Goal: Information Seeking & Learning: Learn about a topic

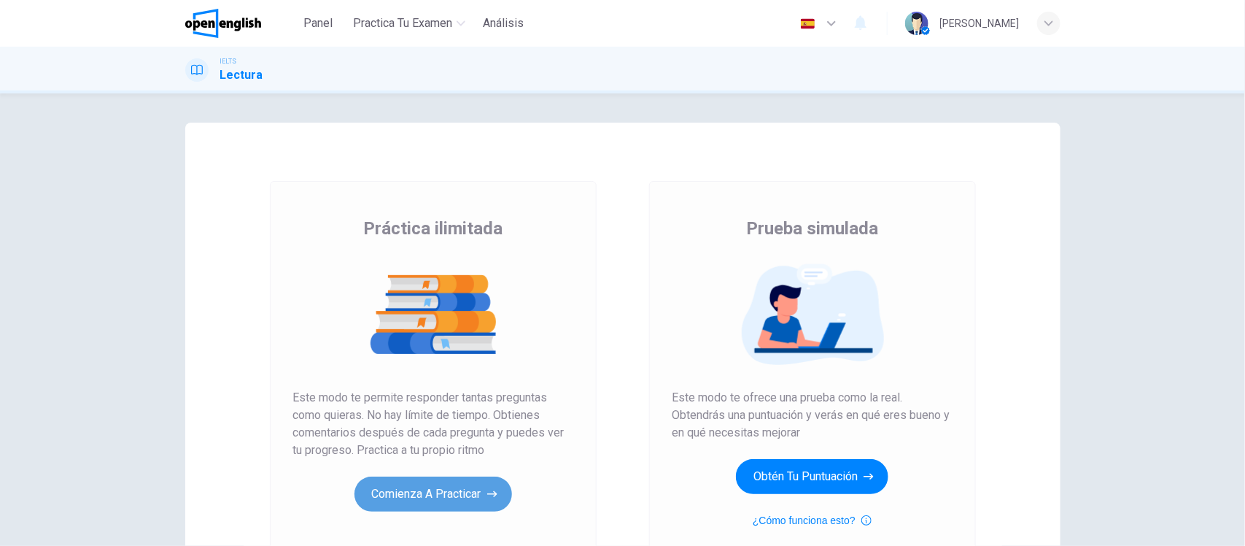
click at [387, 491] on button "Comienza a practicar" at bounding box center [433, 493] width 158 height 35
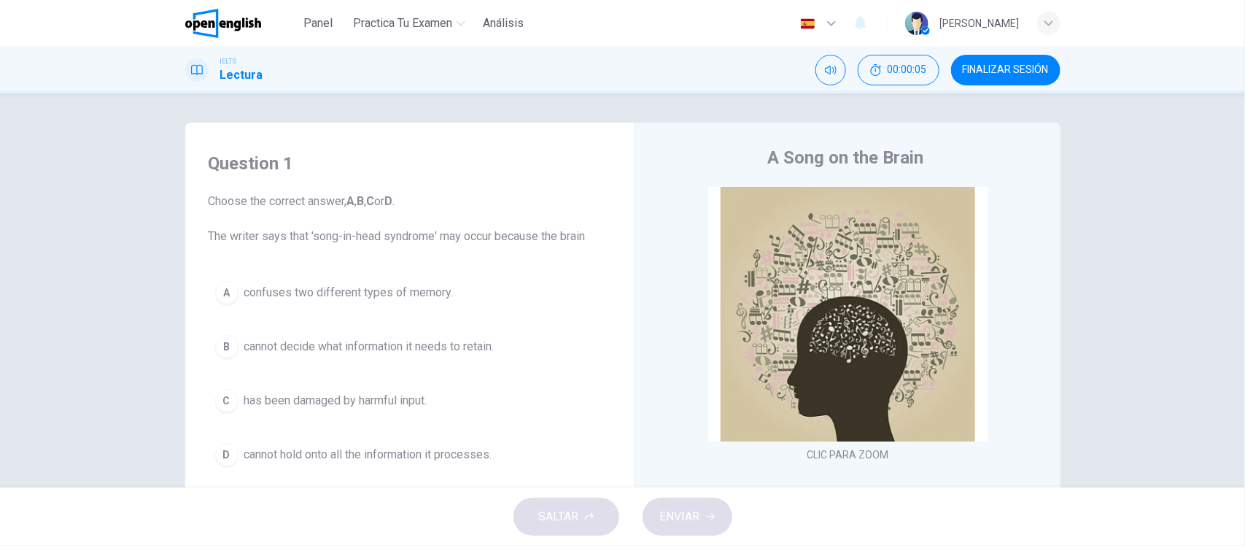
click at [114, 355] on div "Question 1 Choose the correct answer, A , B , C or D . The writer says that 'so…" at bounding box center [622, 290] width 1245 height 394
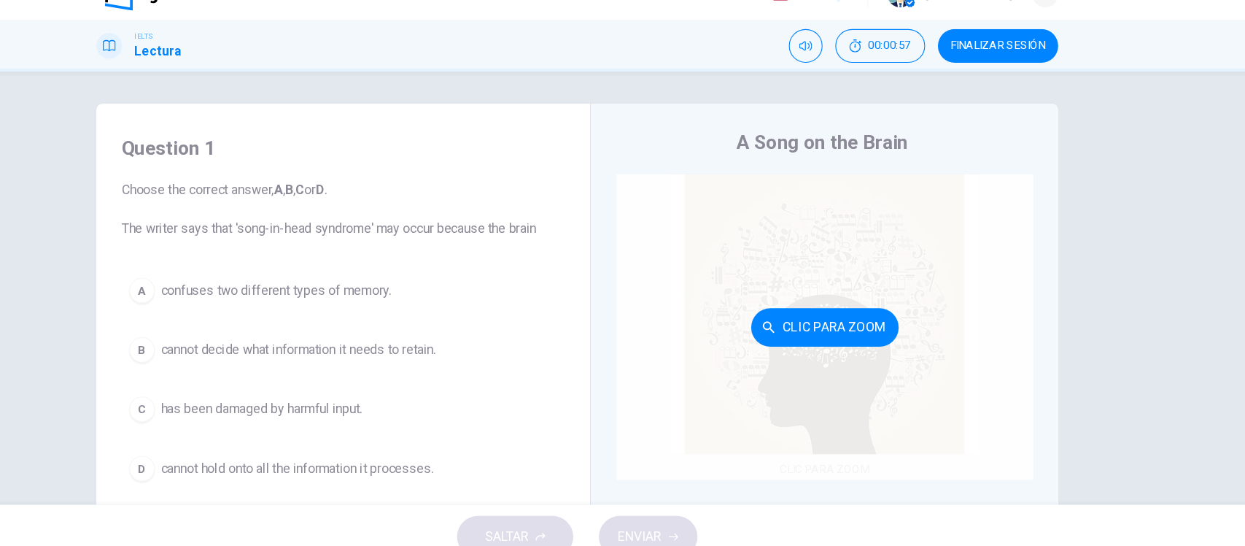
scroll to position [1, 0]
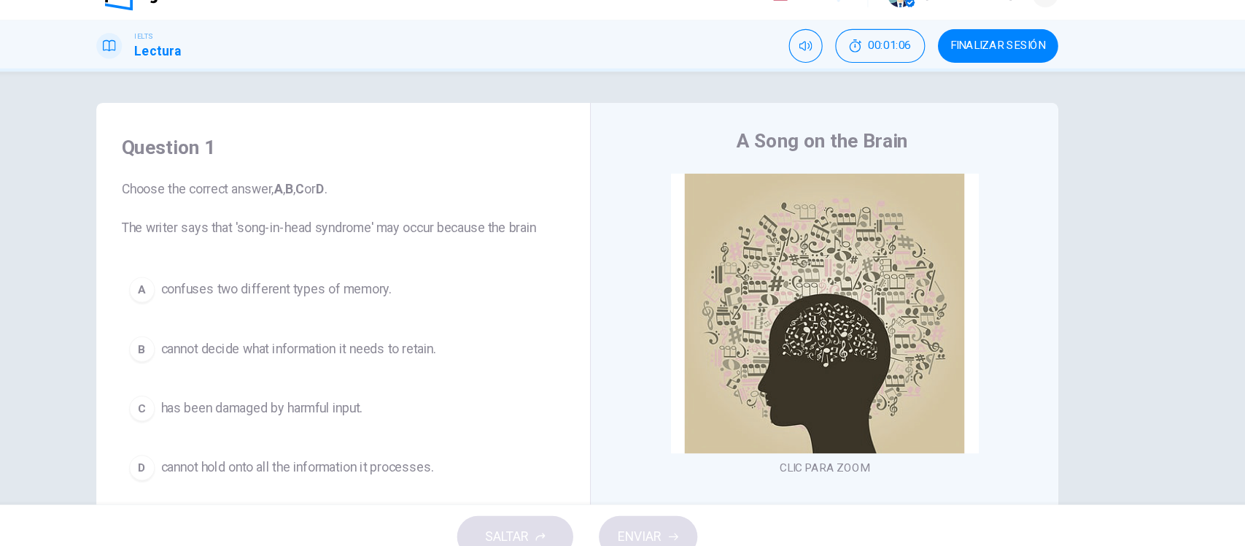
click at [139, 237] on div "Question 1 Choose the correct answer, A , B , C or D . The writer says that 'so…" at bounding box center [622, 290] width 1245 height 394
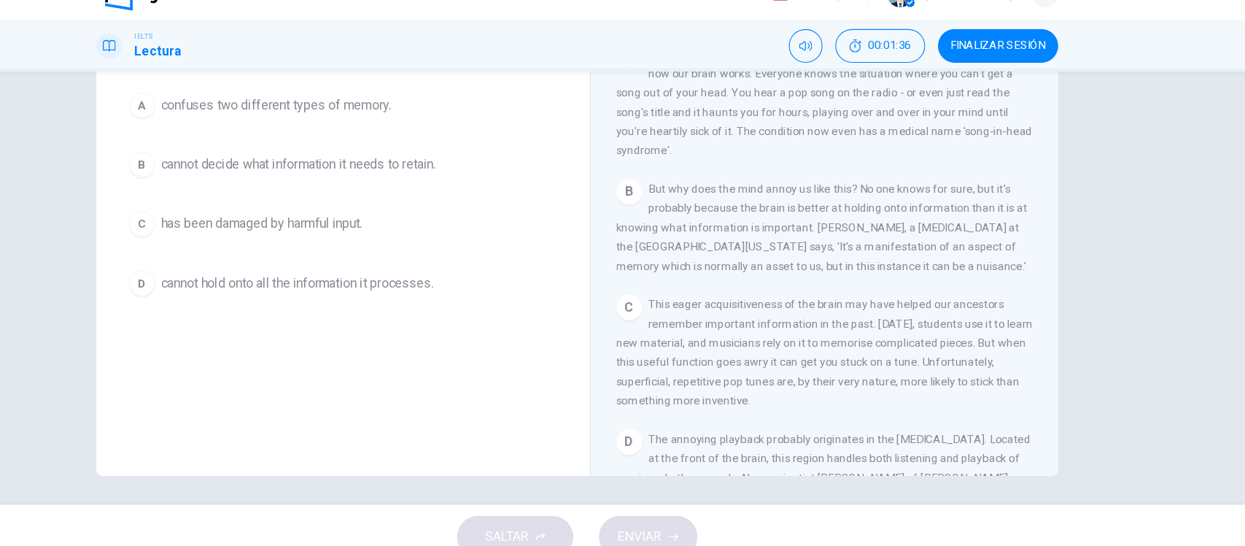
scroll to position [260, 0]
click at [1124, 213] on div "Question 1 Choose the correct answer, A , B , C or D . The writer says that 'so…" at bounding box center [622, 290] width 1245 height 394
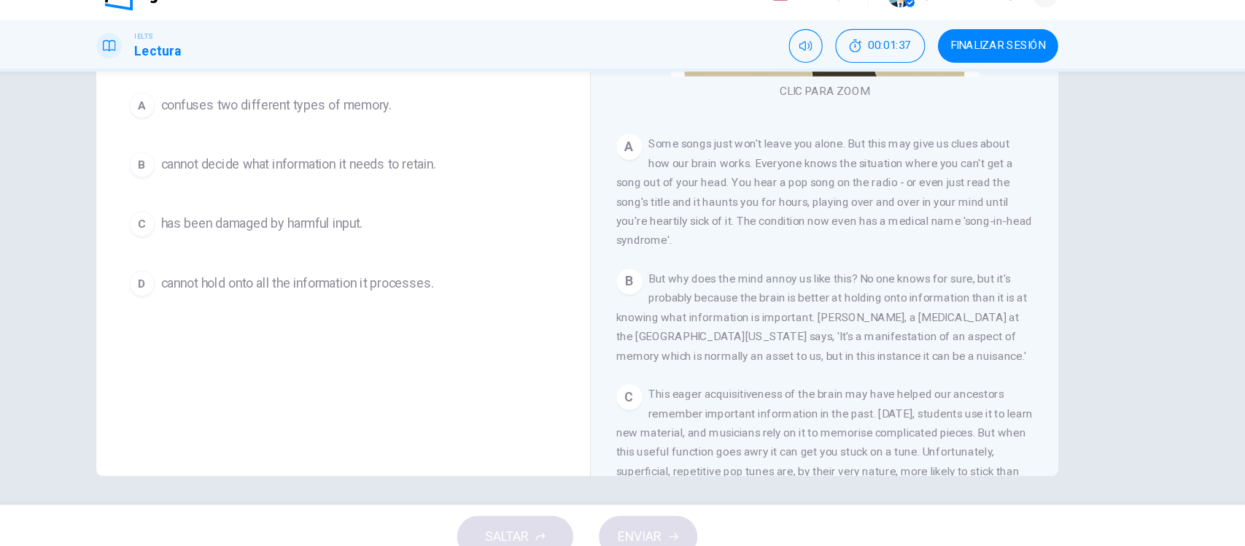
scroll to position [176, 0]
click at [1124, 213] on div "Question 1 Choose the correct answer, A , B , C or D . The writer says that 'so…" at bounding box center [622, 290] width 1245 height 394
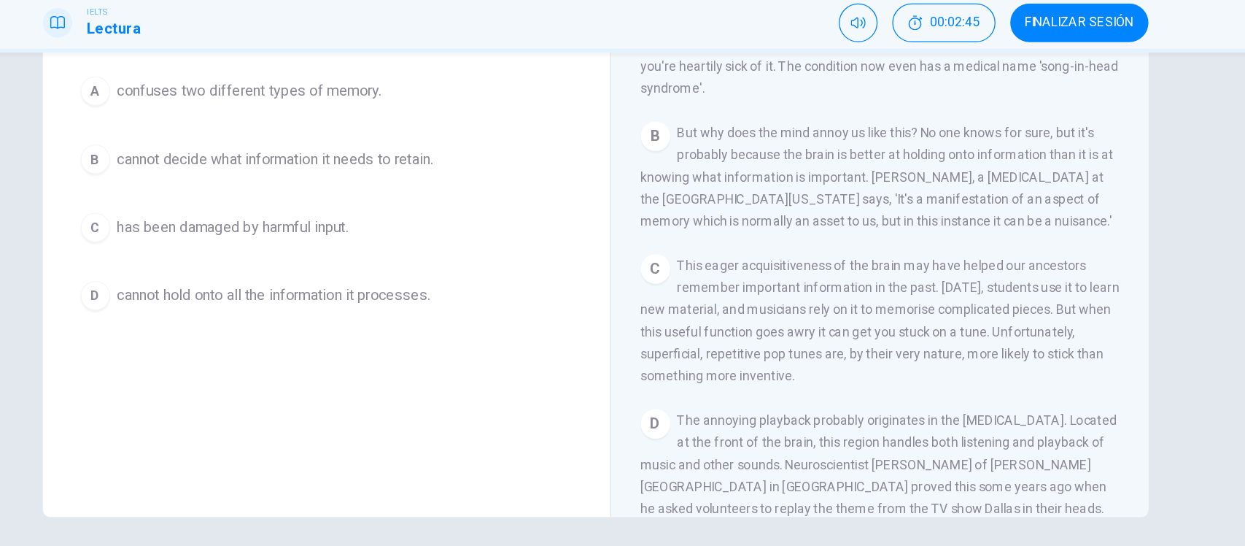
scroll to position [299, 0]
click at [1090, 255] on div "Question 1 Choose the correct answer, A , B , C or D . The writer says that 'so…" at bounding box center [622, 290] width 1245 height 394
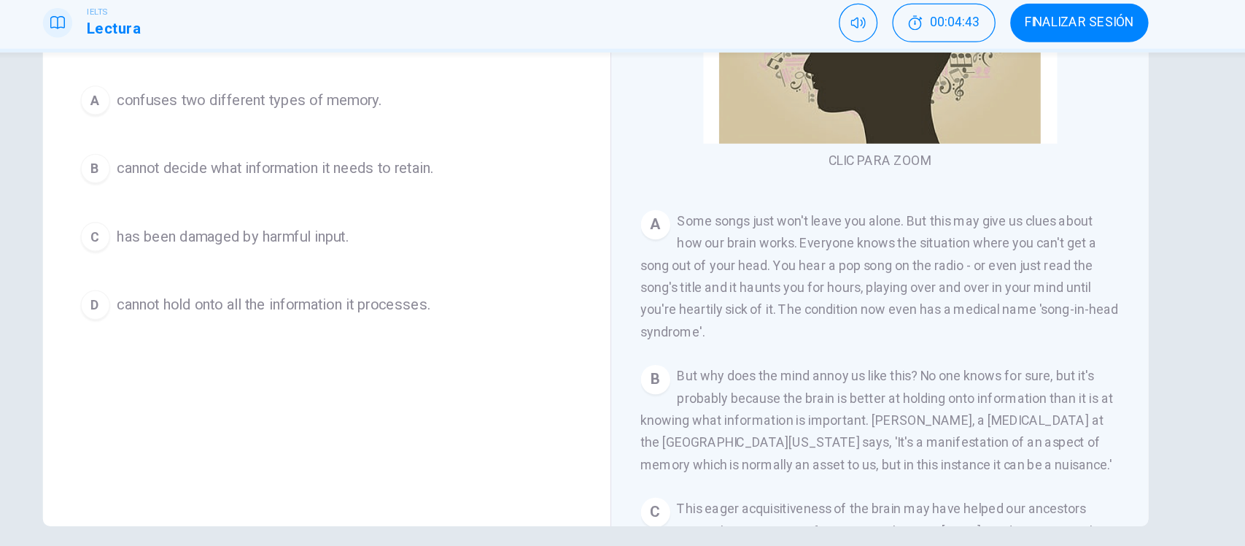
scroll to position [170, 0]
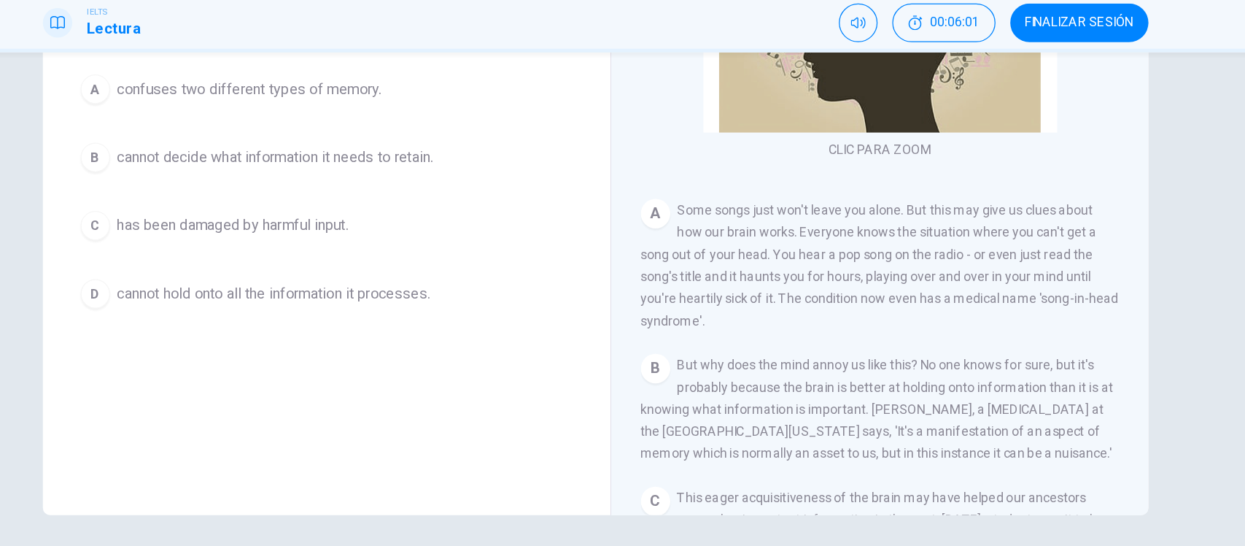
click at [334, 230] on span "has been damaged by harmful input." at bounding box center [335, 231] width 183 height 18
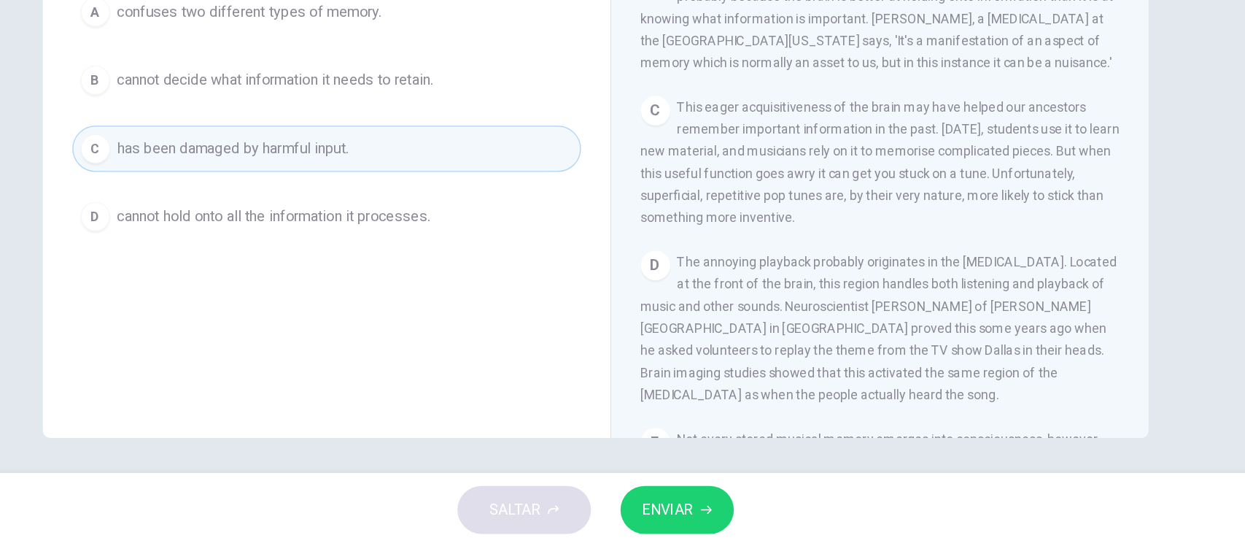
scroll to position [366, 0]
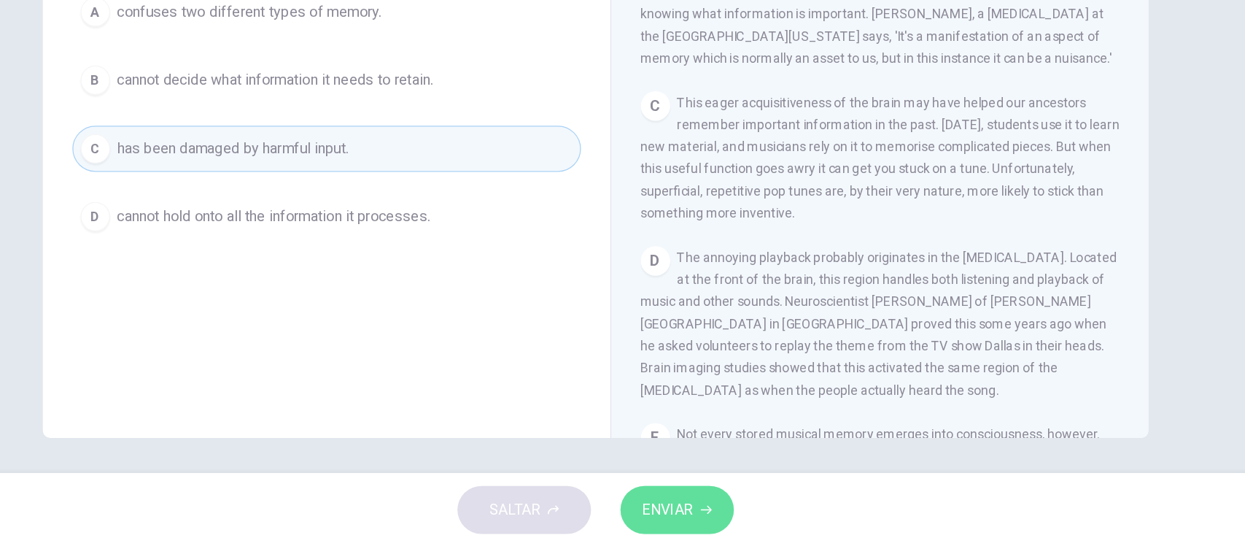
click at [681, 511] on span "ENVIAR" at bounding box center [680, 516] width 40 height 20
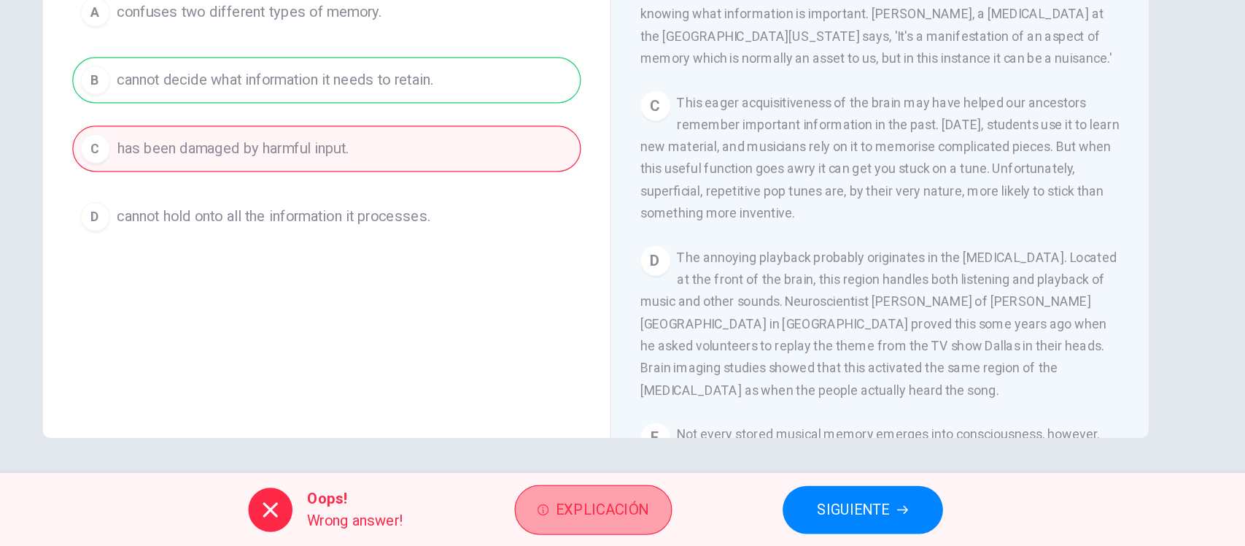
click at [623, 519] on span "Explicación" at bounding box center [629, 516] width 74 height 20
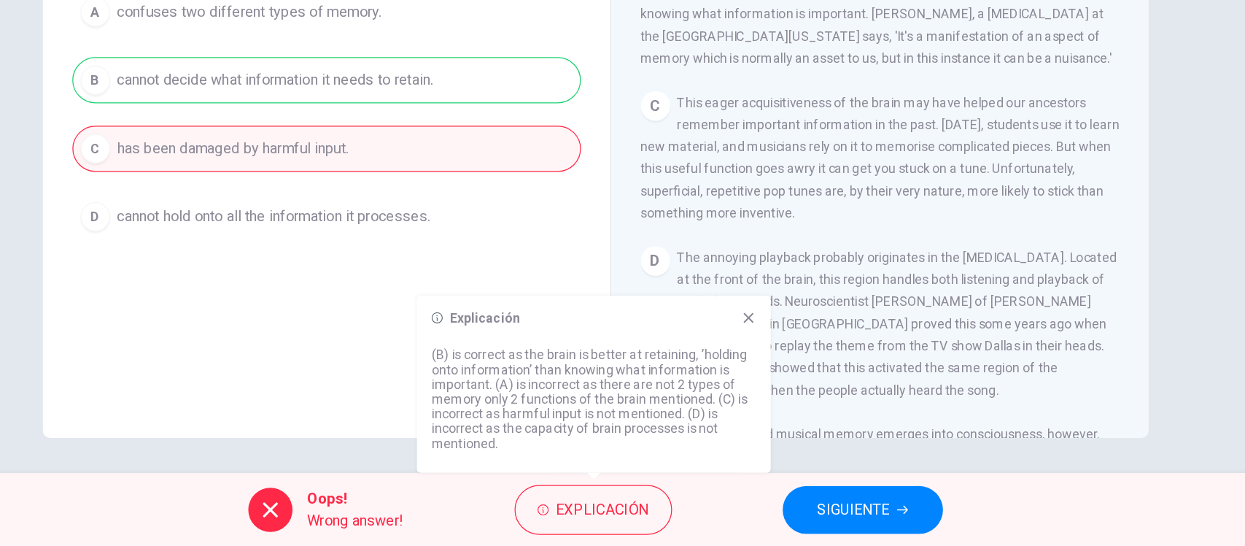
click at [831, 516] on span "SIGUIENTE" at bounding box center [827, 516] width 57 height 20
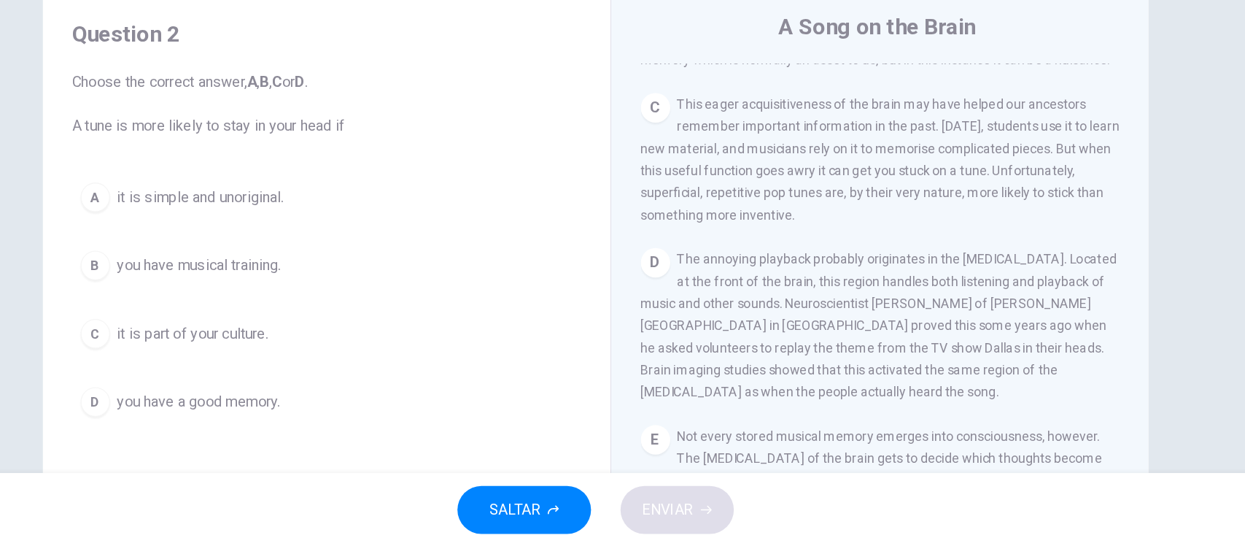
scroll to position [514, 0]
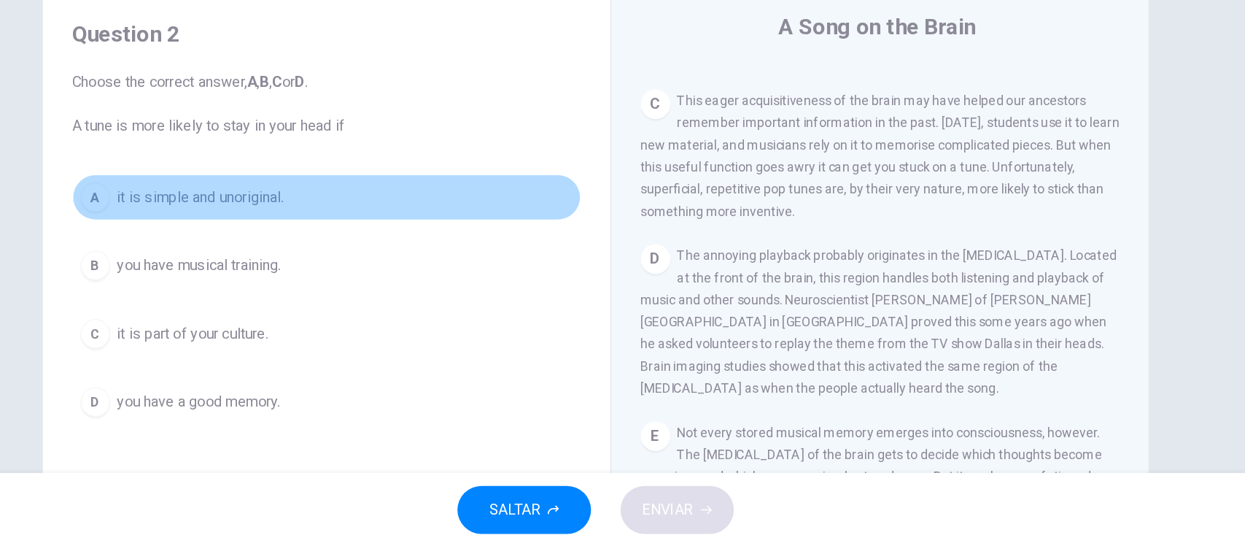
click at [328, 268] on span "it is simple and unoriginal." at bounding box center [310, 269] width 132 height 18
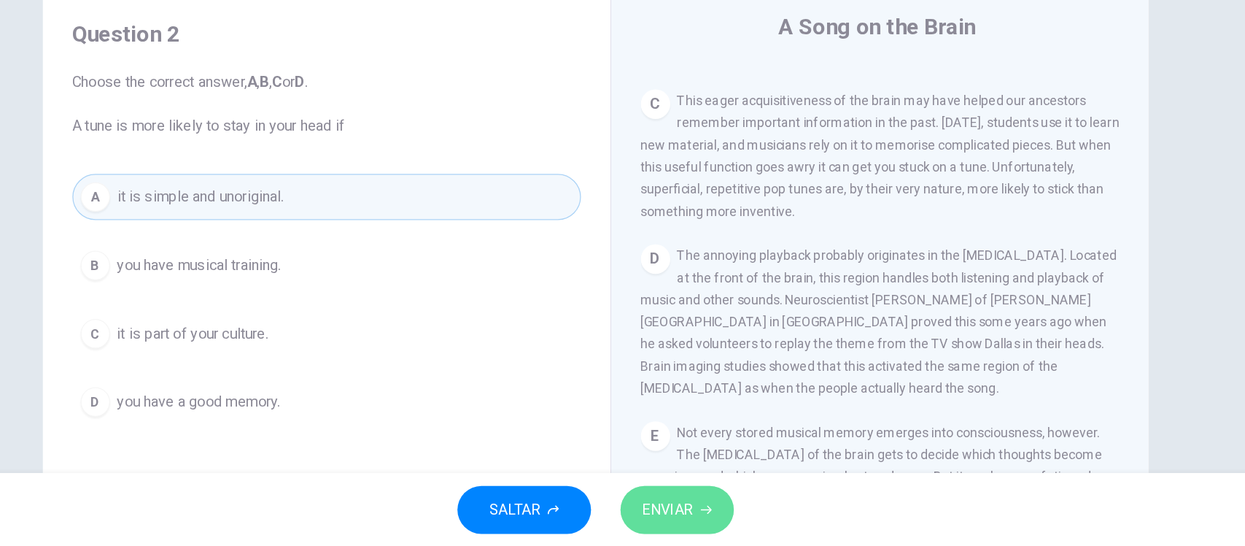
click at [694, 516] on span "ENVIAR" at bounding box center [680, 516] width 40 height 20
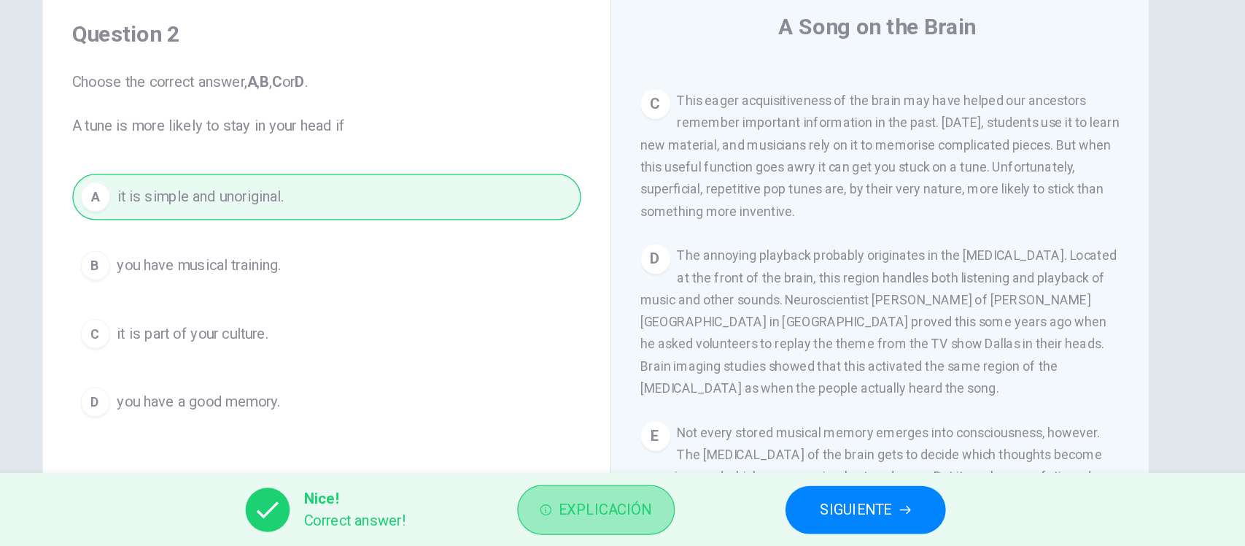
click at [631, 521] on span "Explicación" at bounding box center [631, 516] width 74 height 20
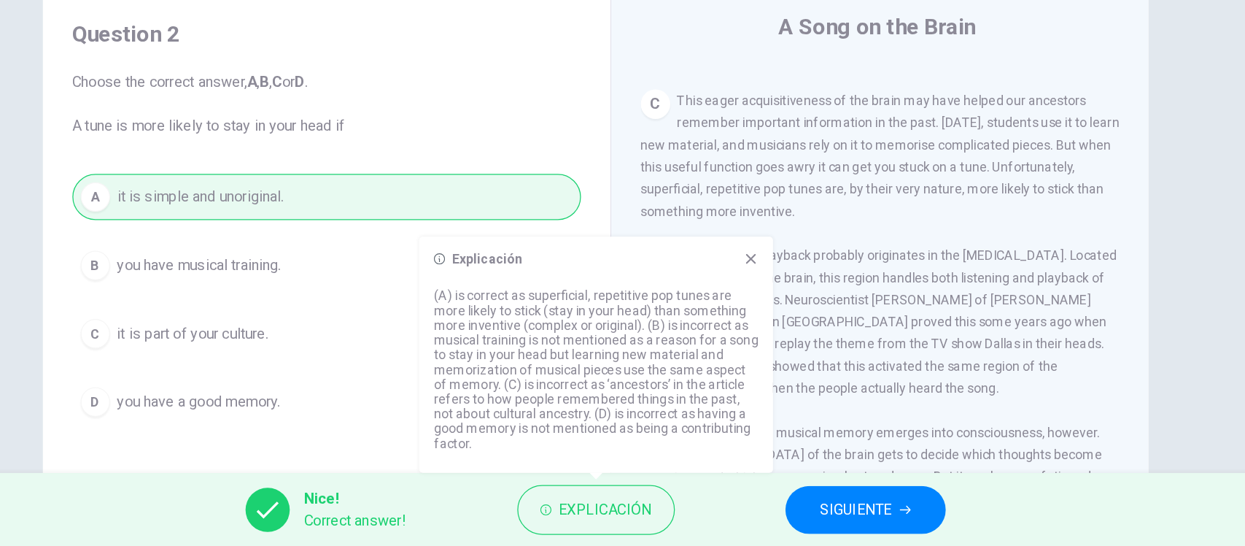
click at [749, 324] on icon at bounding box center [746, 318] width 12 height 12
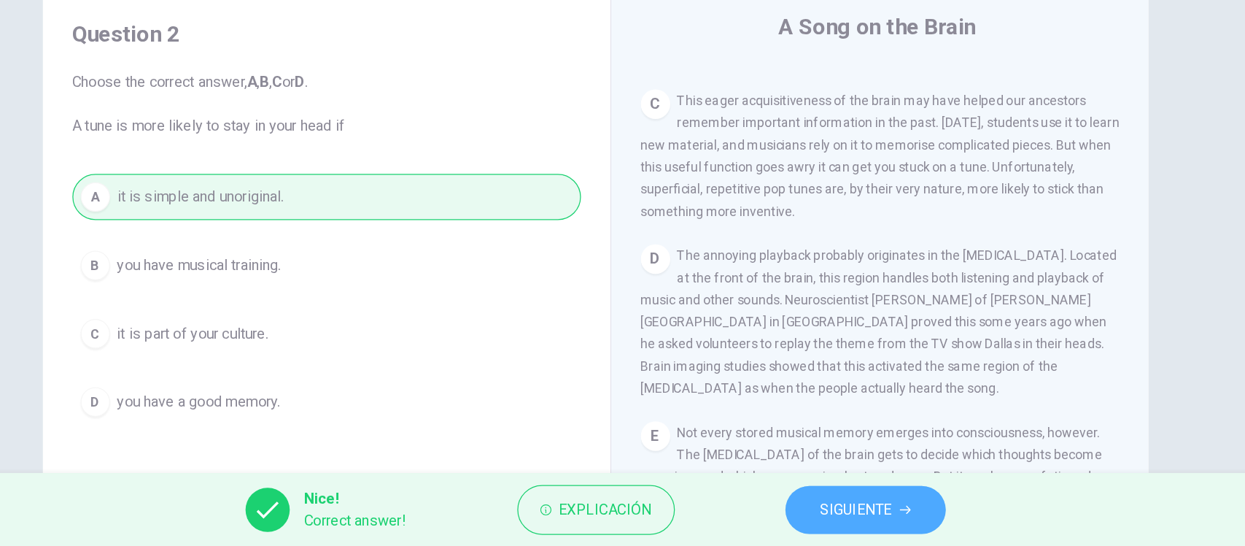
click at [829, 521] on span "SIGUIENTE" at bounding box center [829, 516] width 57 height 20
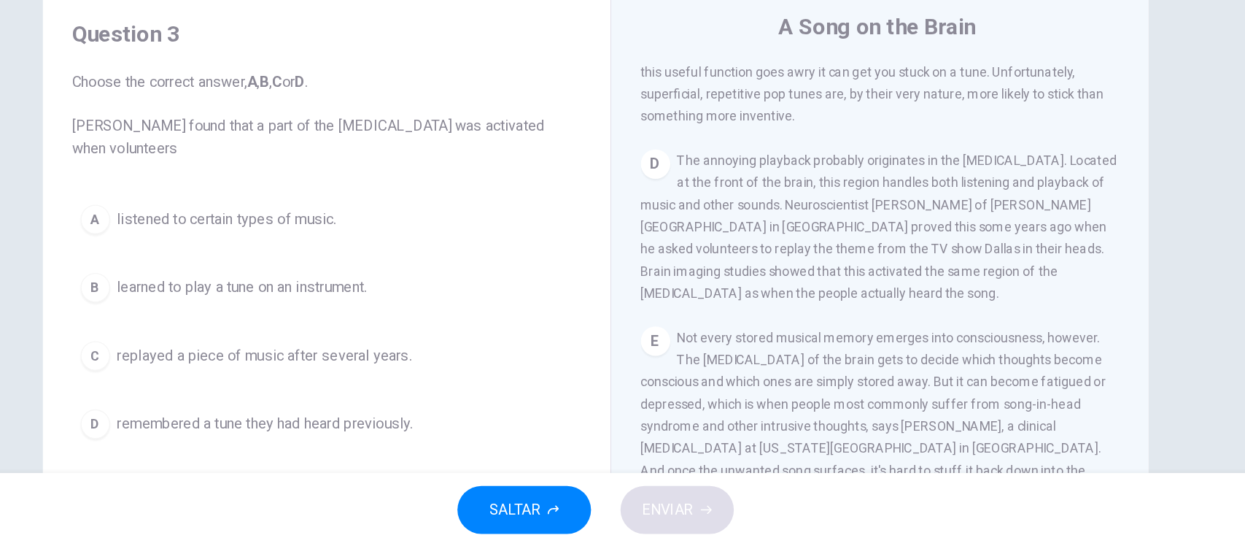
scroll to position [617, 0]
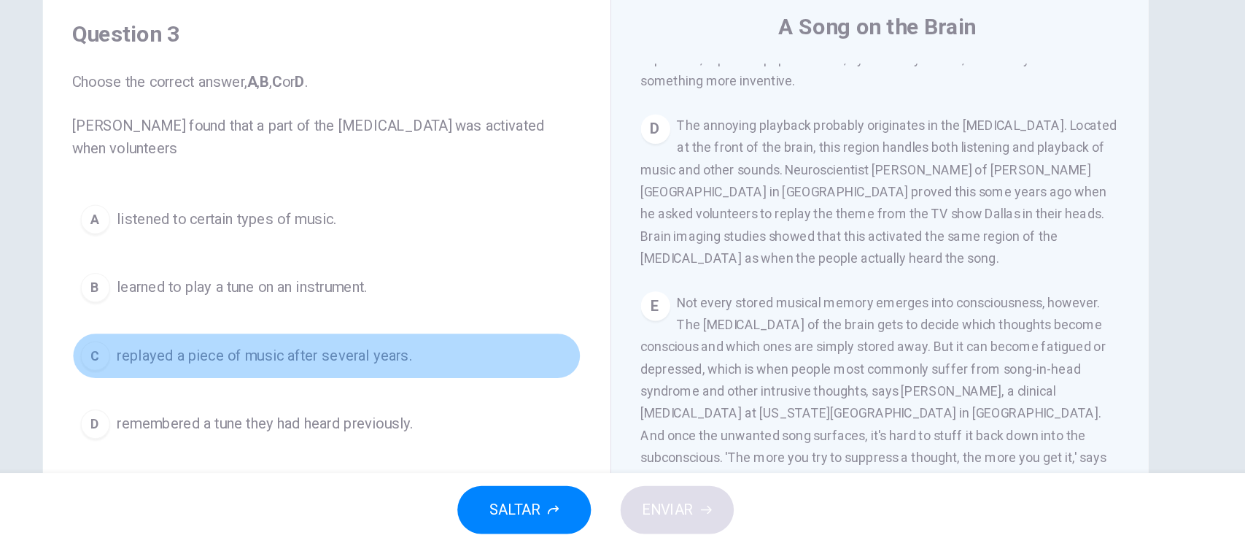
click at [385, 395] on span "replayed a piece of music after several years." at bounding box center [360, 395] width 233 height 18
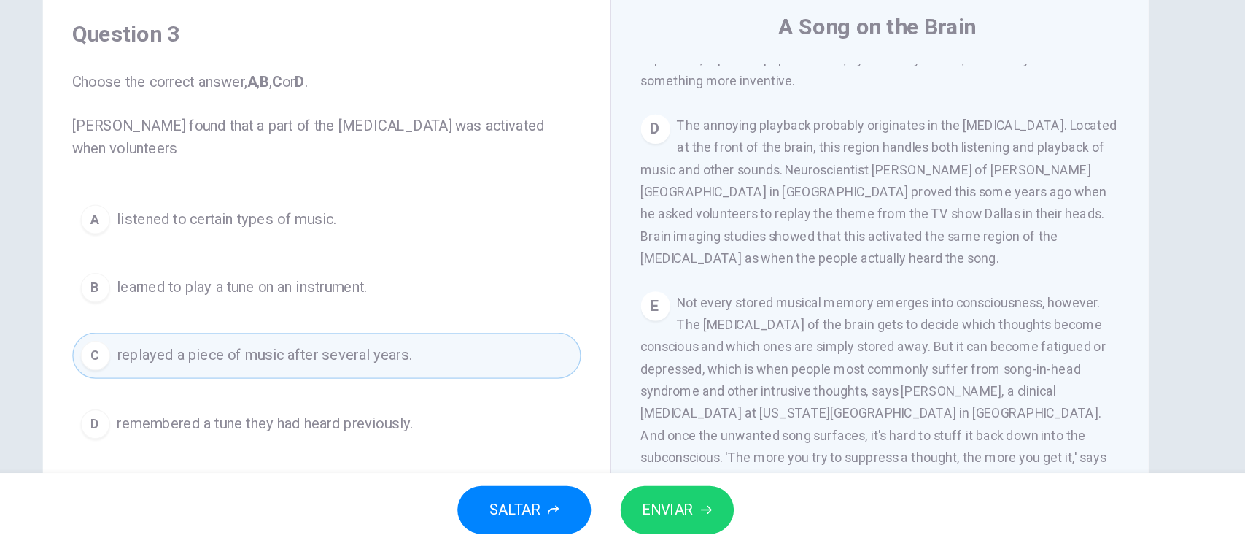
click at [163, 401] on div "Question 3 Choose the correct answer, A , B , C or D . [PERSON_NAME] found that…" at bounding box center [623, 352] width 922 height 507
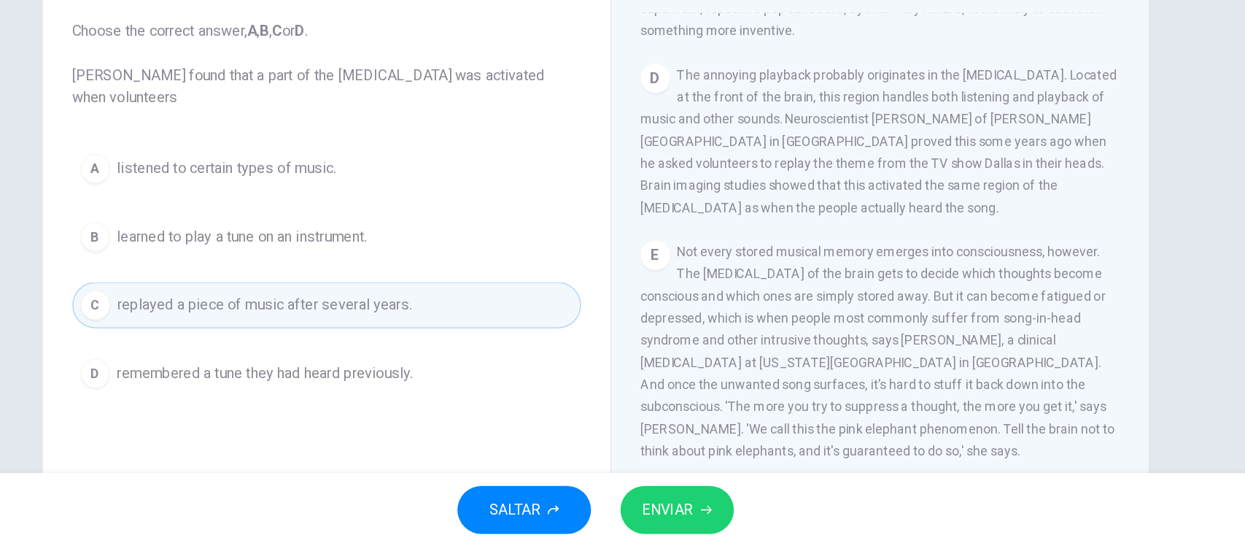
scroll to position [80, 0]
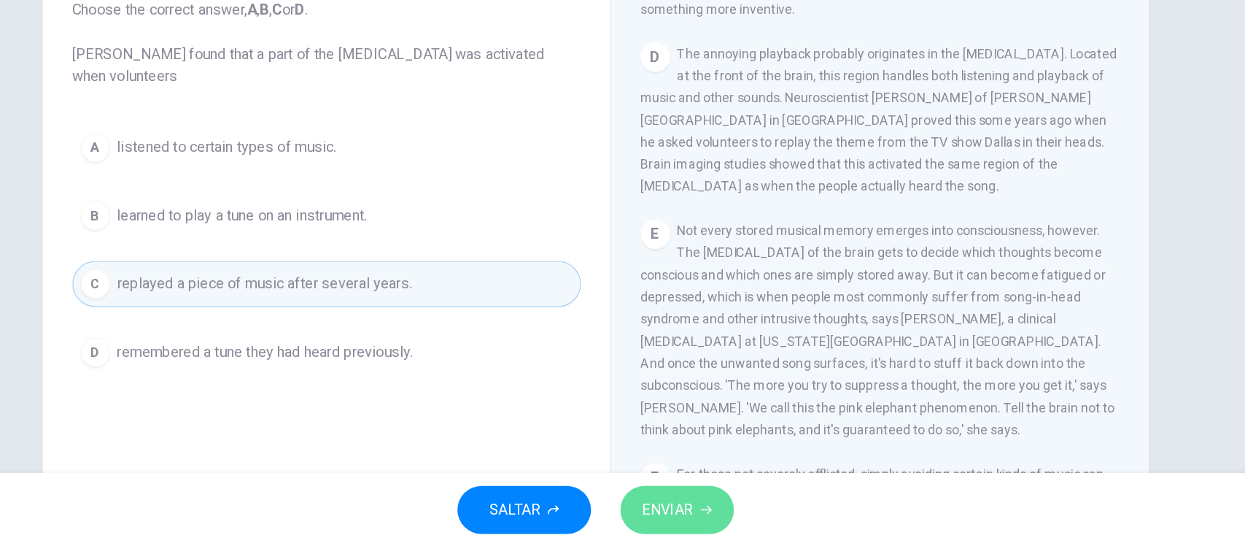
click at [681, 515] on span "ENVIAR" at bounding box center [680, 516] width 40 height 20
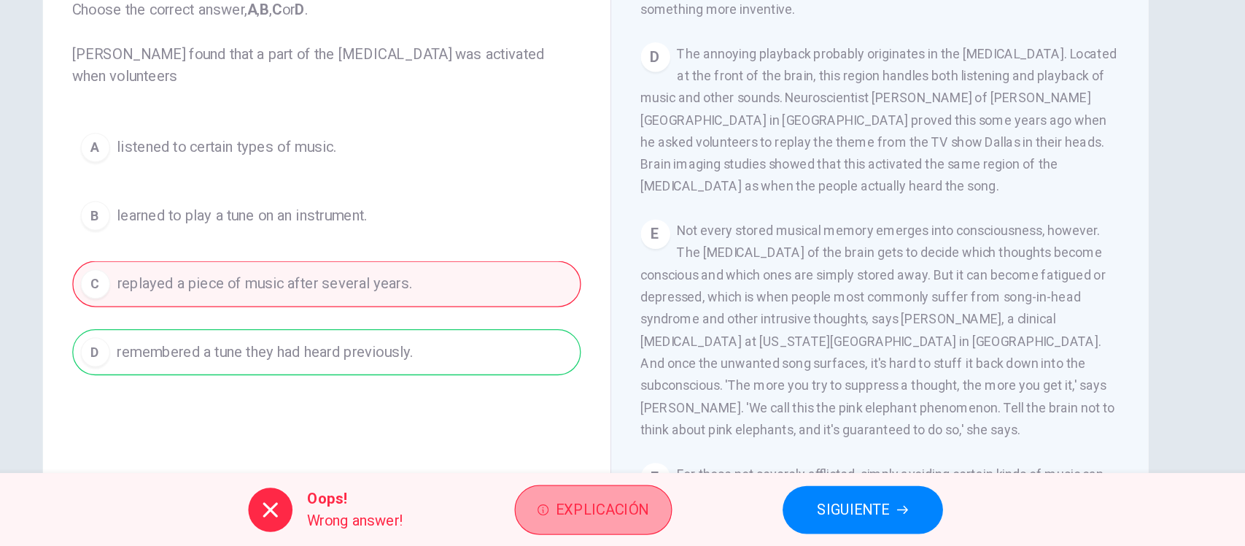
click at [657, 516] on span "Explicación" at bounding box center [629, 516] width 74 height 20
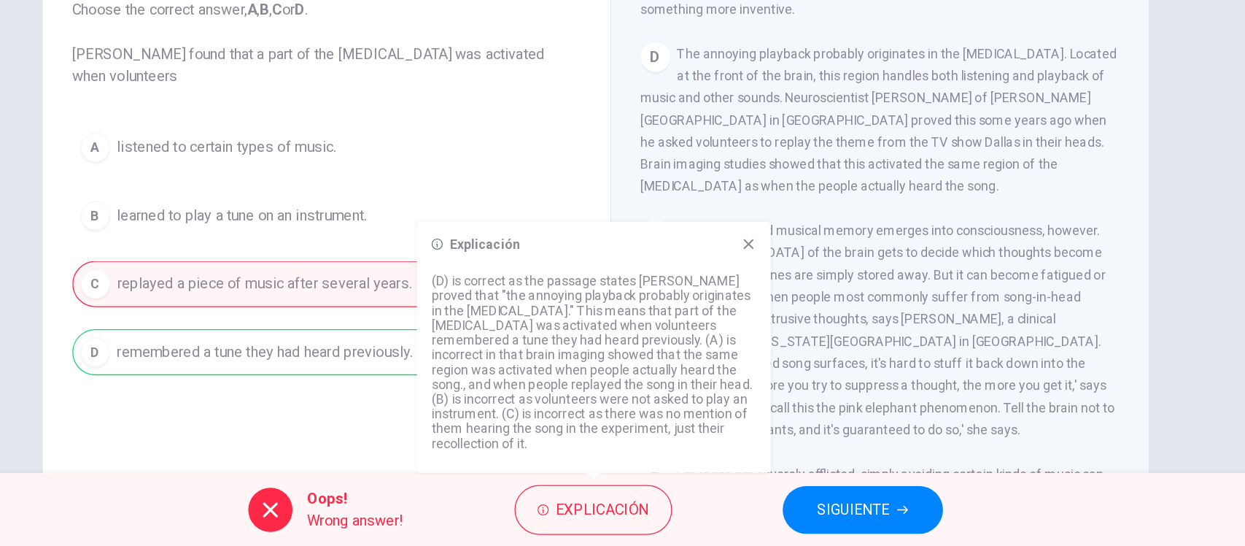
click at [817, 512] on span "SIGUIENTE" at bounding box center [827, 516] width 57 height 20
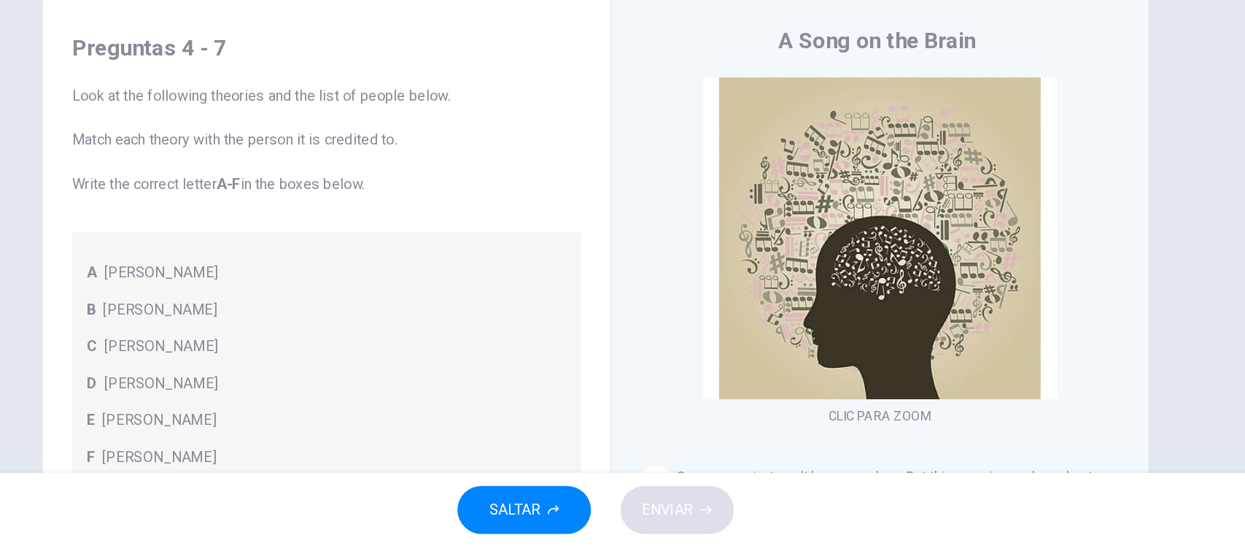
scroll to position [0, 0]
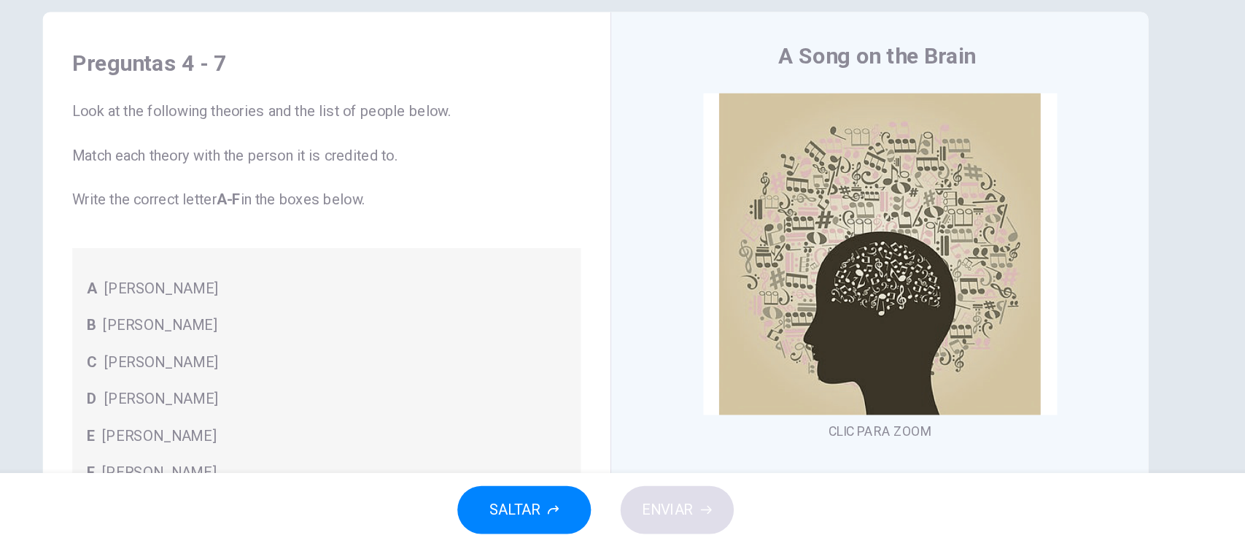
click at [551, 266] on span "Look at the following theories and the list of people below. Match each theory …" at bounding box center [410, 237] width 403 height 88
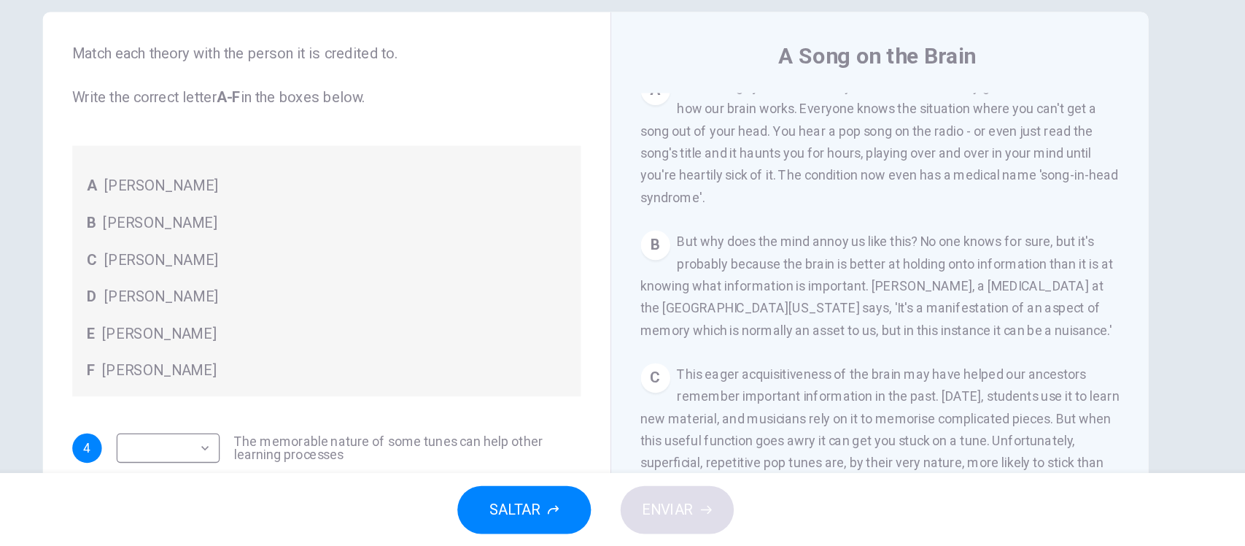
scroll to position [333, 0]
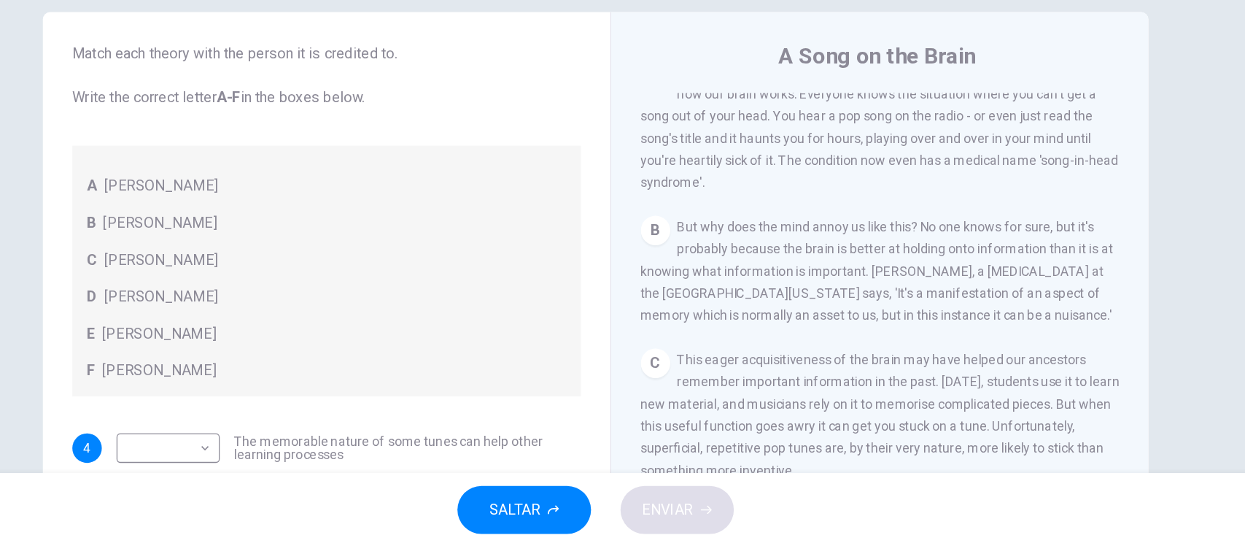
click at [1091, 349] on div "Preguntas 4 - 7 Look at the following theories and the list of people below. Ma…" at bounding box center [622, 290] width 1245 height 394
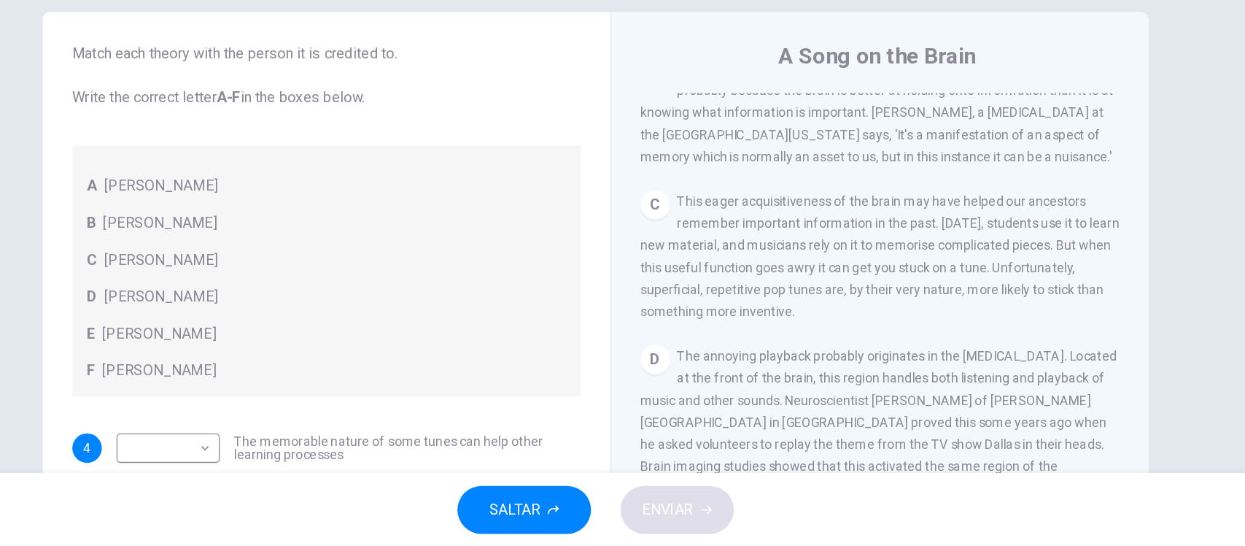
scroll to position [457, 0]
click at [1091, 349] on div "Preguntas 4 - 7 Look at the following theories and the list of people below. Ma…" at bounding box center [622, 290] width 1245 height 394
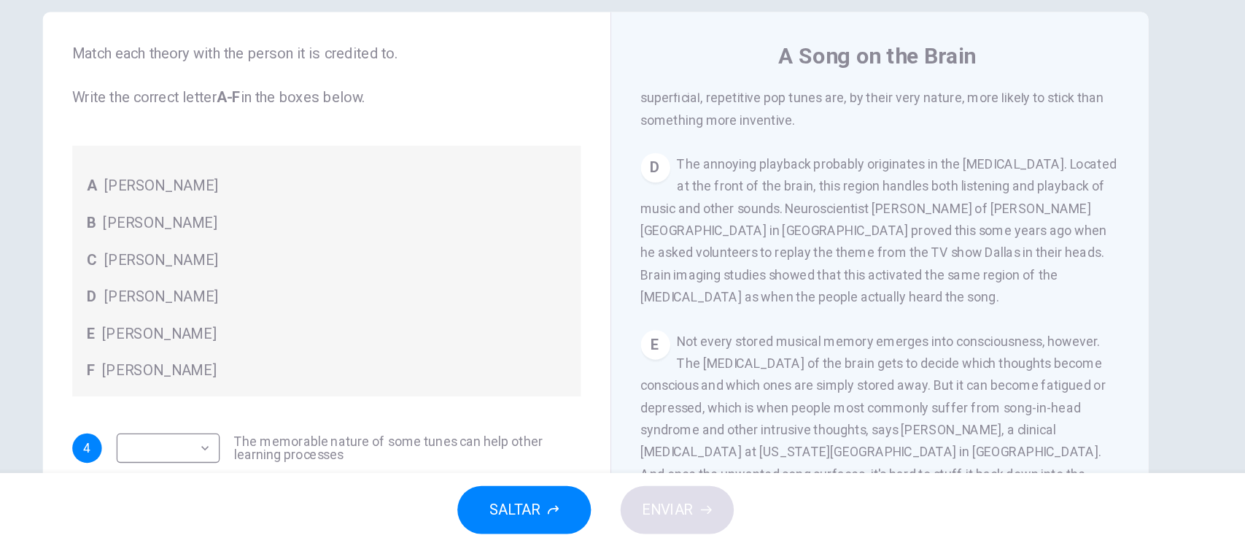
scroll to position [622, 0]
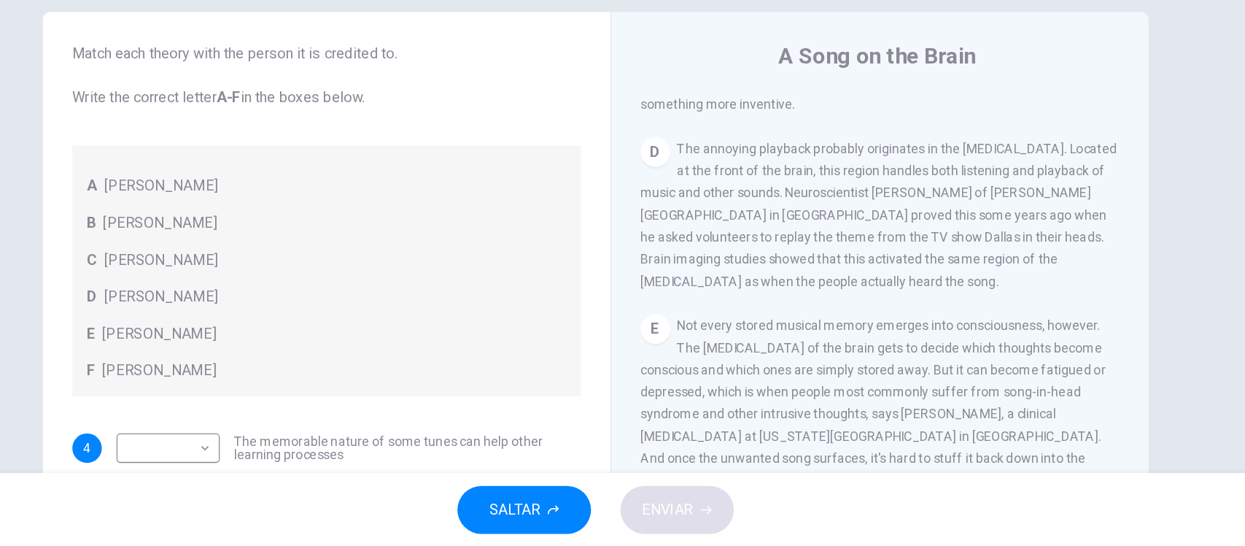
click at [1091, 349] on div "Preguntas 4 - 7 Look at the following theories and the list of people below. Ma…" at bounding box center [622, 290] width 1245 height 394
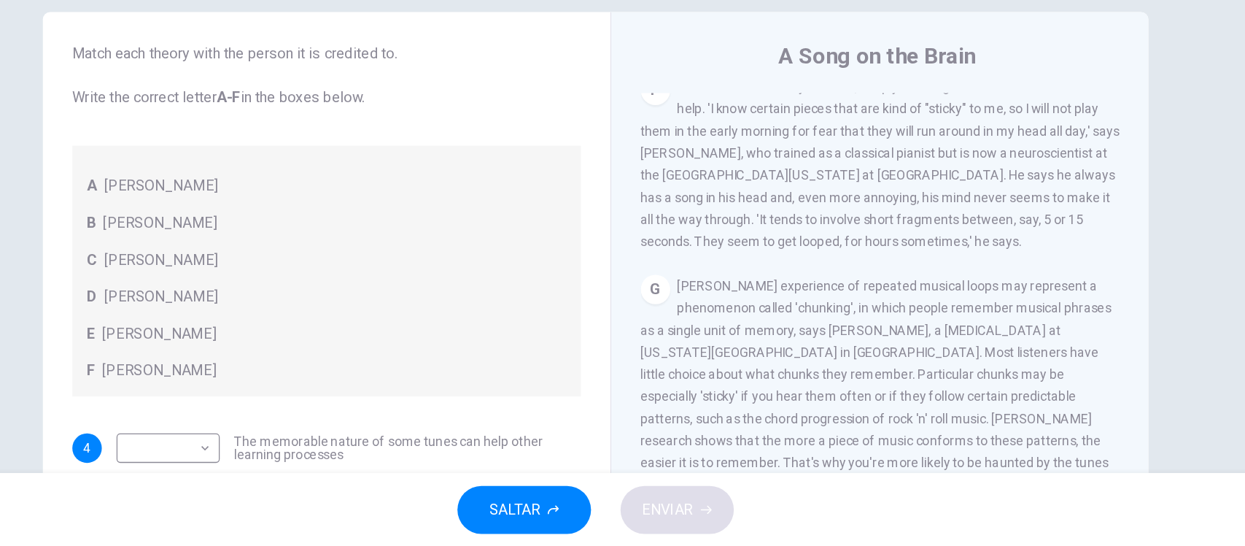
scroll to position [1011, 0]
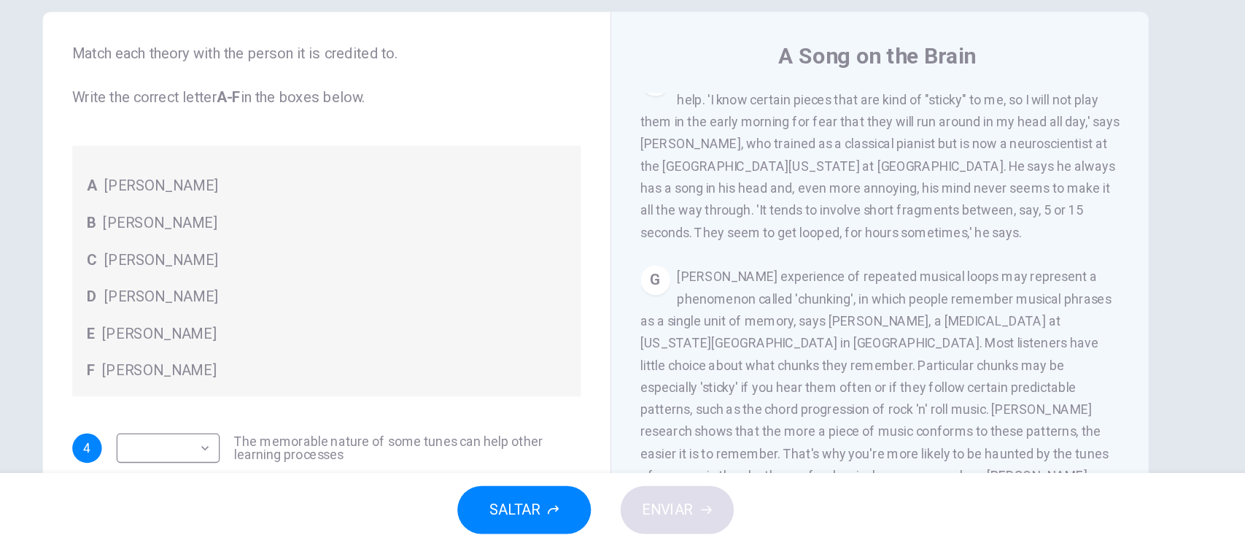
click at [961, 347] on div "CLIC PARA ZOOM Clic para zoom A Some songs just won't leave you alone. But this…" at bounding box center [858, 408] width 398 height 443
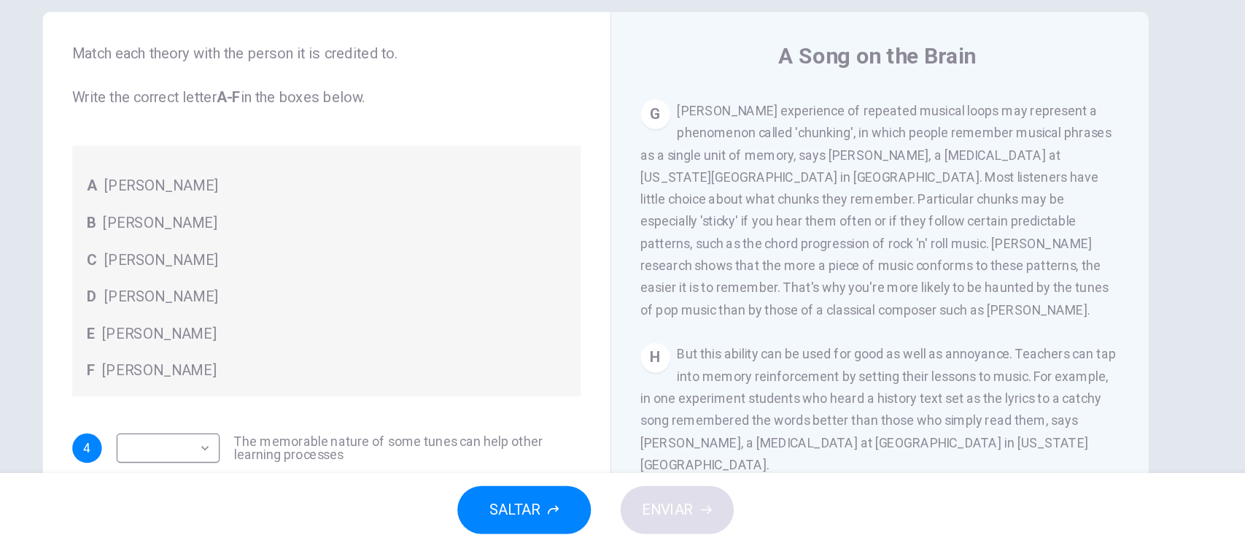
scroll to position [1152, 0]
click at [1058, 391] on div "Preguntas 4 - 7 Look at the following theories and the list of people below. Ma…" at bounding box center [623, 376] width 922 height 507
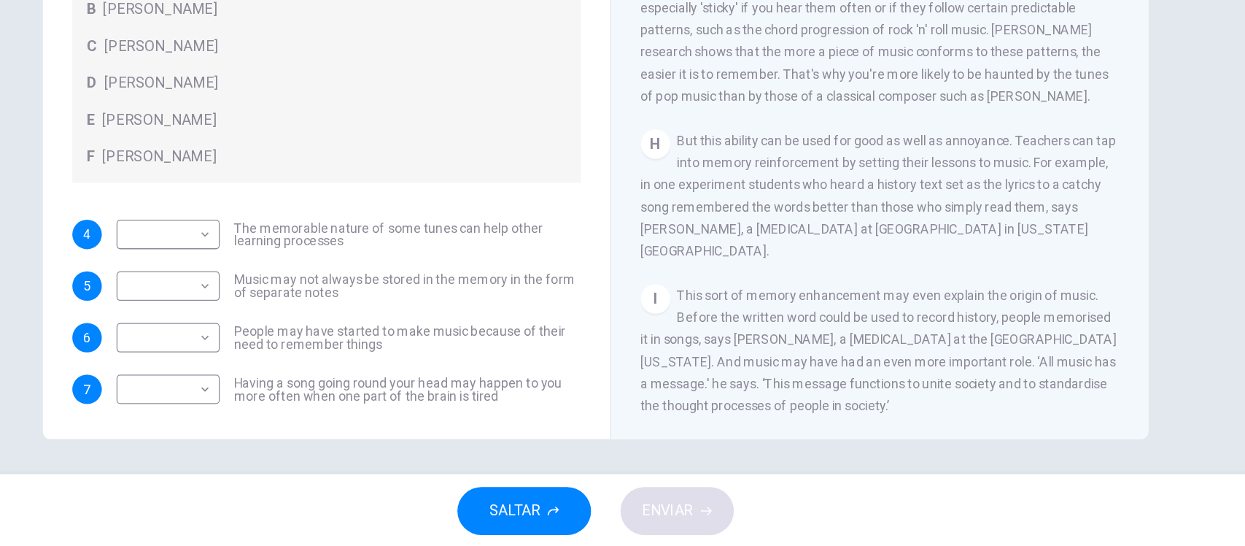
click at [347, 218] on div "A [PERSON_NAME] B [PERSON_NAME] C [PERSON_NAME] D [PERSON_NAME] E [PERSON_NAME]…" at bounding box center [410, 157] width 403 height 198
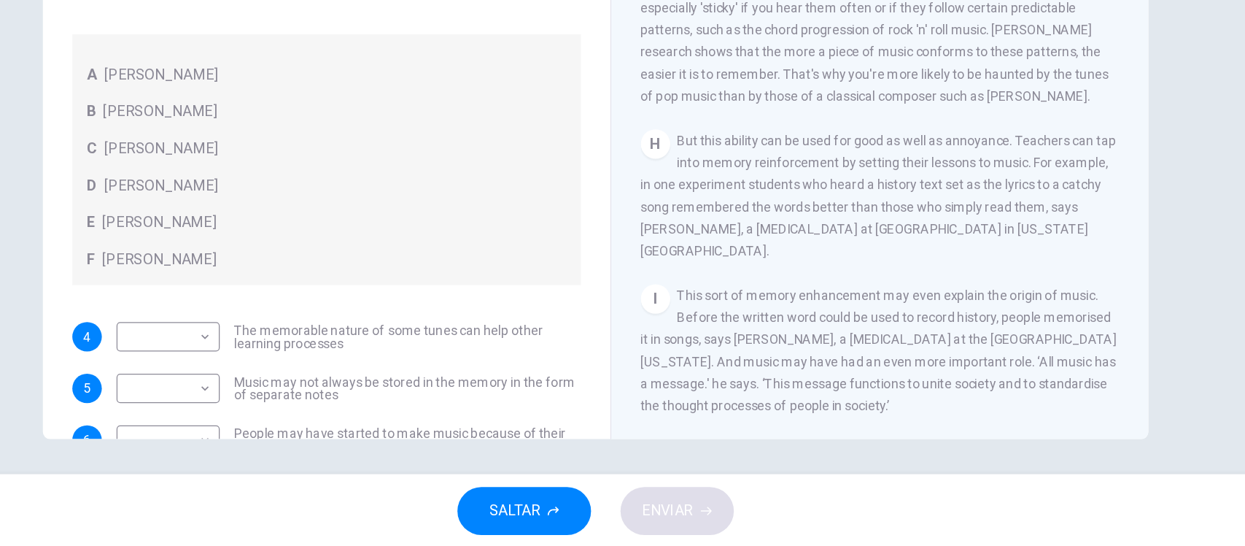
click at [409, 190] on div "A [PERSON_NAME] B [PERSON_NAME] C [PERSON_NAME] D [PERSON_NAME] E [PERSON_NAME]…" at bounding box center [410, 238] width 403 height 198
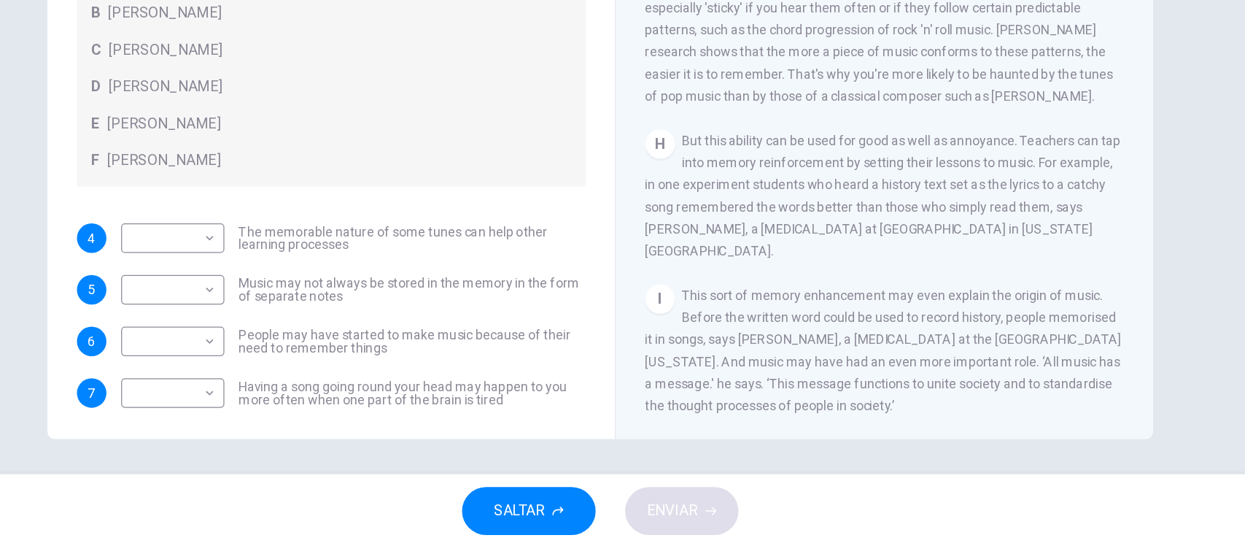
scroll to position [82, 0]
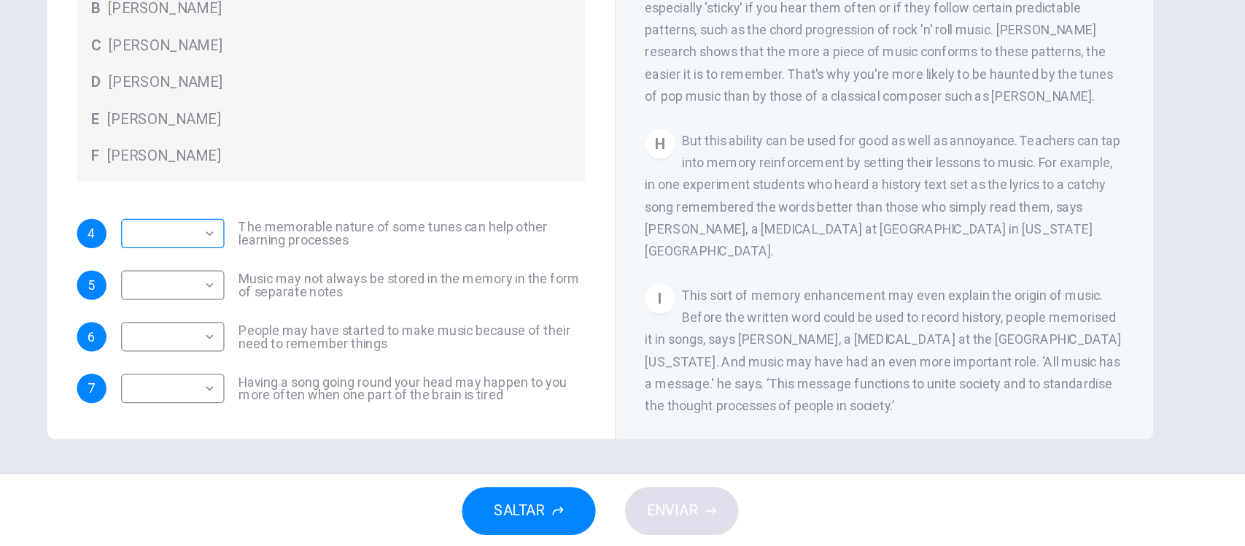
click at [150, 182] on body "Este sitio utiliza cookies, como se explica en nuestra Política de Privacidad .…" at bounding box center [622, 273] width 1245 height 546
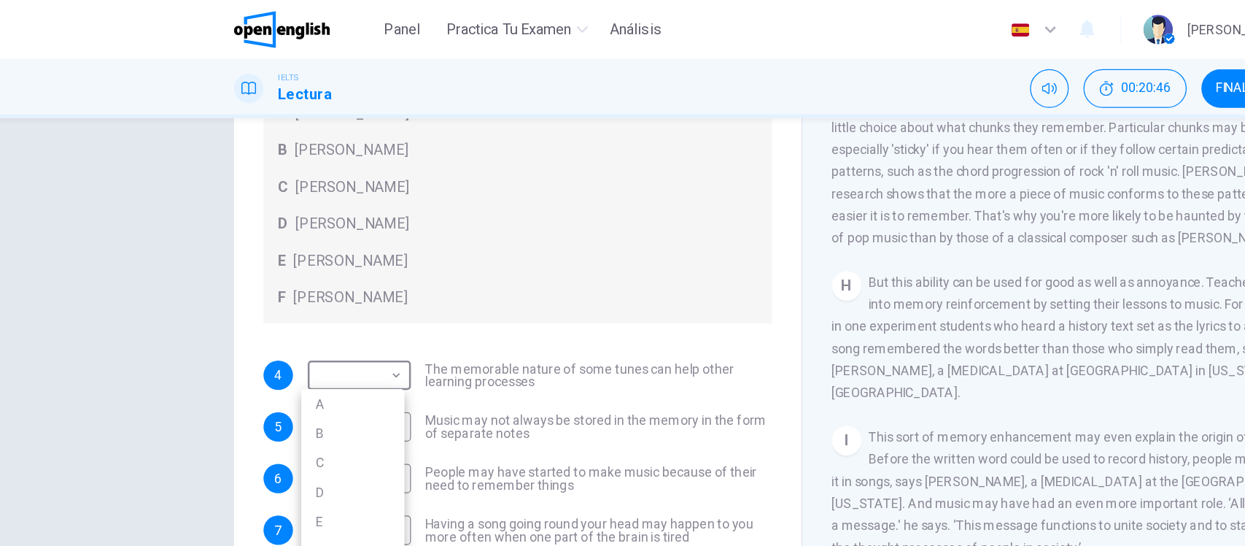
click at [258, 317] on li "A" at bounding box center [280, 319] width 82 height 23
type input "*"
click at [93, 306] on div "Preguntas 4 - 7 Look at the following theories and the list of people below. Ma…" at bounding box center [622, 290] width 1245 height 394
click at [88, 316] on body "Este sitio utiliza cookies, como se explica en nuestra Política de Privacidad .…" at bounding box center [622, 273] width 1245 height 546
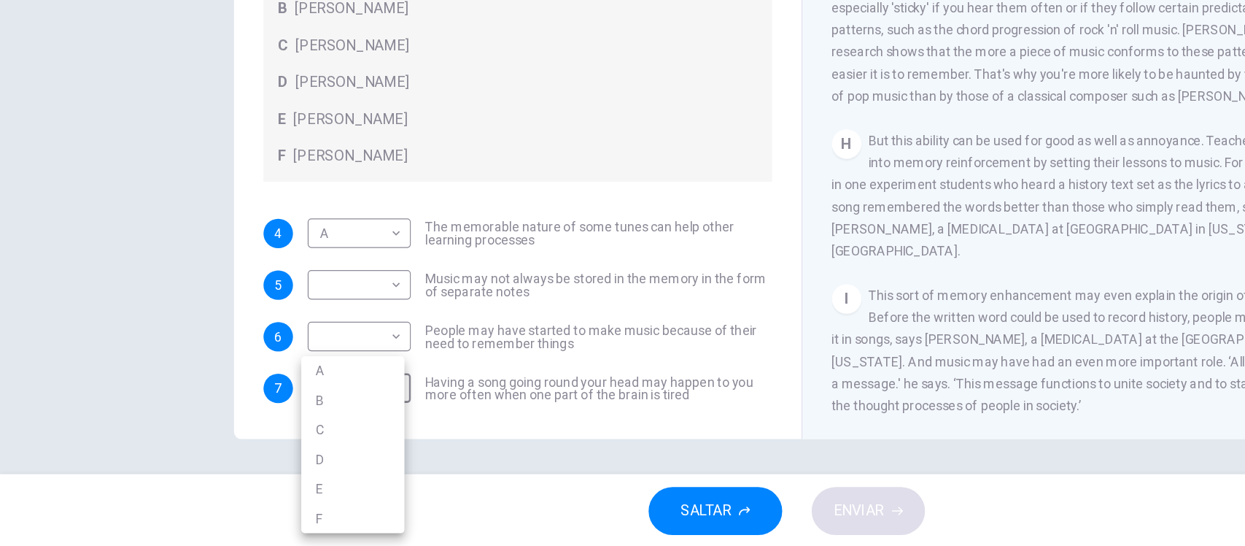
click at [266, 454] on li "C" at bounding box center [280, 452] width 82 height 23
click at [75, 377] on div "Preguntas 4 - 7 Look at the following theories and the list of people below. Ma…" at bounding box center [622, 290] width 1245 height 394
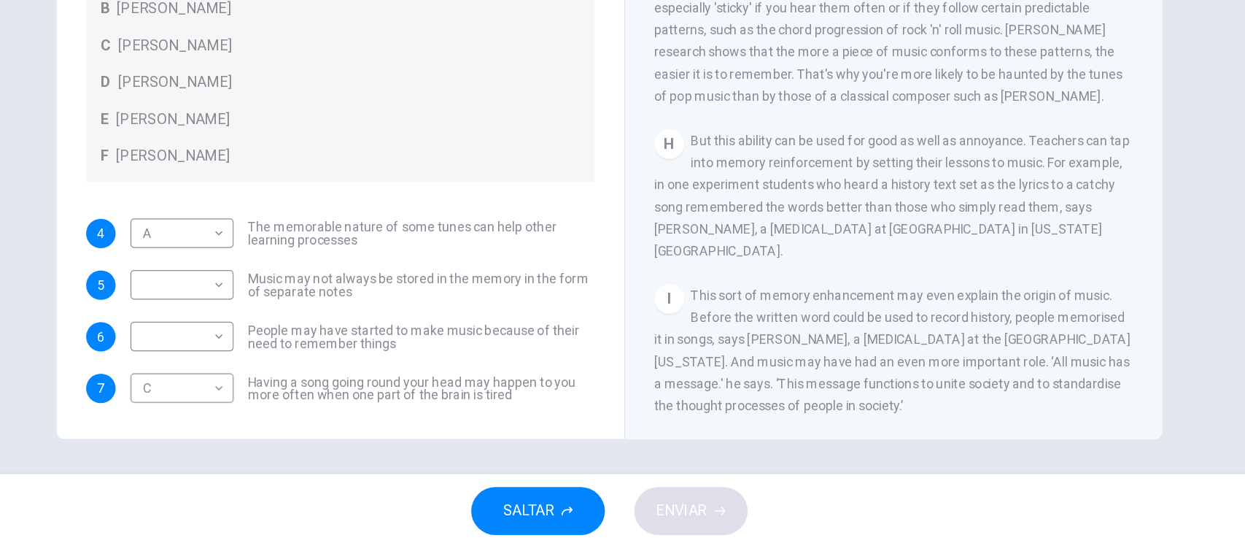
click at [746, 228] on span "But this ability can be used for good as well as annoyance. Teachers can tap in…" at bounding box center [847, 266] width 376 height 99
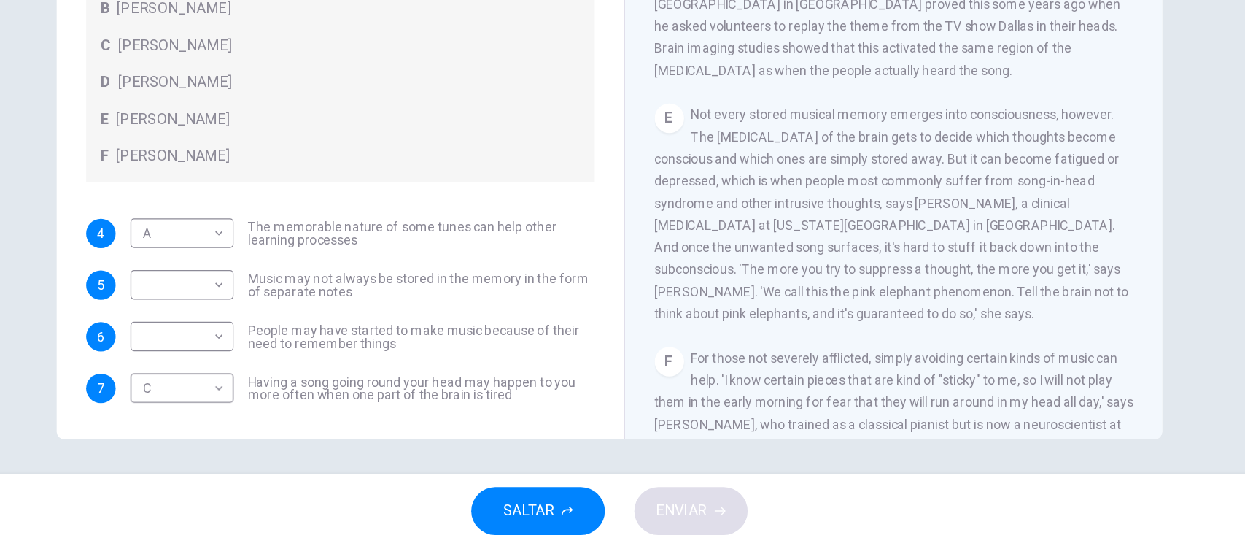
scroll to position [629, 0]
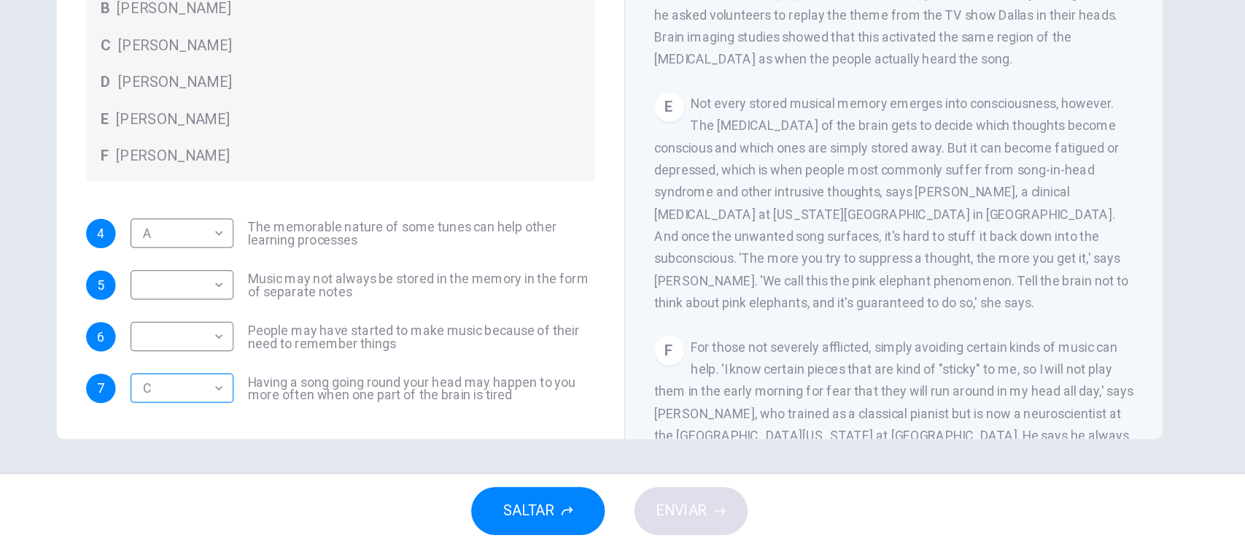
click at [147, 301] on body "Este sitio utiliza cookies, como se explica en nuestra Política de Privacidad .…" at bounding box center [622, 273] width 1245 height 546
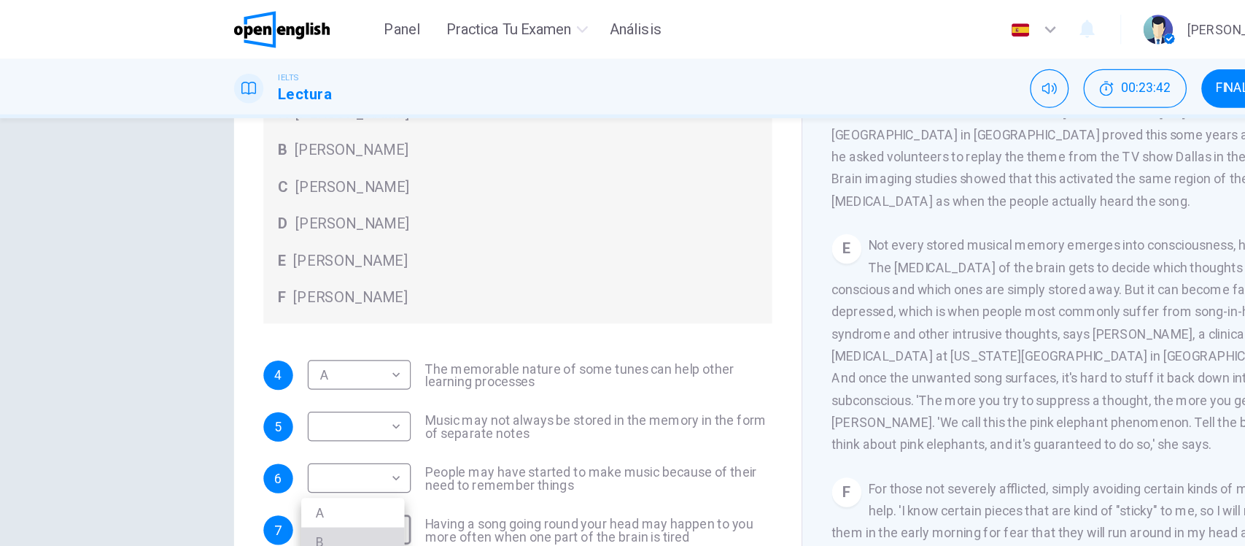
click at [254, 422] on li "B" at bounding box center [280, 428] width 82 height 23
type input "*"
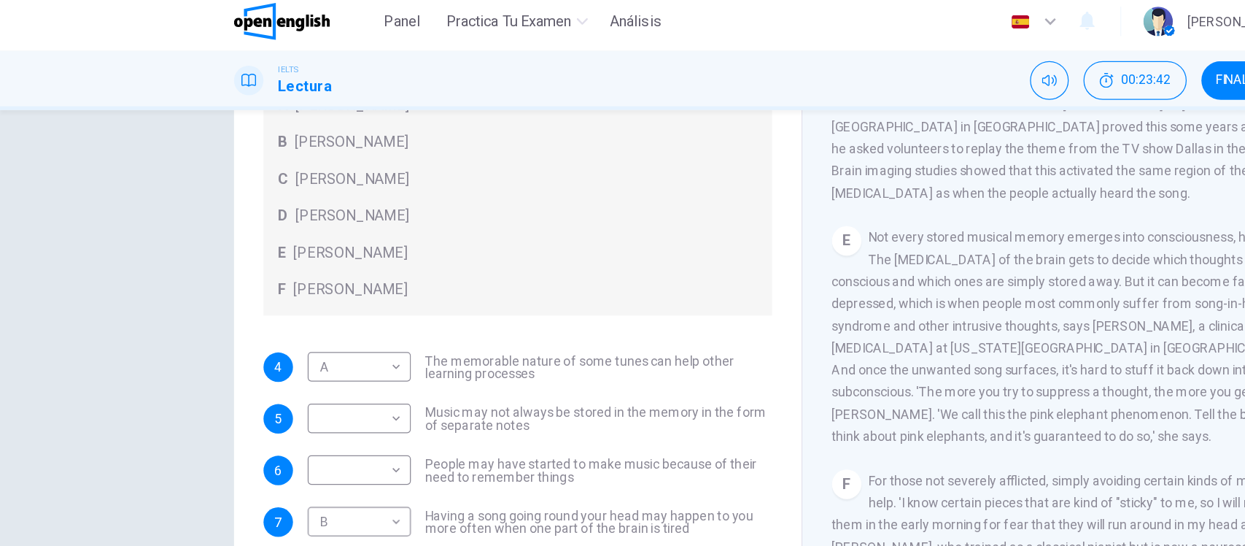
click at [132, 291] on div "Preguntas 4 - 7 Look at the following theories and the list of people below. Ma…" at bounding box center [622, 290] width 1245 height 394
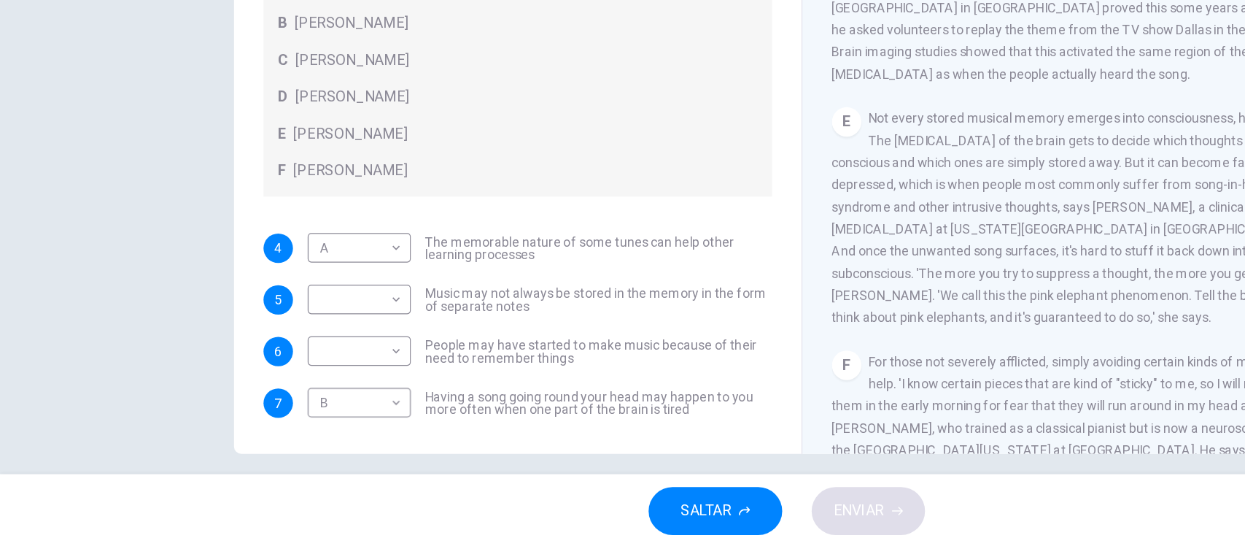
scroll to position [151, 0]
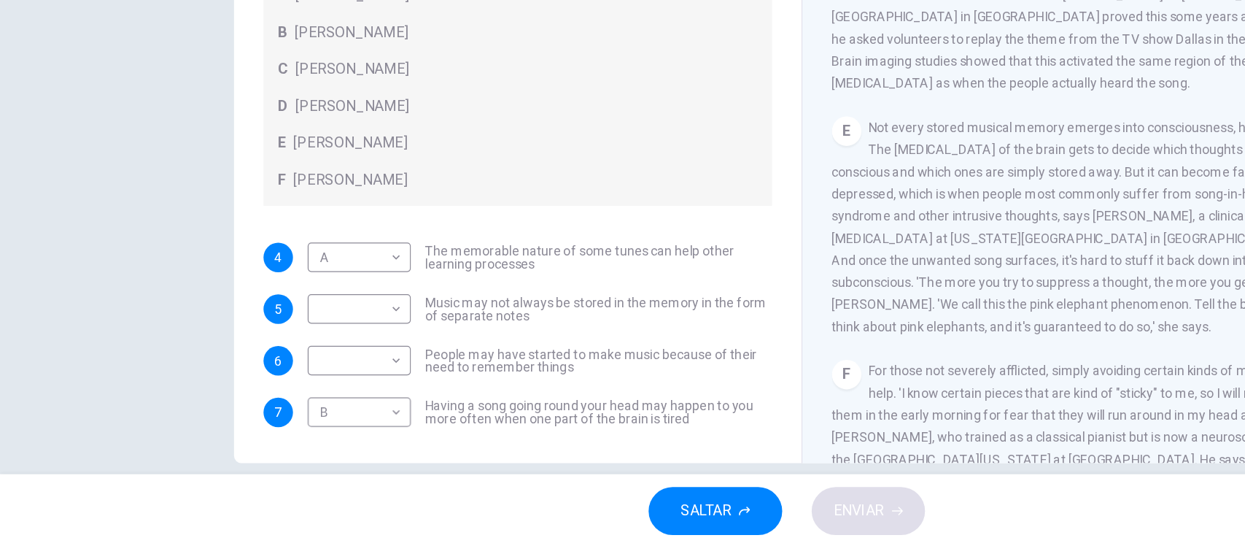
click at [132, 397] on div "Preguntas 4 - 7 Look at the following theories and the list of people below. Ma…" at bounding box center [622, 290] width 1245 height 394
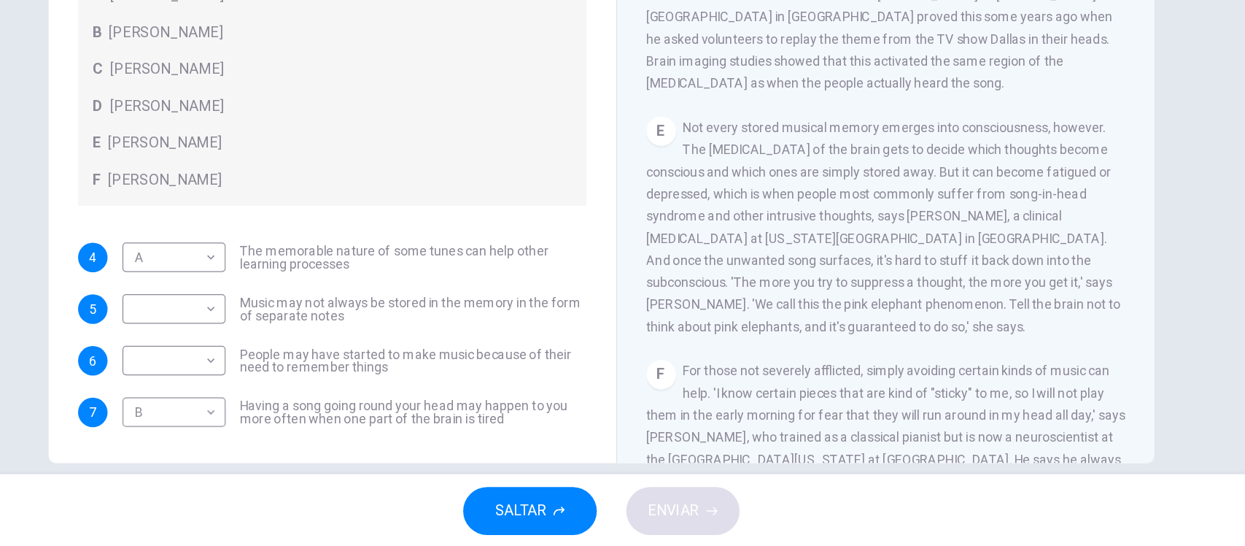
click at [796, 354] on div "E Not every stored musical memory emerges into consciousness, however. The [MED…" at bounding box center [848, 291] width 379 height 175
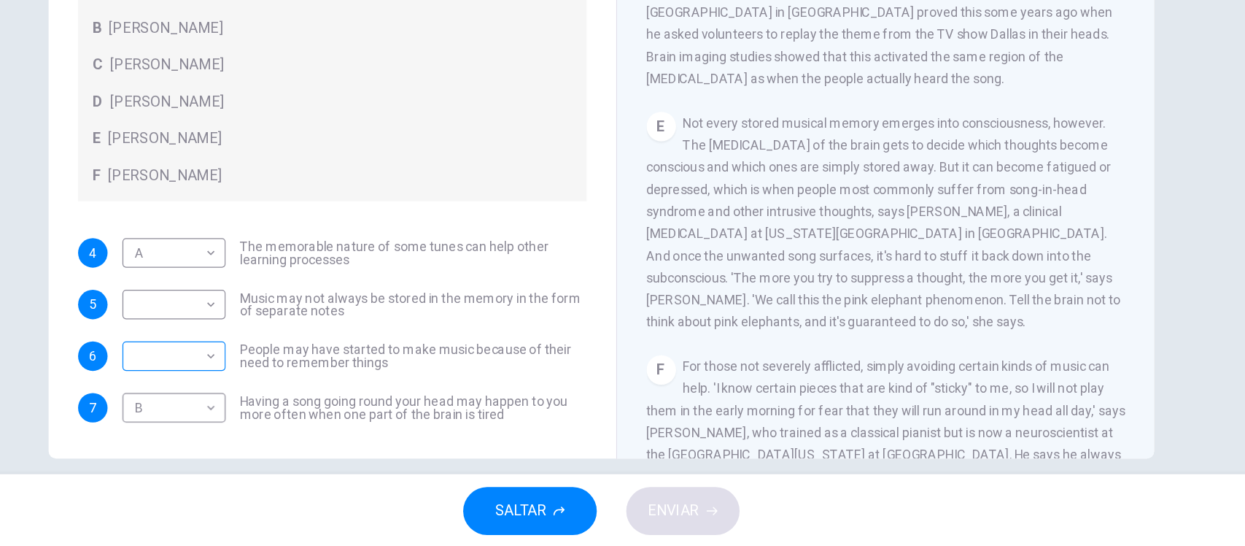
click at [150, 292] on body "Este sitio utiliza cookies, como se explica en nuestra Política de Privacidad .…" at bounding box center [622, 273] width 1245 height 546
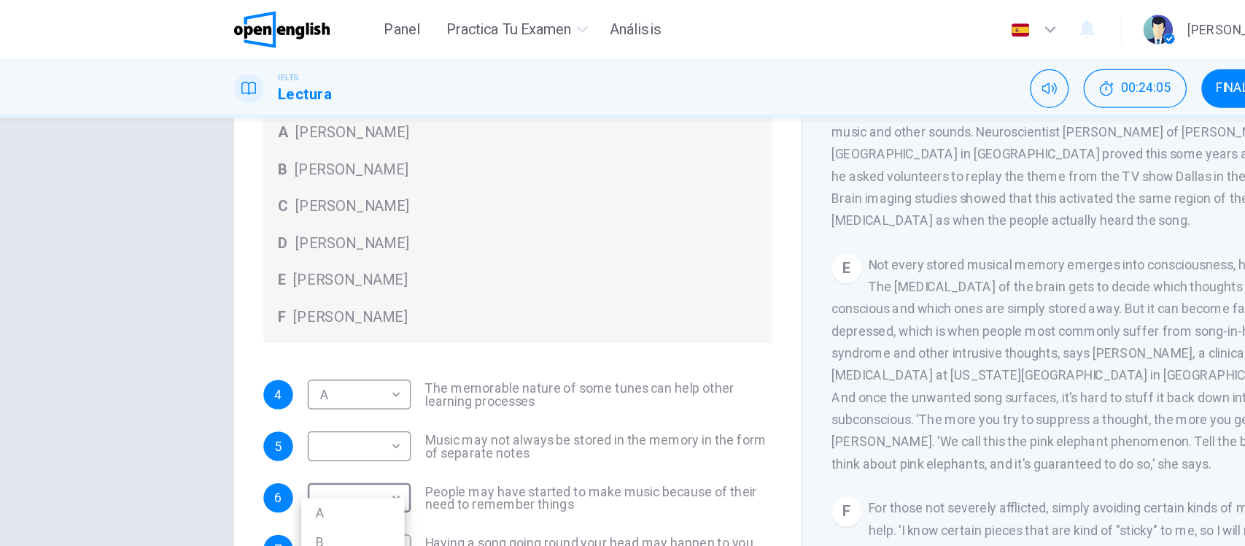
click at [252, 423] on li "B" at bounding box center [280, 428] width 82 height 23
type input "*"
click at [128, 264] on div "Preguntas 4 - 7 Look at the following theories and the list of people below. Ma…" at bounding box center [622, 290] width 1245 height 394
drag, startPoint x: 128, startPoint y: 264, endPoint x: 126, endPoint y: 230, distance: 33.6
click at [126, 230] on div "Preguntas 4 - 7 Look at the following theories and the list of people below. Ma…" at bounding box center [622, 290] width 1245 height 394
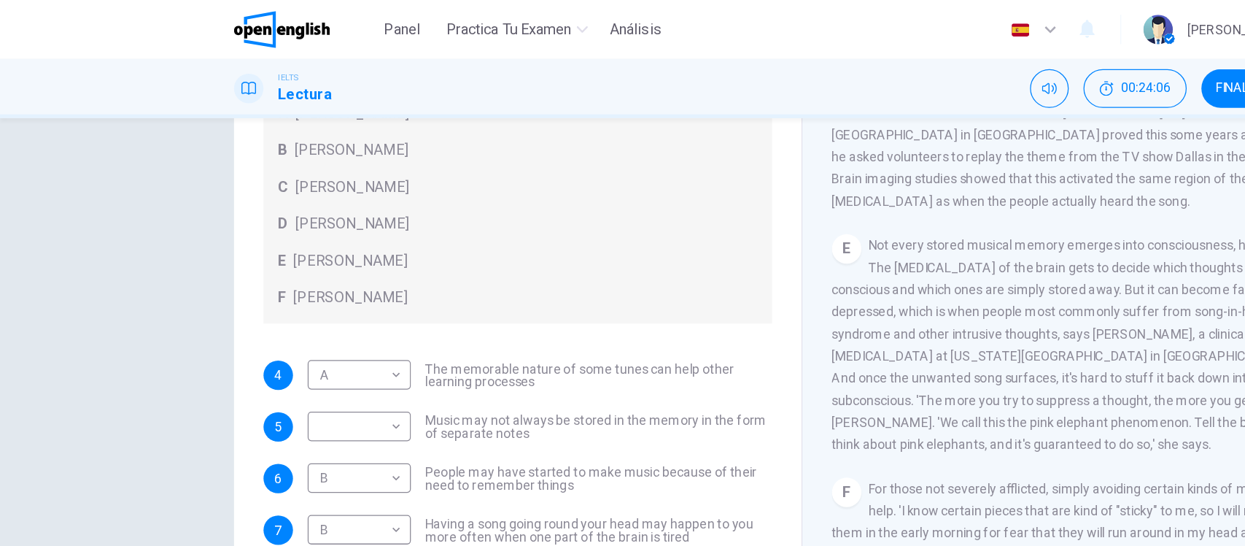
scroll to position [169, 0]
click at [99, 284] on div "Preguntas 4 - 7 Look at the following theories and the list of people below. Ma…" at bounding box center [622, 290] width 1245 height 394
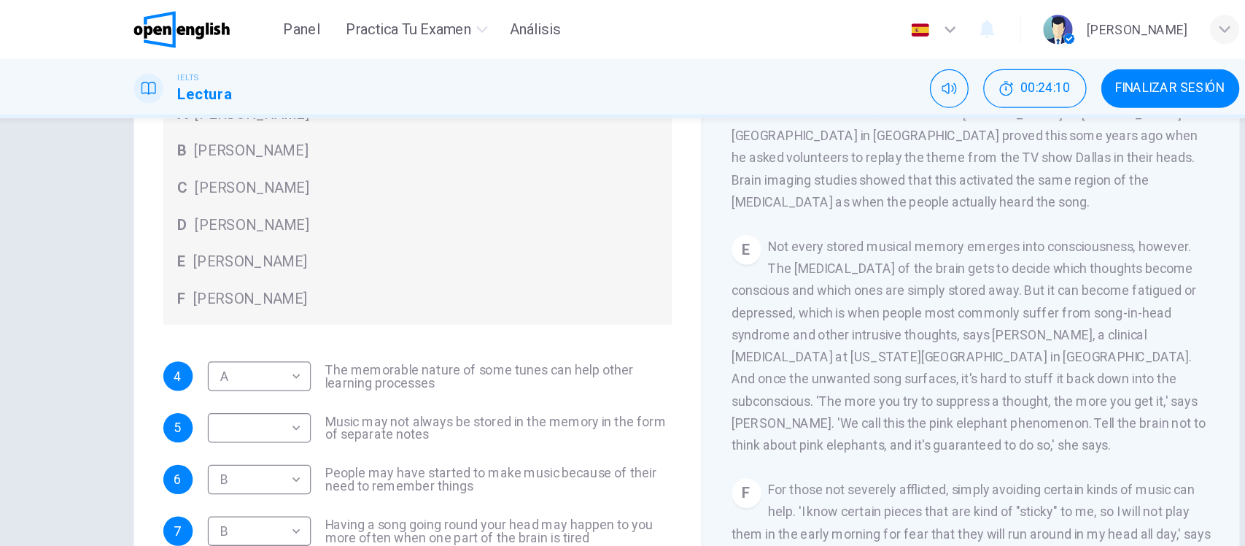
click at [524, 185] on div "D [PERSON_NAME]" at bounding box center [409, 178] width 379 height 18
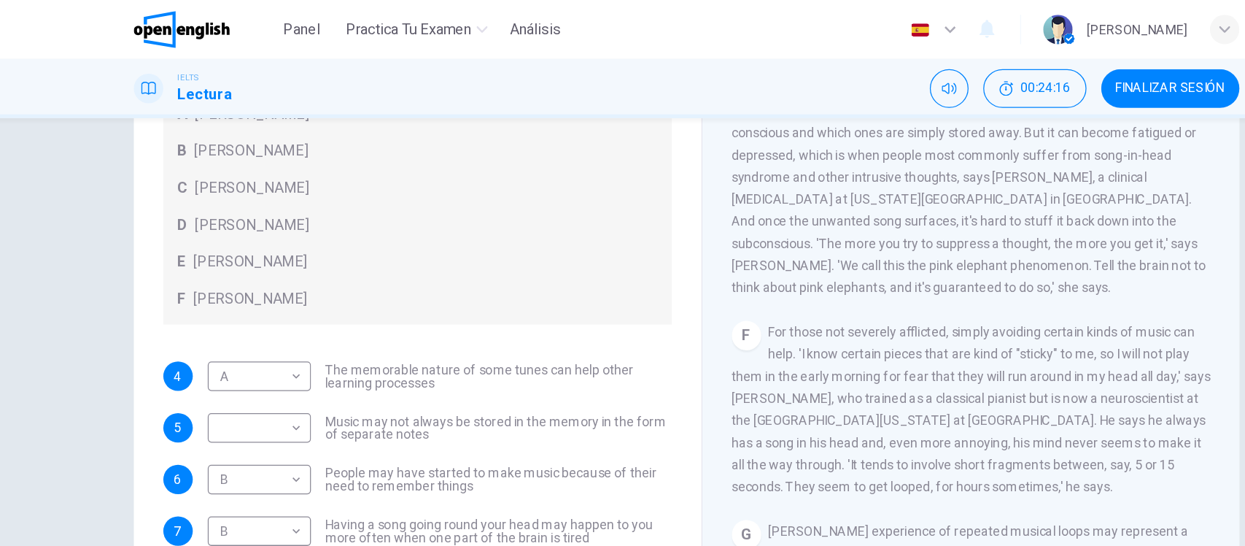
scroll to position [753, 0]
click at [187, 243] on div "Preguntas 4 - 7 Look at the following theories and the list of people below. Ma…" at bounding box center [622, 206] width 875 height 507
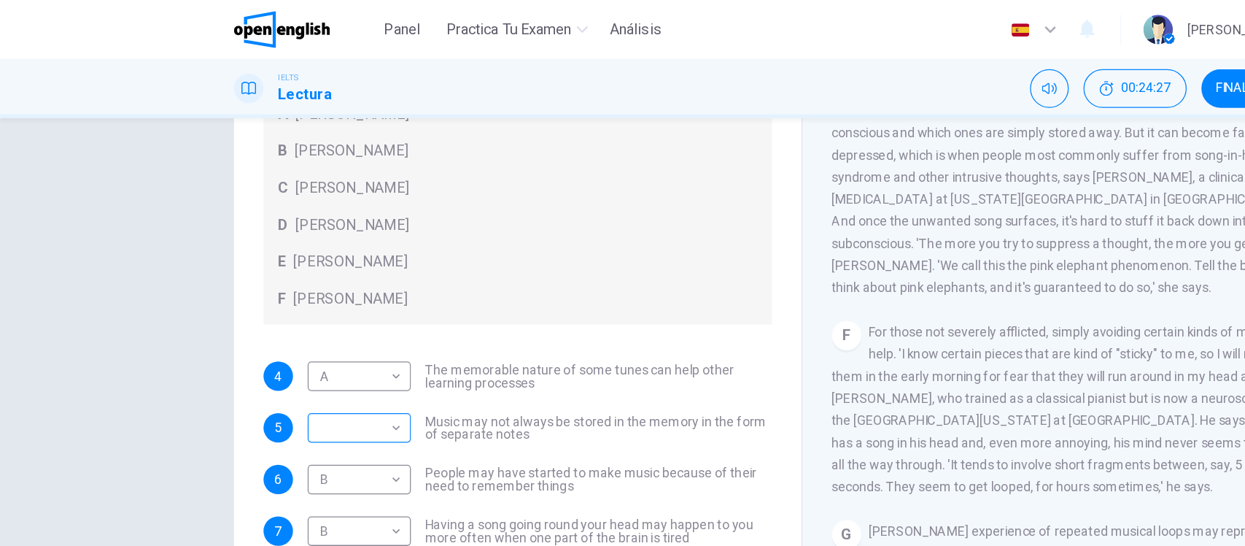
click at [206, 336] on body "Este sitio utiliza cookies, como se explica en nuestra Política de Privacidad .…" at bounding box center [622, 273] width 1245 height 546
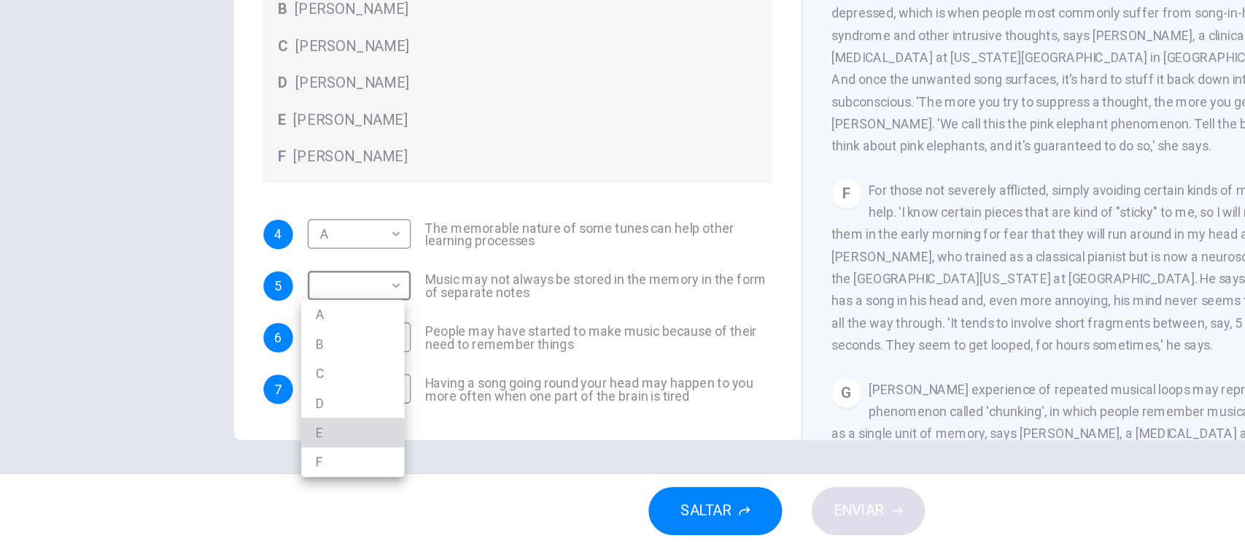
click at [257, 457] on li "E" at bounding box center [280, 454] width 82 height 23
type input "*"
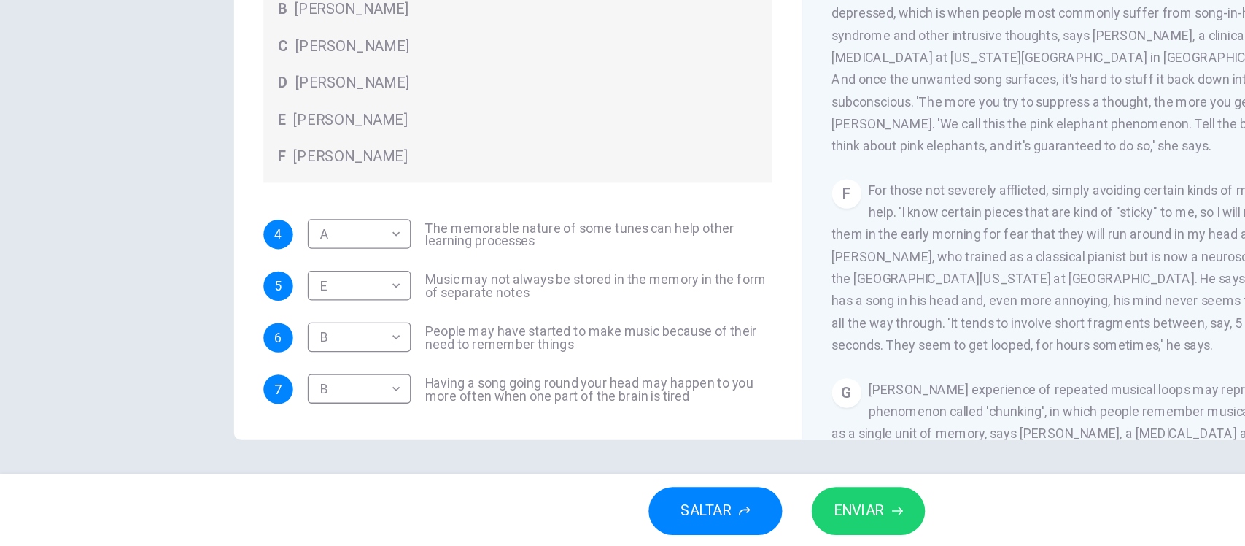
click at [107, 382] on div "Preguntas 4 - 7 Look at the following theories and the list of people below. Ma…" at bounding box center [622, 290] width 1245 height 394
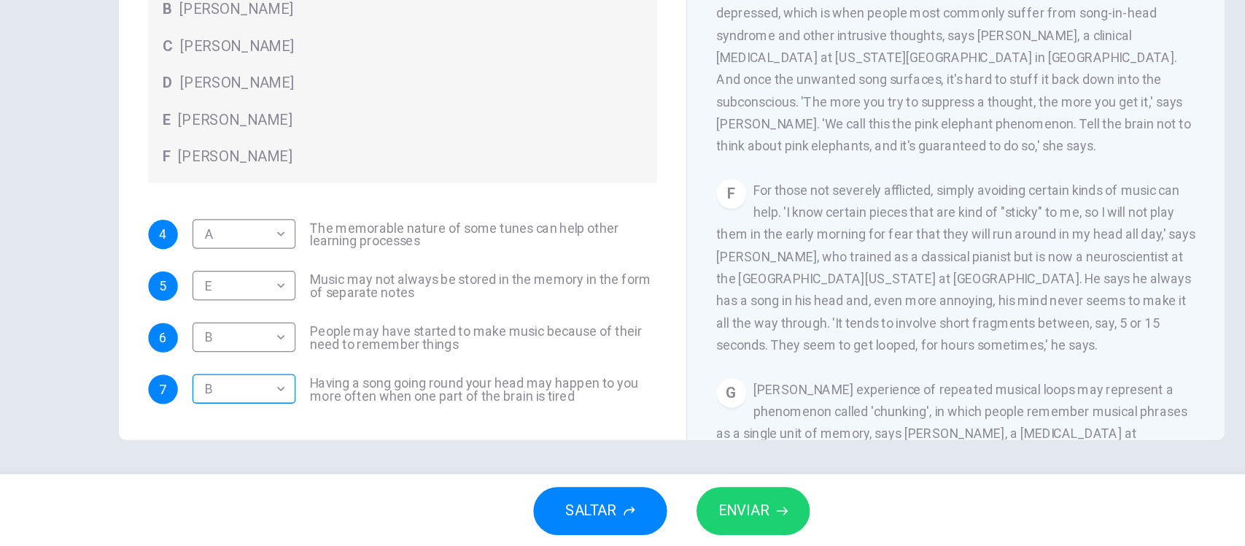
click at [182, 310] on body "Este sitio utiliza cookies, como se explica en nuestra Política de Privacidad .…" at bounding box center [622, 273] width 1245 height 546
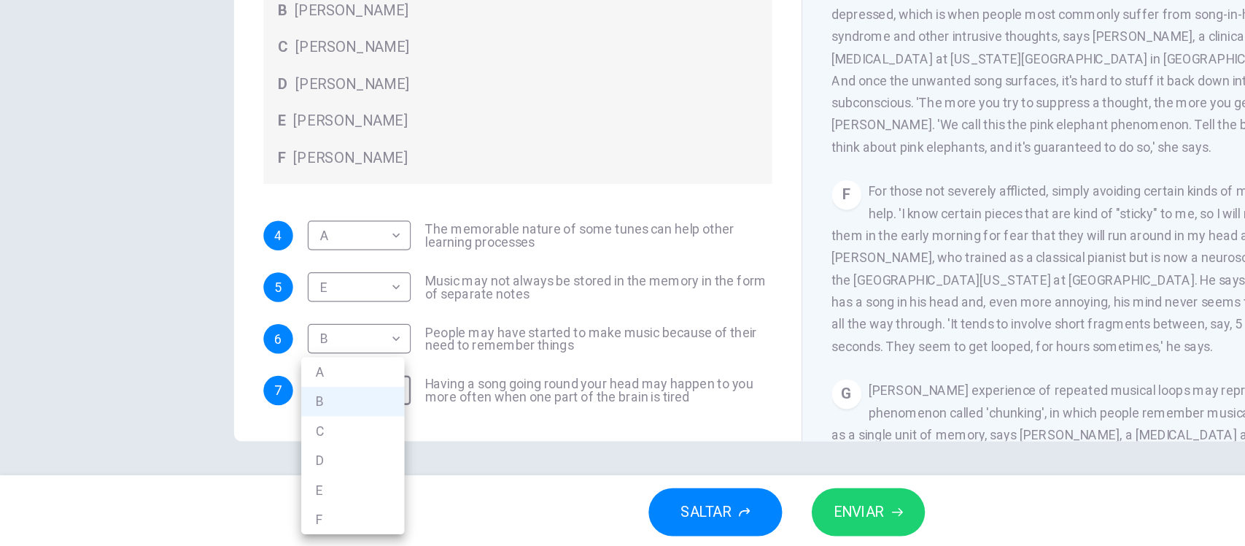
click at [260, 523] on li "F" at bounding box center [280, 522] width 82 height 23
type input "*"
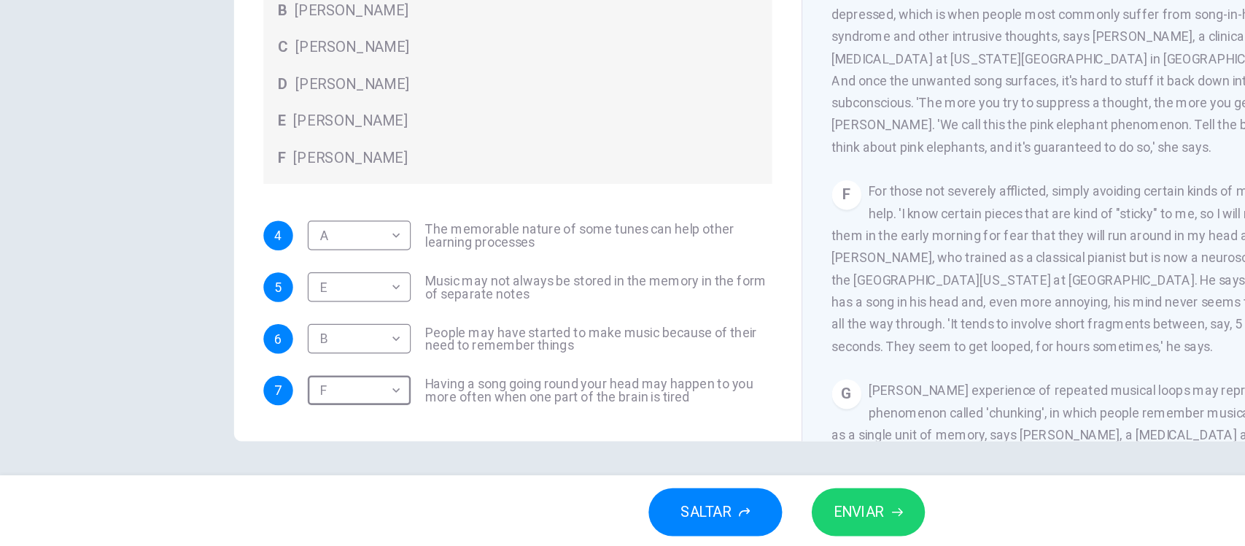
click at [683, 516] on span "ENVIAR" at bounding box center [680, 516] width 40 height 20
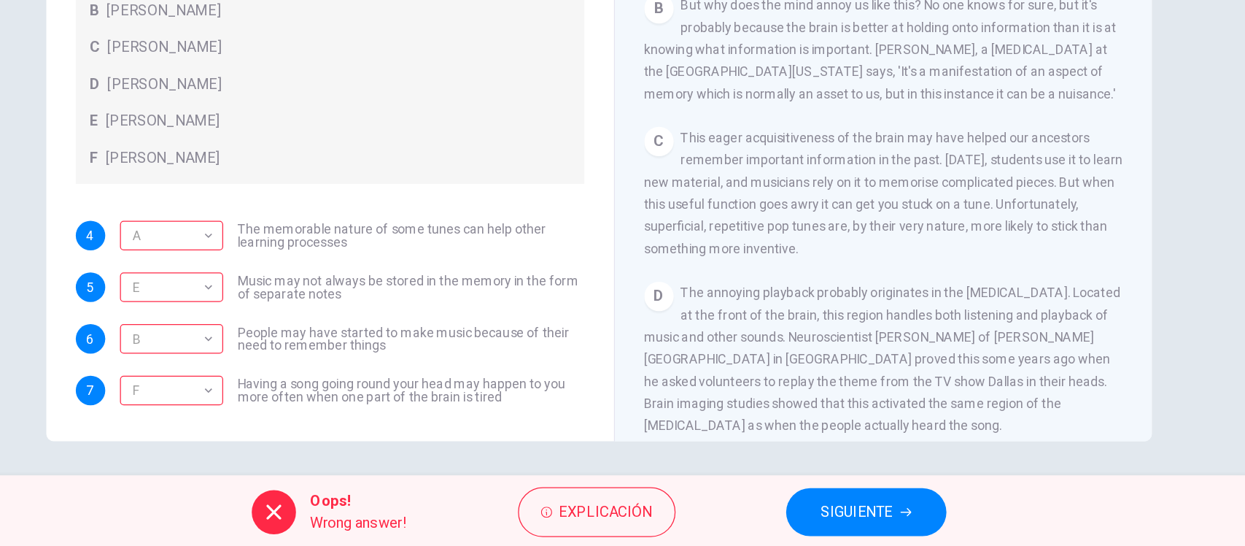
scroll to position [336, 0]
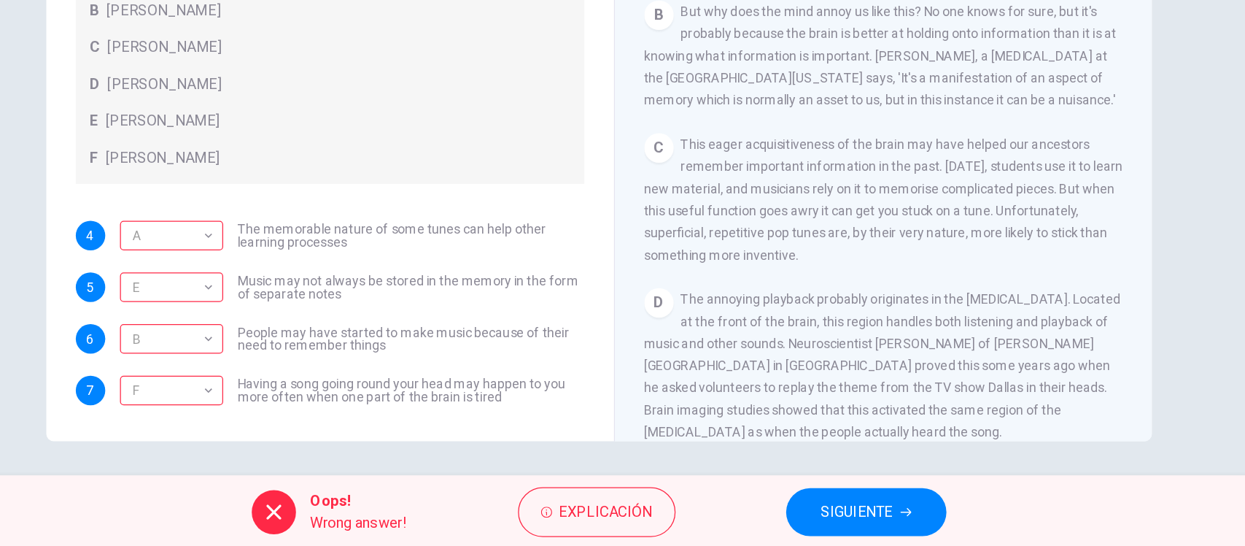
drag, startPoint x: 1042, startPoint y: 204, endPoint x: 1036, endPoint y: 249, distance: 45.6
click at [1036, 249] on div "CLIC PARA ZOOM Clic para zoom A Some songs just won't leave you alone. But this…" at bounding box center [858, 239] width 398 height 443
drag, startPoint x: 1053, startPoint y: 220, endPoint x: 1053, endPoint y: 239, distance: 19.7
click at [1053, 239] on div "A Song on the Brain CLIC PARA ZOOM Clic para zoom A Some songs just won't leave…" at bounding box center [848, 218] width 426 height 530
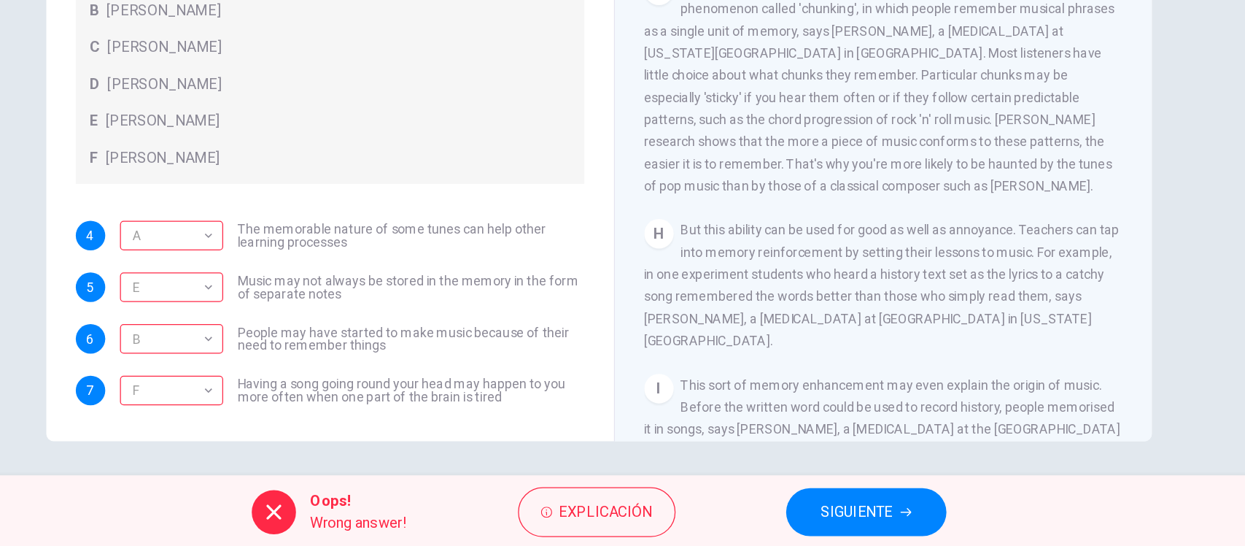
scroll to position [1078, 0]
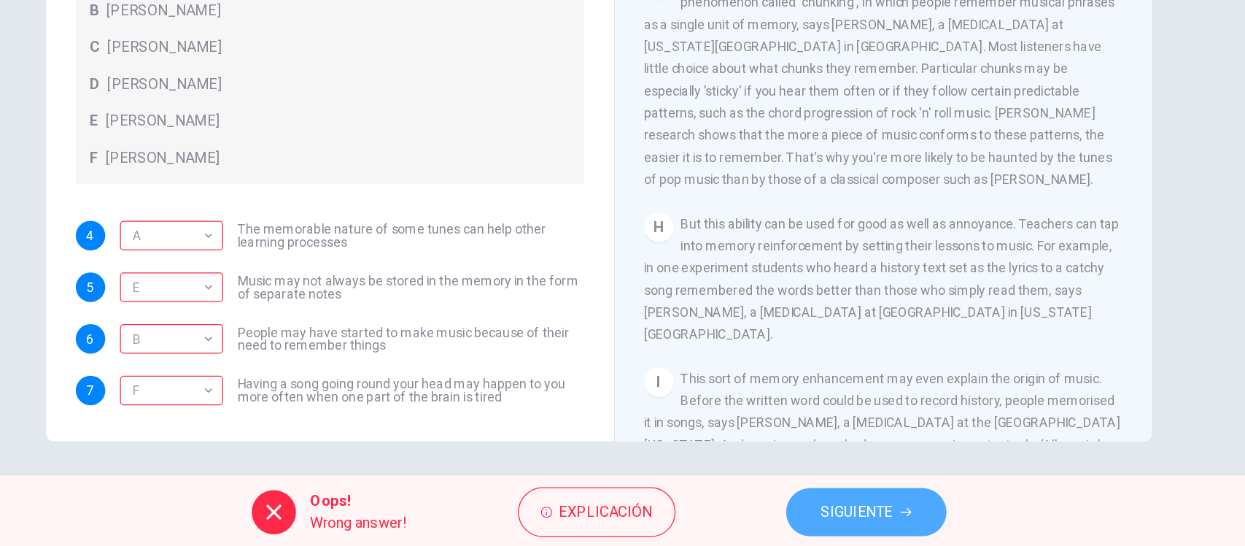
click at [836, 522] on span "SIGUIENTE" at bounding box center [827, 516] width 57 height 20
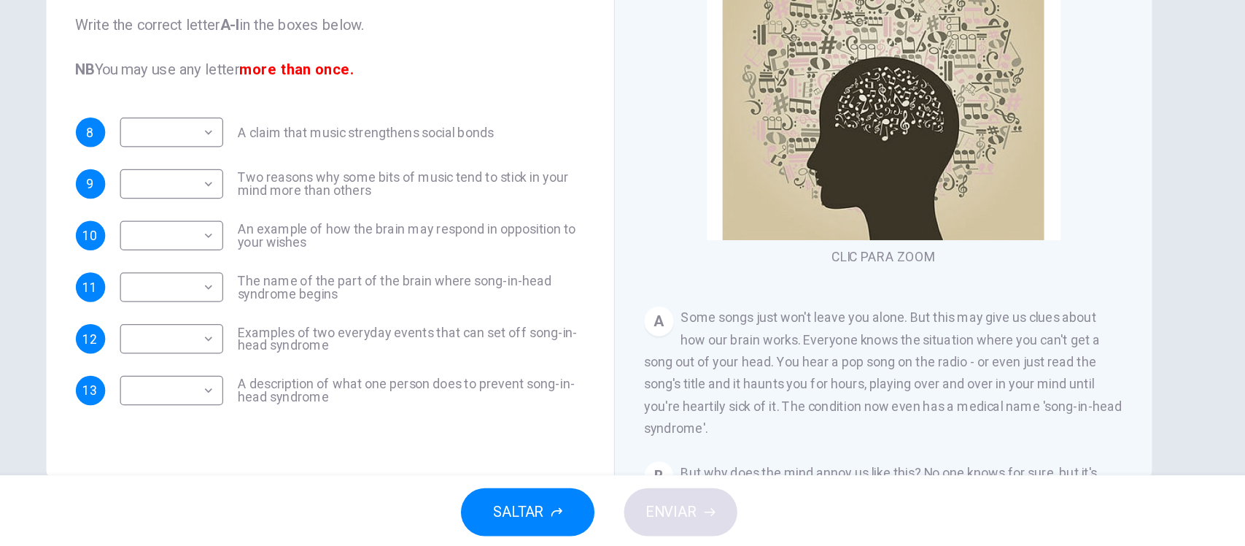
scroll to position [137, 0]
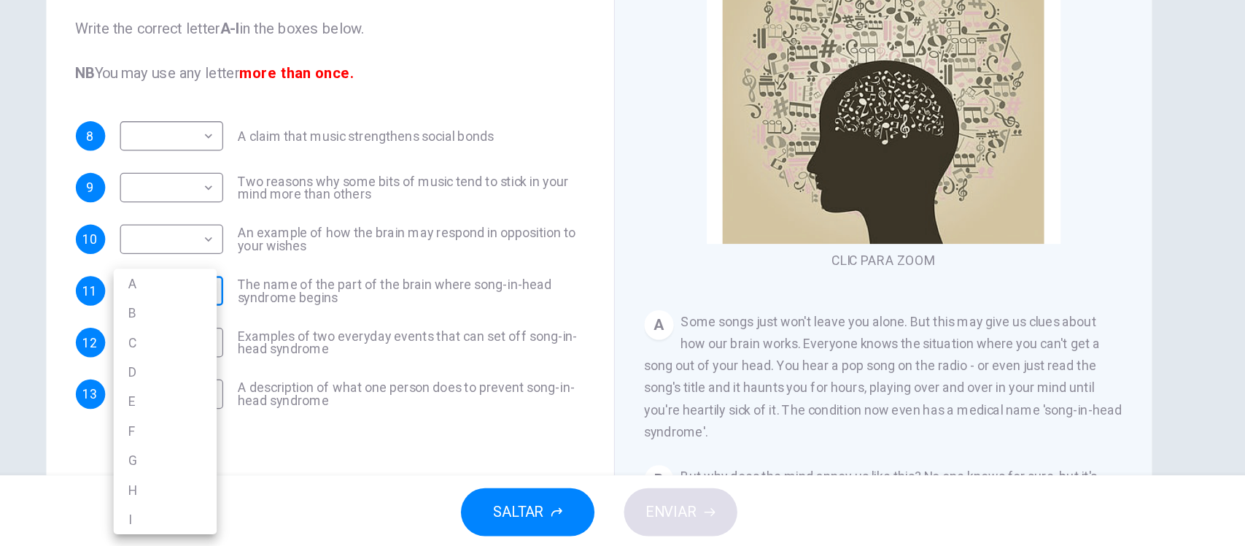
click at [144, 233] on body "Este sitio utiliza cookies, como se explica en nuestra Política de Privacidad .…" at bounding box center [622, 273] width 1245 height 546
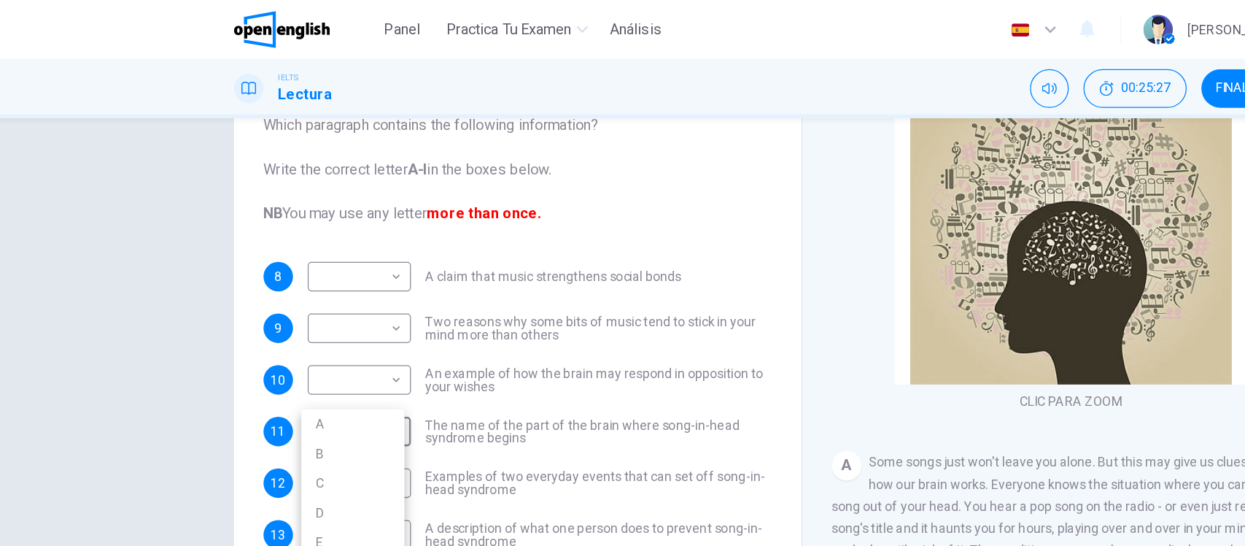
click at [268, 338] on li "A" at bounding box center [280, 335] width 82 height 23
type input "*"
click at [117, 326] on div "Preguntas 8 - 13 The Reading Passage has nine paragraphs labelled A-l . Which p…" at bounding box center [622, 290] width 1245 height 394
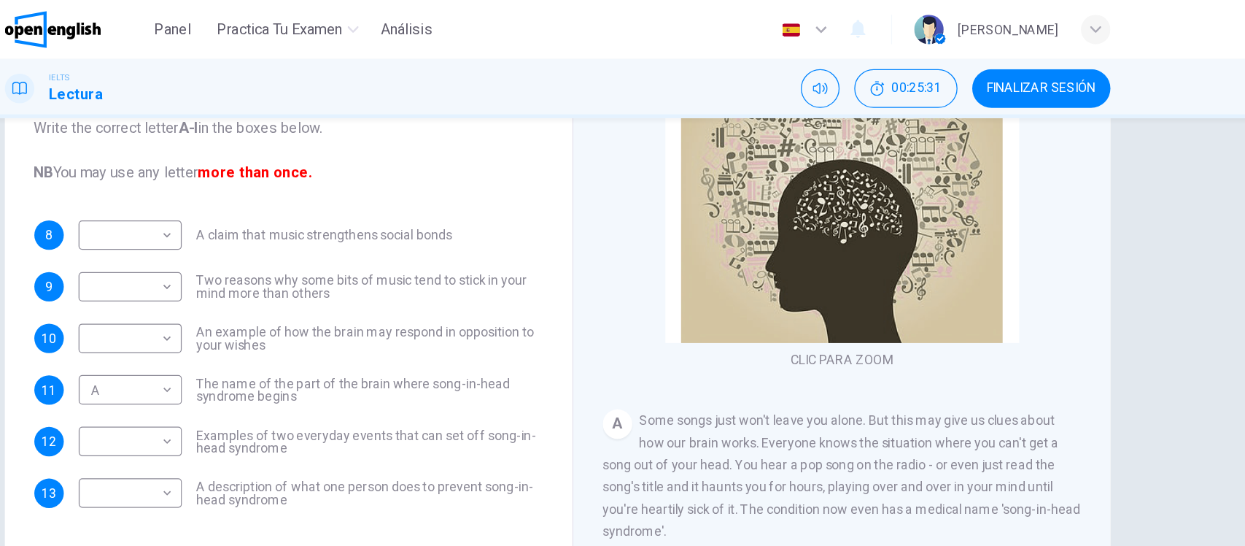
scroll to position [169, 0]
click at [468, 410] on div "Preguntas 8 - 13 The Reading Passage has nine paragraphs labelled A-l . Which p…" at bounding box center [410, 192] width 426 height 449
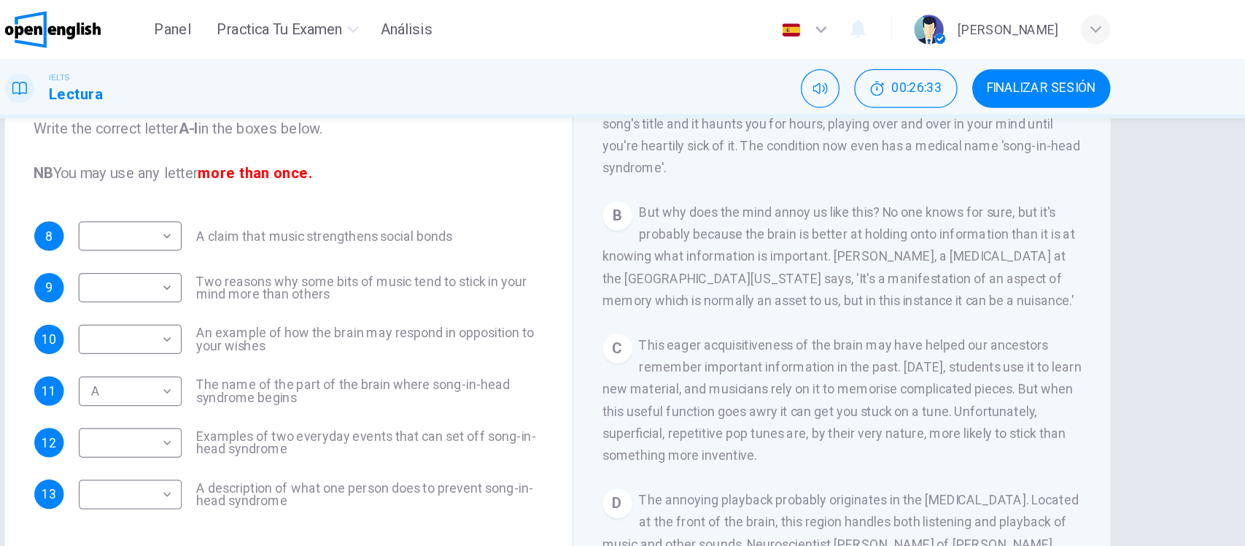
scroll to position [296, 0]
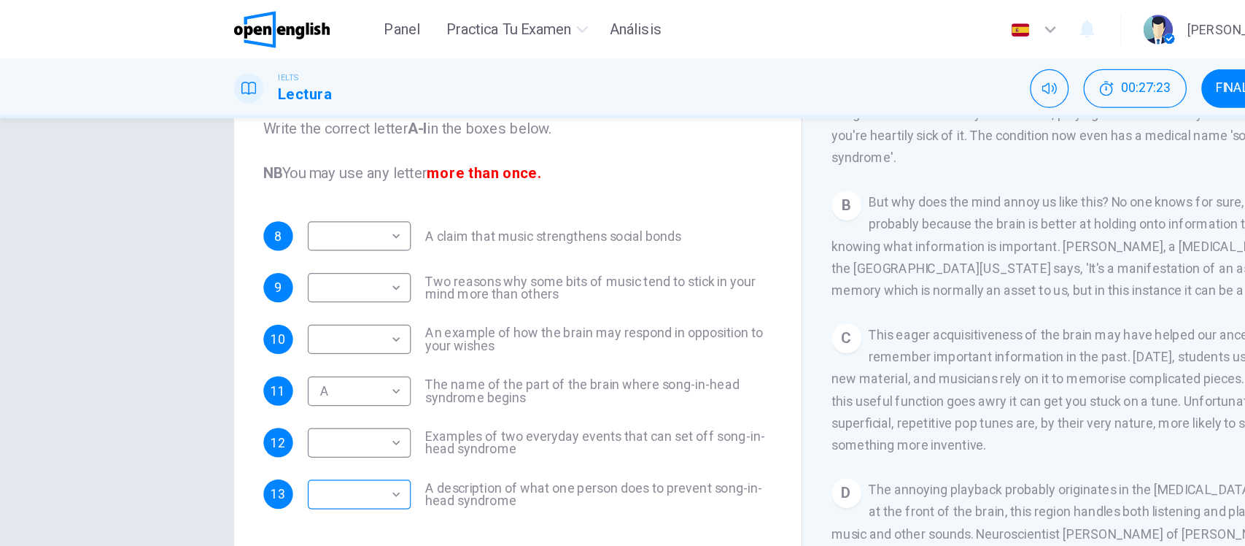
click at [108, 388] on body "Este sitio utiliza cookies, como se explica en nuestra Política de Privacidad .…" at bounding box center [622, 273] width 1245 height 546
click at [255, 357] on li "B" at bounding box center [280, 358] width 82 height 23
type input "*"
click at [106, 301] on div "Preguntas 8 - 13 The Reading Passage has nine paragraphs labelled A-l . Which p…" at bounding box center [622, 290] width 1245 height 394
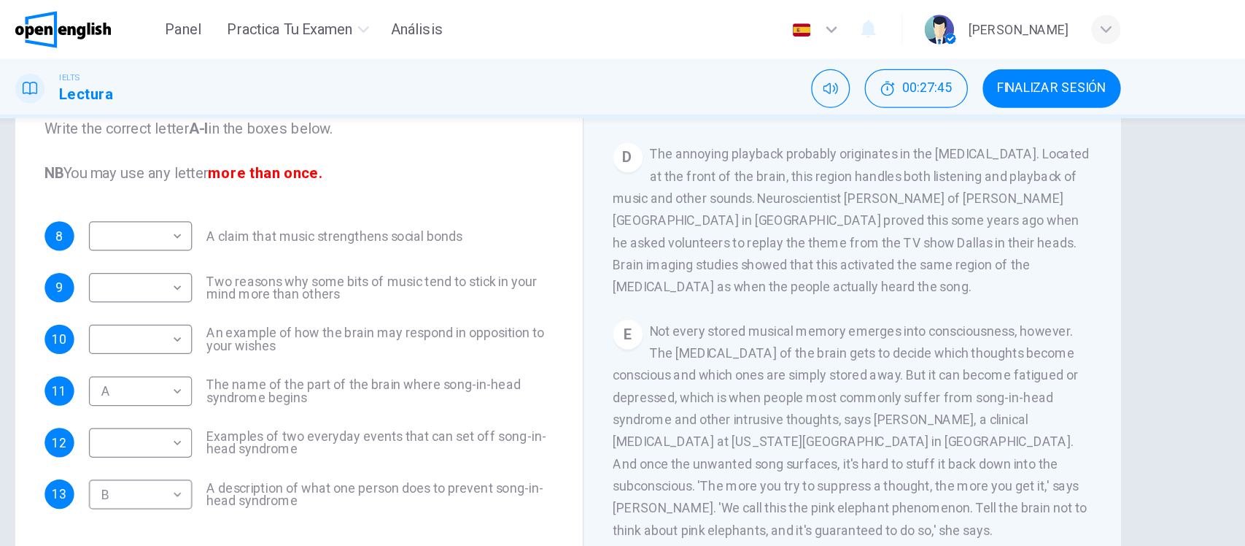
scroll to position [567, 0]
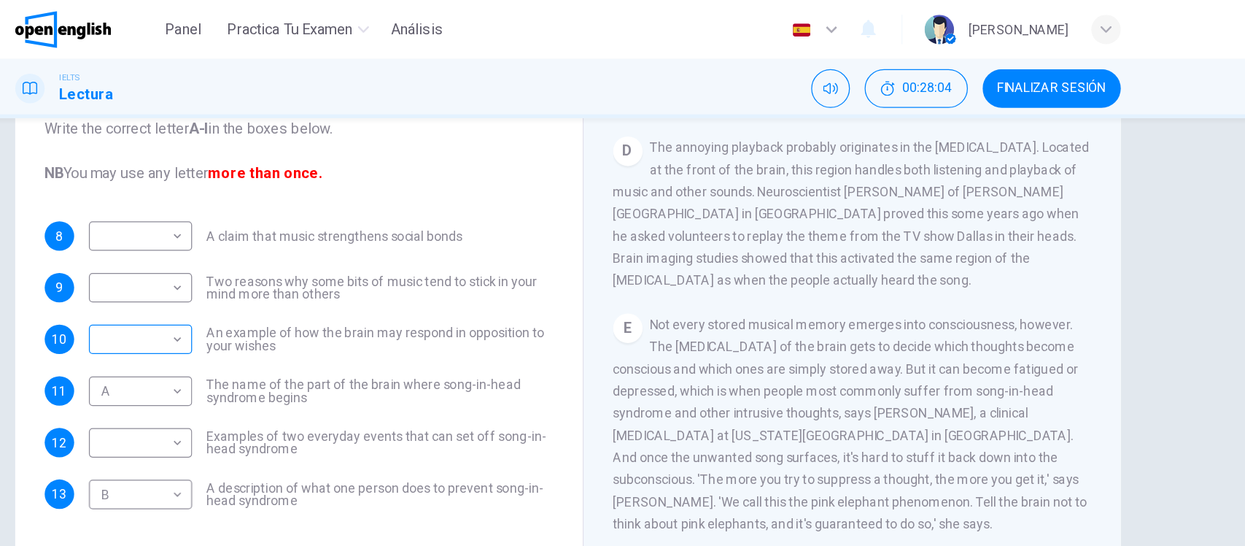
click at [109, 271] on body "Este sitio utiliza cookies, como se explica en nuestra Política de Privacidad .…" at bounding box center [622, 273] width 1245 height 546
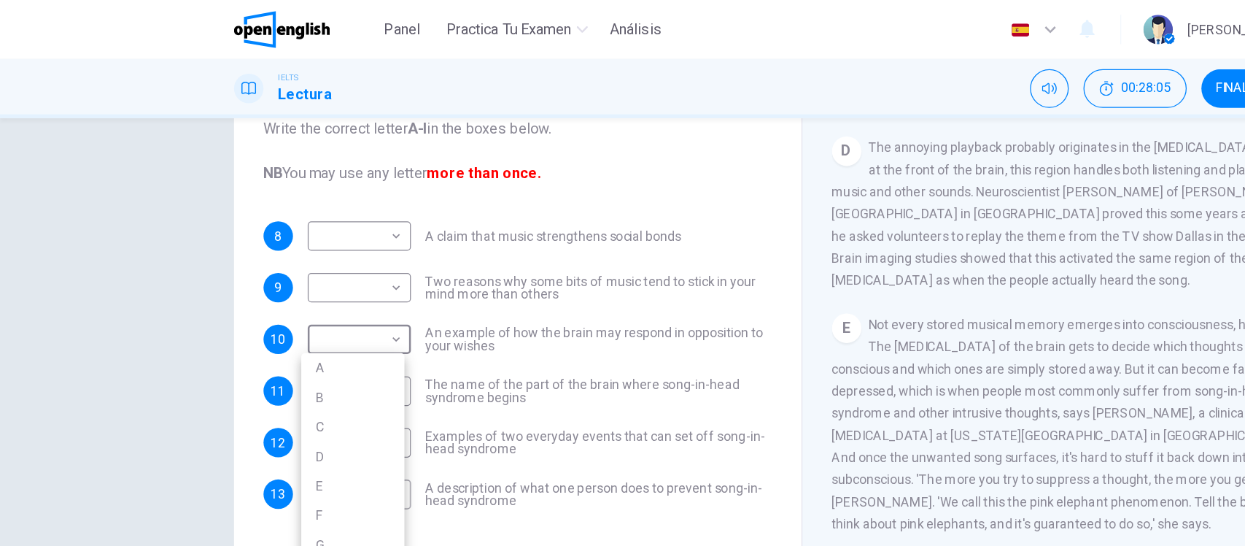
click at [267, 354] on li "D" at bounding box center [280, 360] width 82 height 23
click at [99, 237] on div "Preguntas 8 - 13 The Reading Passage has nine paragraphs labelled A-l . Which p…" at bounding box center [622, 290] width 1245 height 394
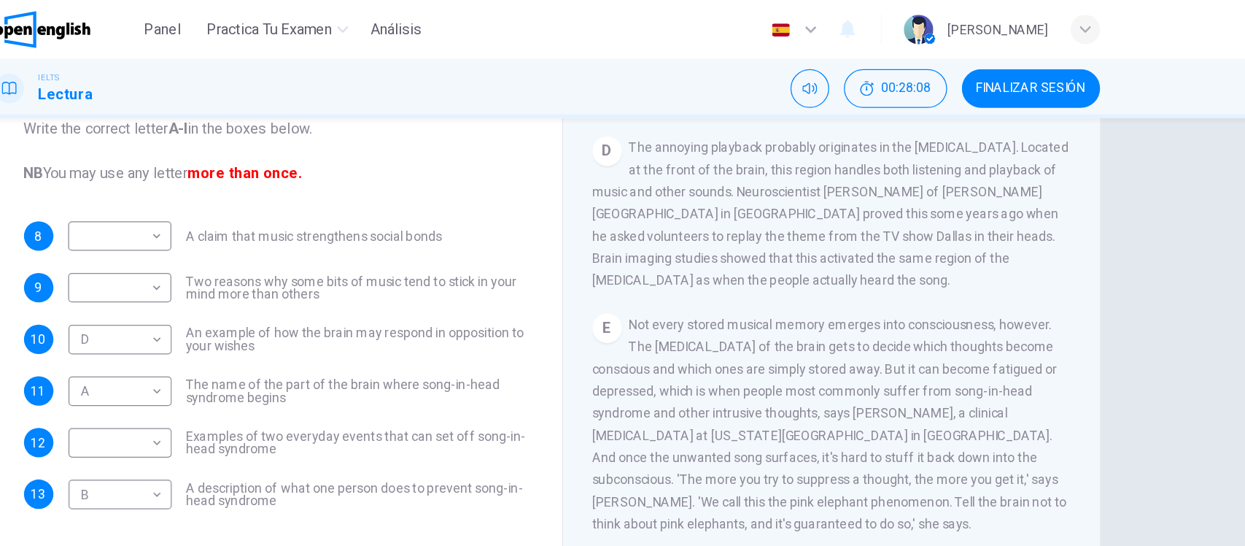
click at [727, 230] on div "D The annoying playback probably originates in the [MEDICAL_DATA]. Located at t…" at bounding box center [848, 169] width 379 height 123
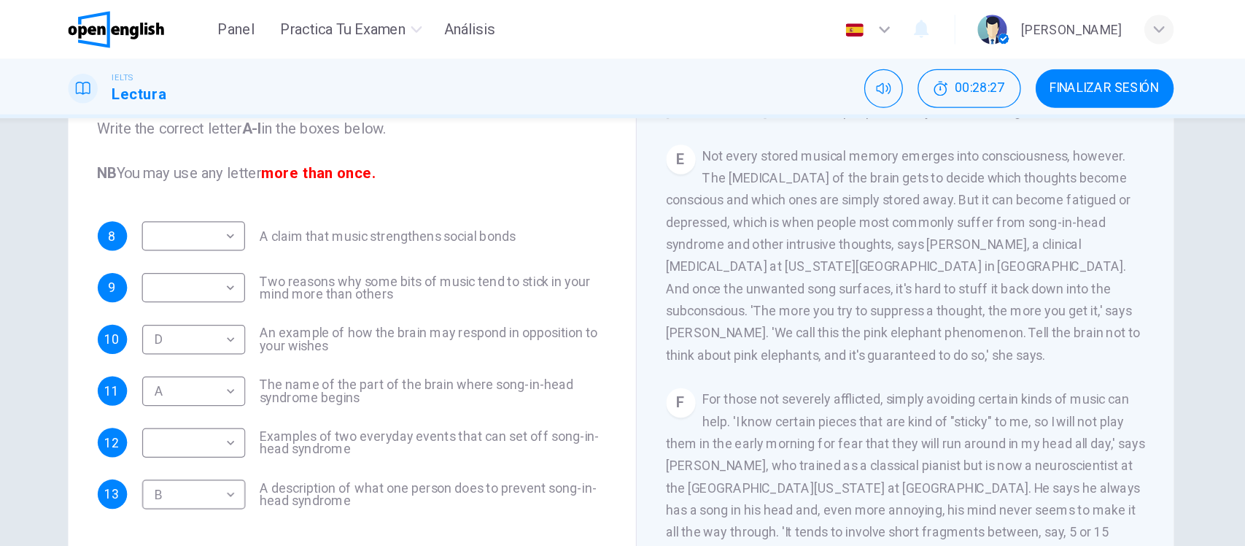
scroll to position [701, 0]
click at [142, 268] on body "Este sitio utiliza cookies, como se explica en nuestra Política de Privacidad .…" at bounding box center [622, 273] width 1245 height 546
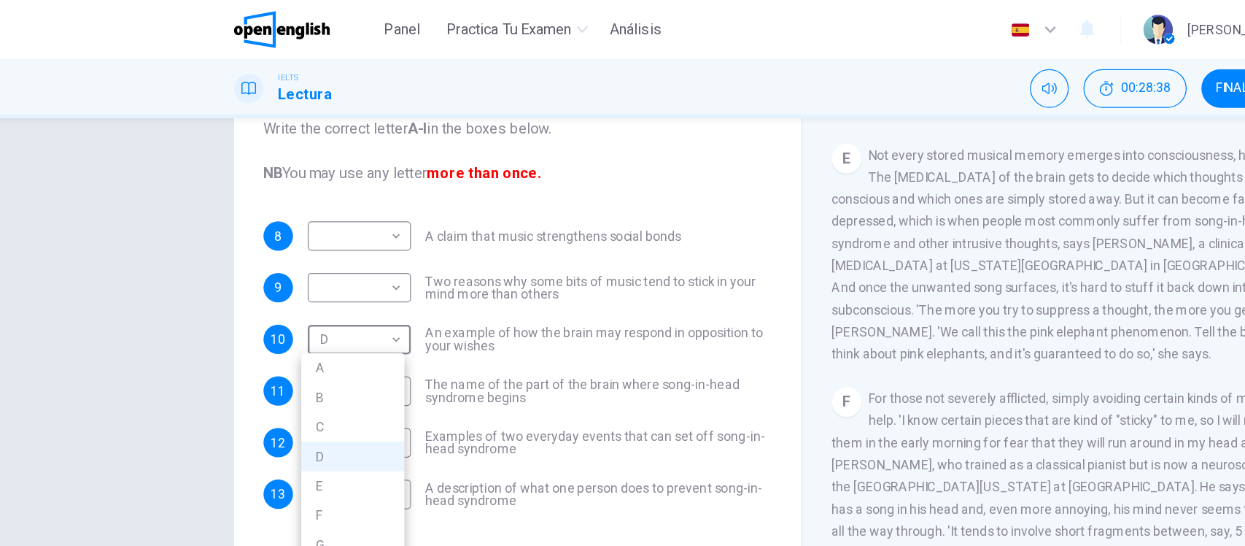
click at [267, 384] on li "E" at bounding box center [280, 384] width 82 height 23
type input "*"
click at [123, 299] on div "Preguntas 8 - 13 The Reading Passage has nine paragraphs labelled A-l . Which p…" at bounding box center [622, 290] width 1245 height 394
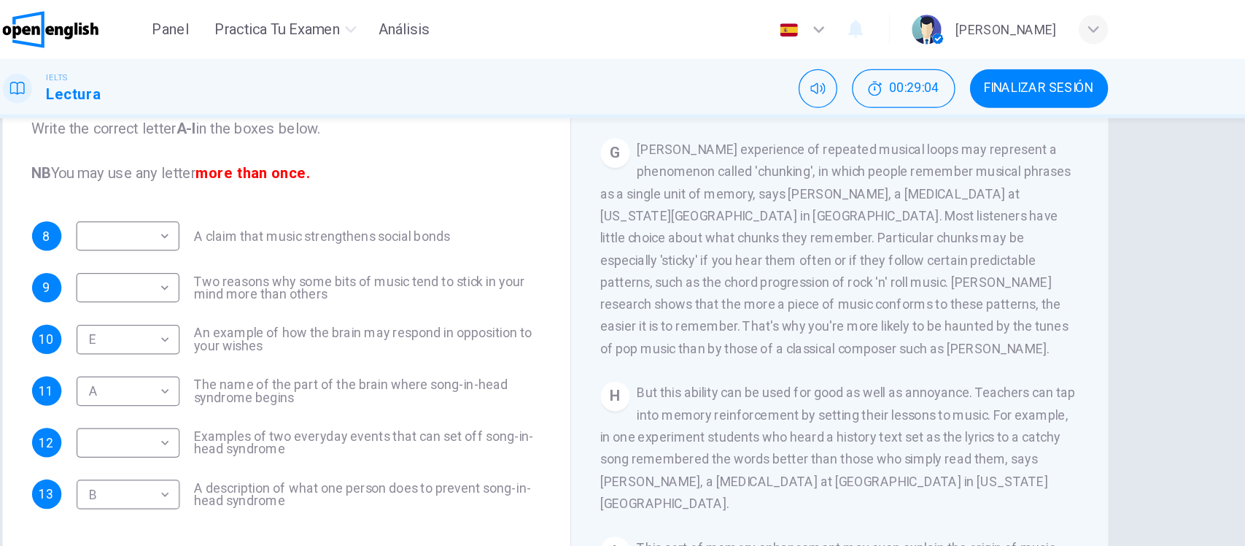
scroll to position [1062, 0]
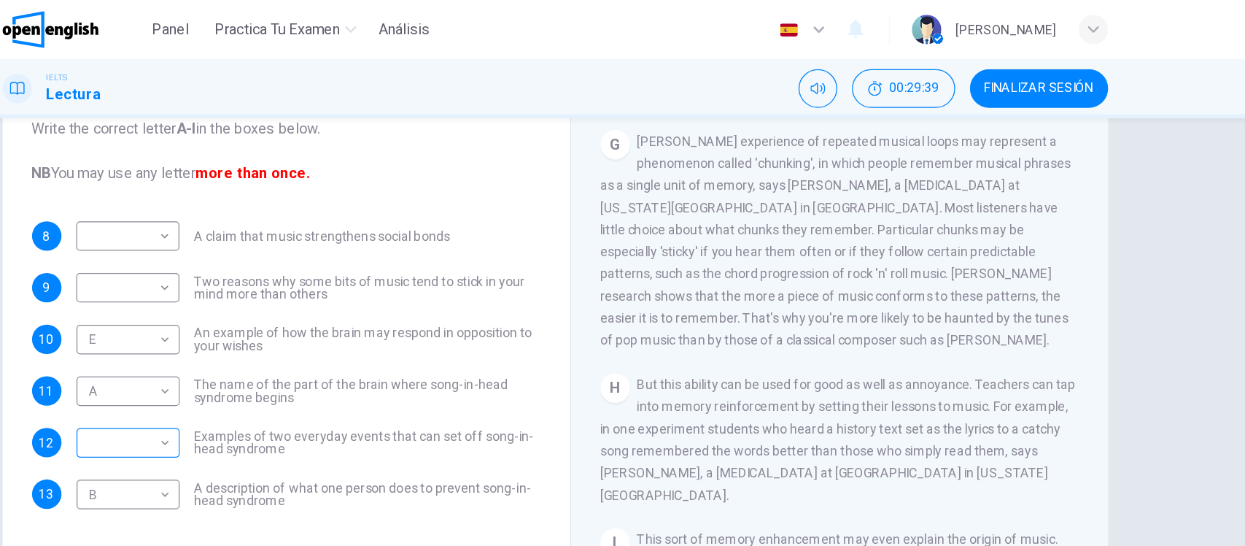
click at [106, 353] on body "Este sitio utiliza cookies, como se explica en nuestra Política de Privacidad .…" at bounding box center [622, 273] width 1245 height 546
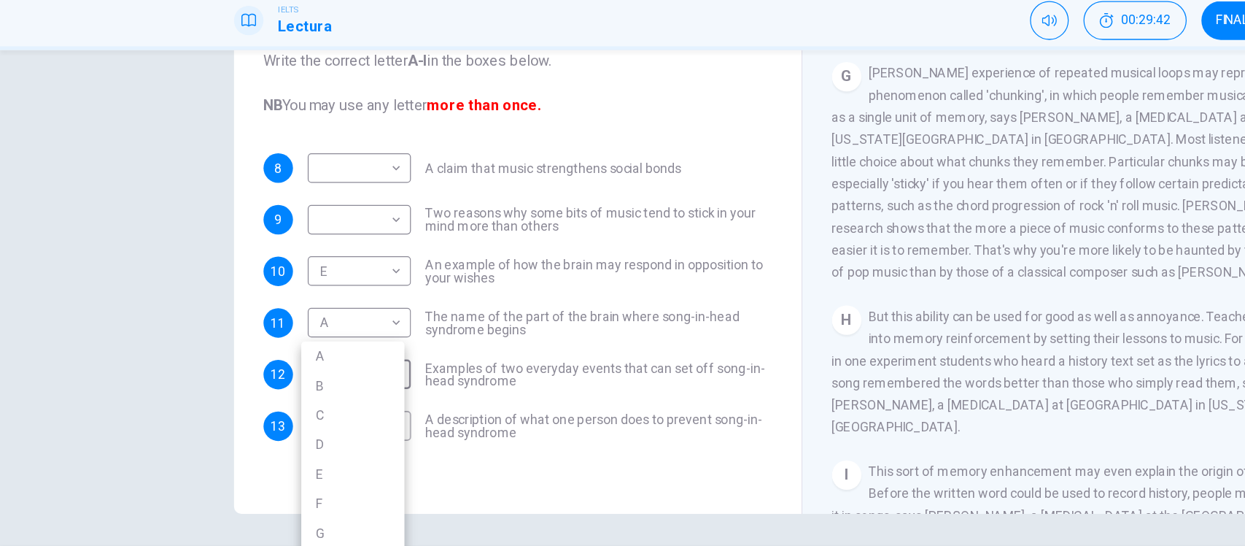
click at [256, 469] on li "G" at bounding box center [280, 475] width 82 height 23
type input "*"
click at [102, 298] on div "Preguntas 8 - 13 The Reading Passage has nine paragraphs labelled A-l . Which p…" at bounding box center [622, 290] width 1245 height 394
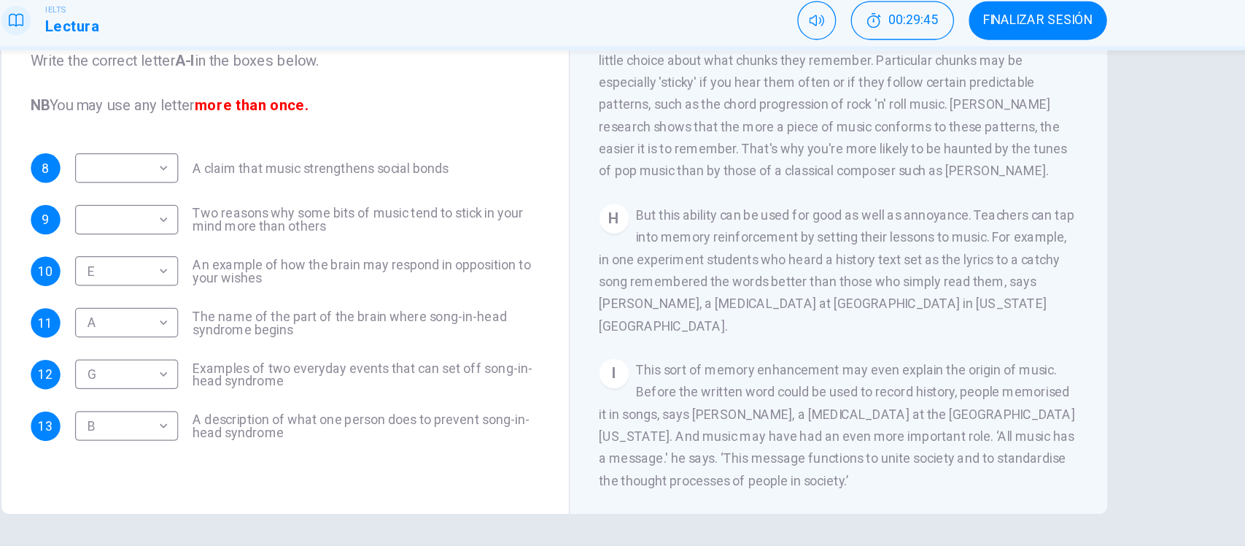
scroll to position [1182, 0]
click at [98, 215] on body "Este sitio utiliza cookies, como se explica en nuestra Política de Privacidad .…" at bounding box center [622, 273] width 1245 height 546
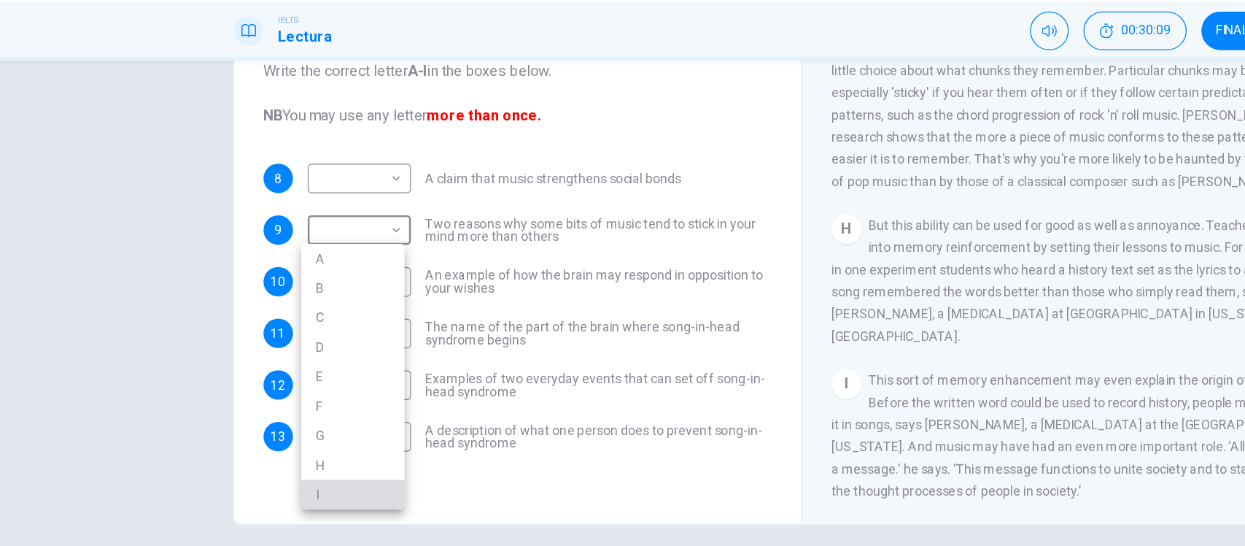
click at [255, 438] on li "I" at bounding box center [280, 436] width 82 height 23
type input "*"
click at [127, 269] on div "Preguntas 8 - 13 The Reading Passage has nine paragraphs labelled A-l . Which p…" at bounding box center [622, 290] width 1245 height 394
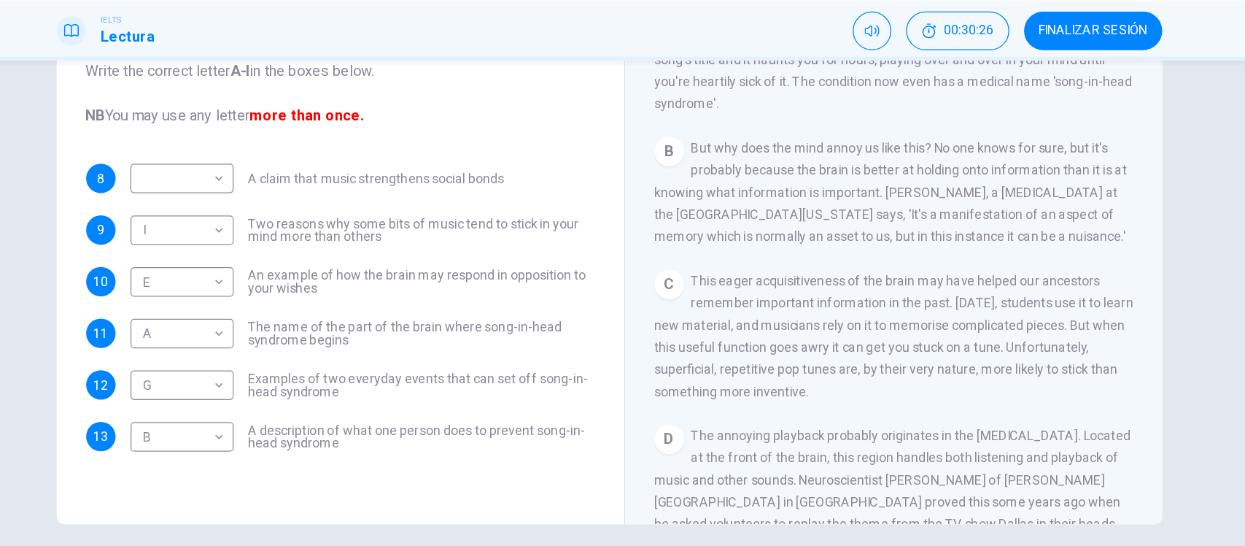
scroll to position [299, 0]
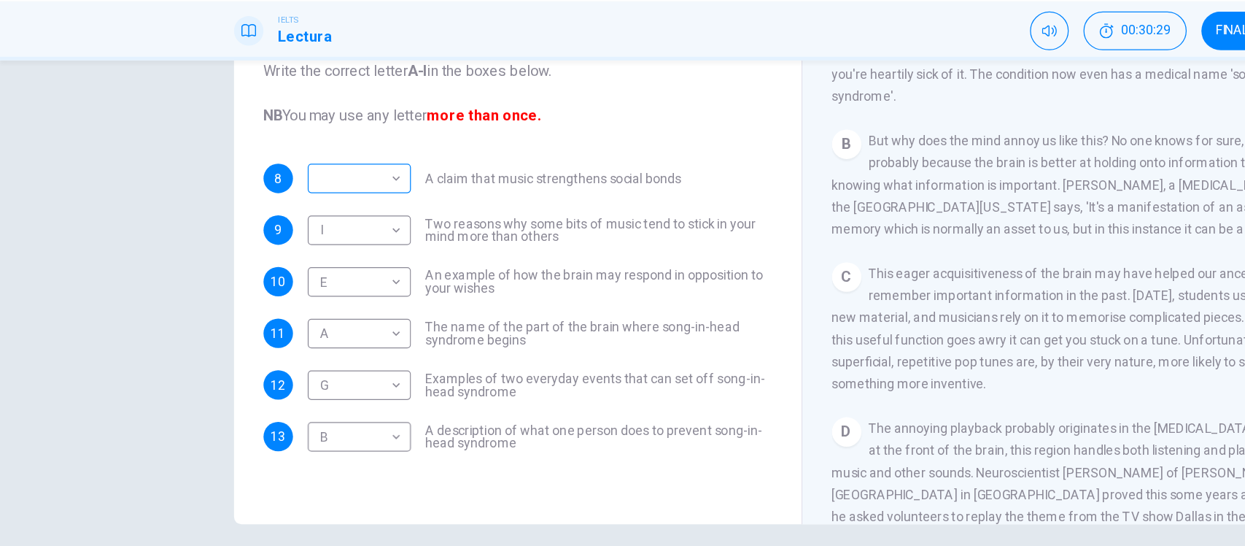
click at [126, 192] on body "Este sitio utiliza cookies, como se explica en nuestra Política de Privacidad .…" at bounding box center [622, 273] width 1245 height 546
click at [270, 249] on li "C" at bounding box center [280, 255] width 82 height 23
type input "*"
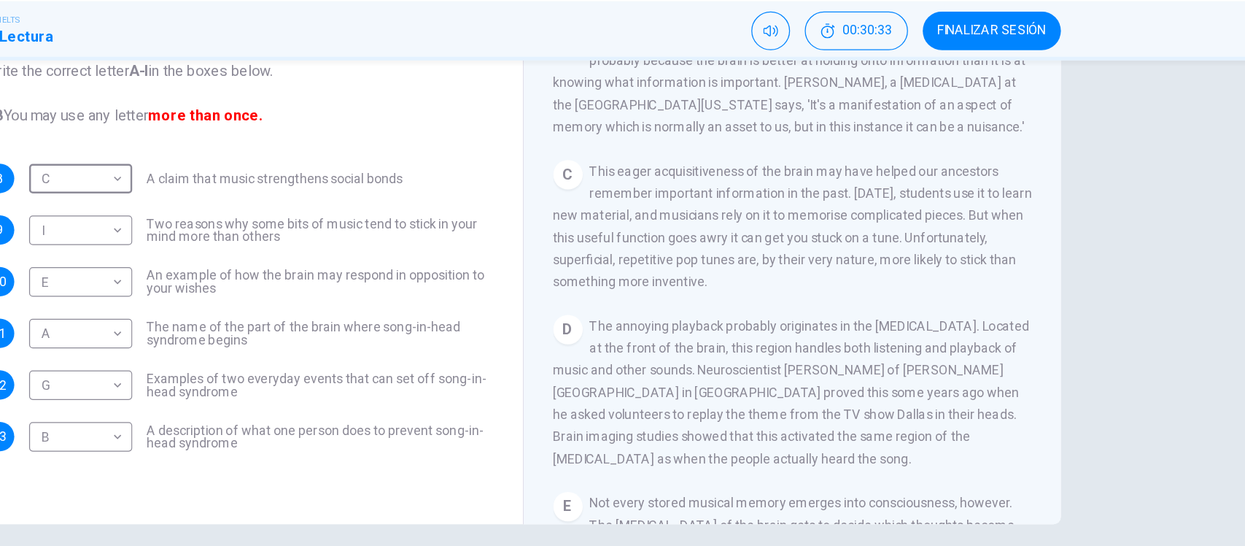
scroll to position [377, 0]
click at [1146, 385] on div "Preguntas 8 - 13 The Reading Passage has nine paragraphs labelled A-l . Which p…" at bounding box center [622, 290] width 1245 height 394
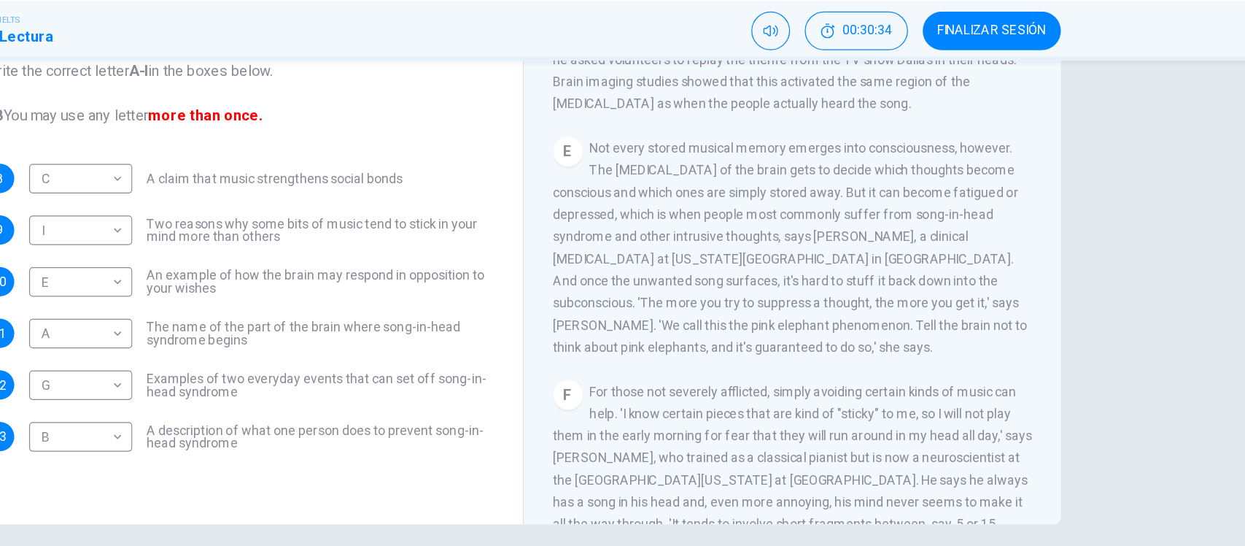
scroll to position [662, 0]
click at [470, 408] on div "Preguntas 8 - 13 The Reading Passage has nine paragraphs labelled A-l . Which p…" at bounding box center [410, 192] width 426 height 449
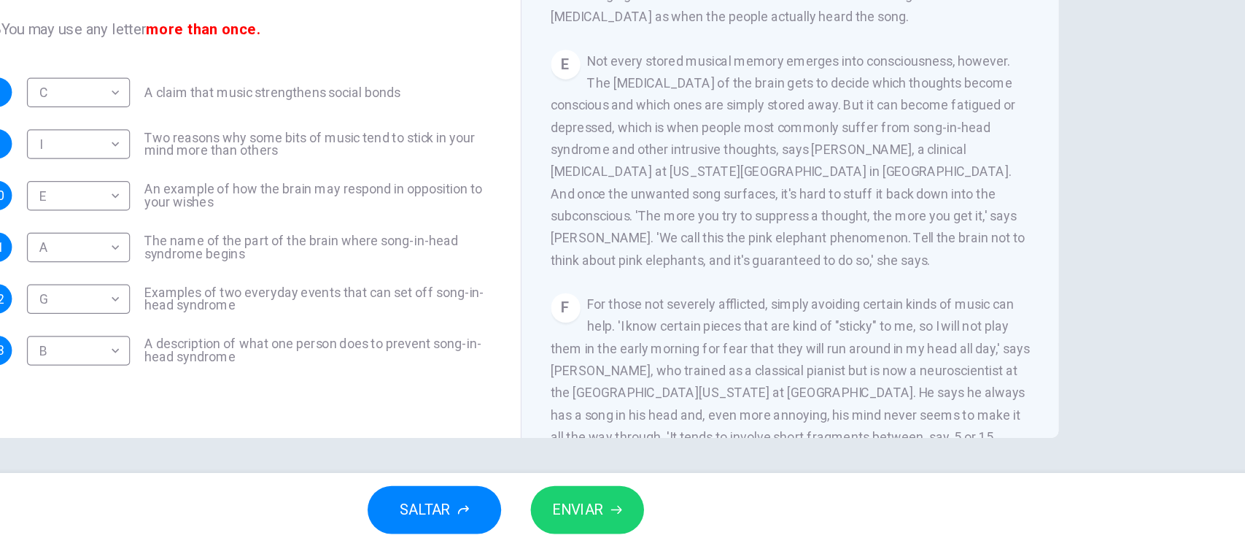
click at [673, 534] on button "ENVIAR" at bounding box center [688, 516] width 90 height 38
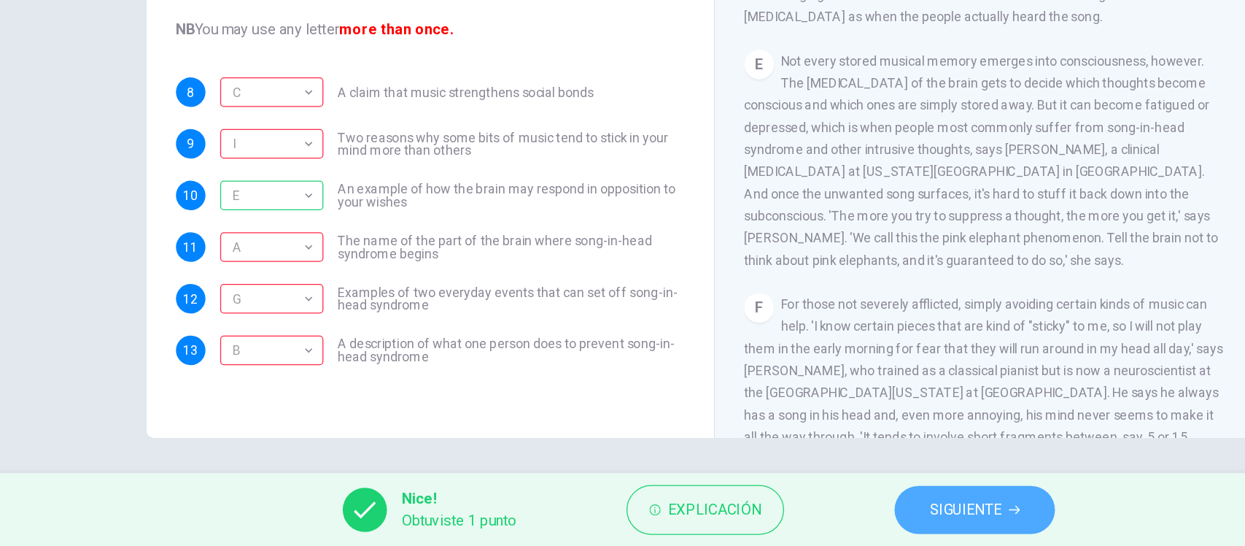
click at [823, 524] on span "SIGUIENTE" at bounding box center [833, 516] width 57 height 20
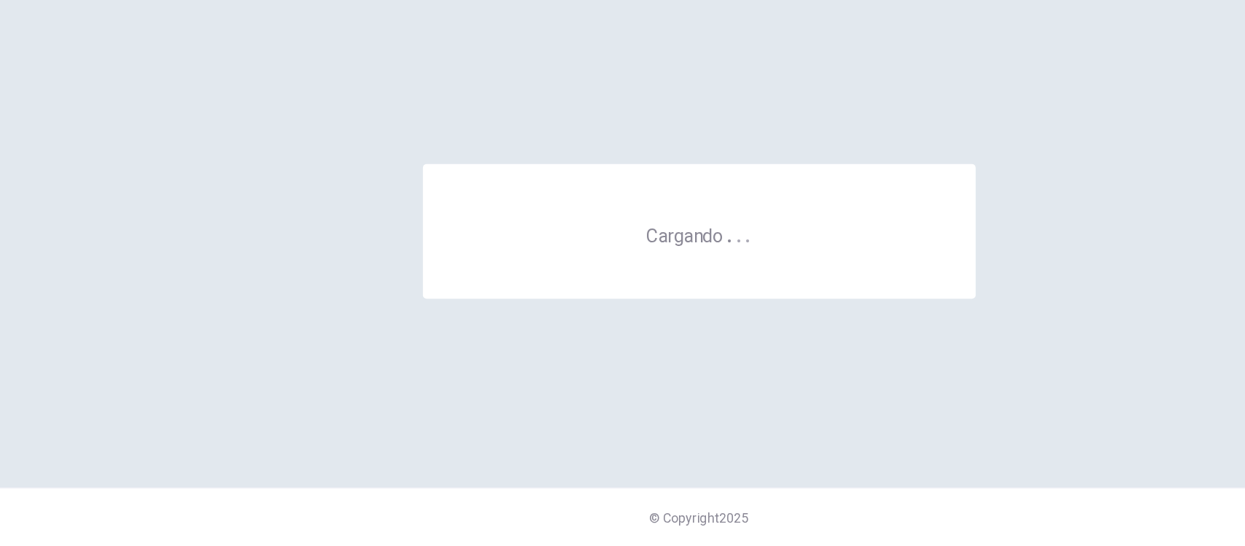
scroll to position [0, 0]
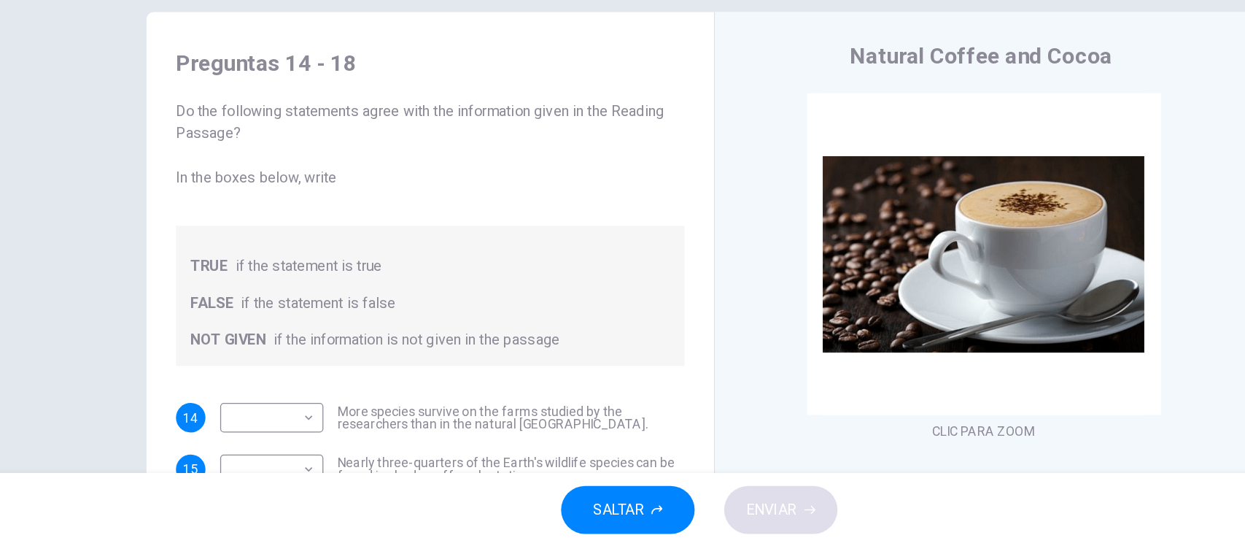
click at [134, 276] on div "Preguntas 14 - 18 Do the following statements agree with the information given …" at bounding box center [622, 290] width 1245 height 394
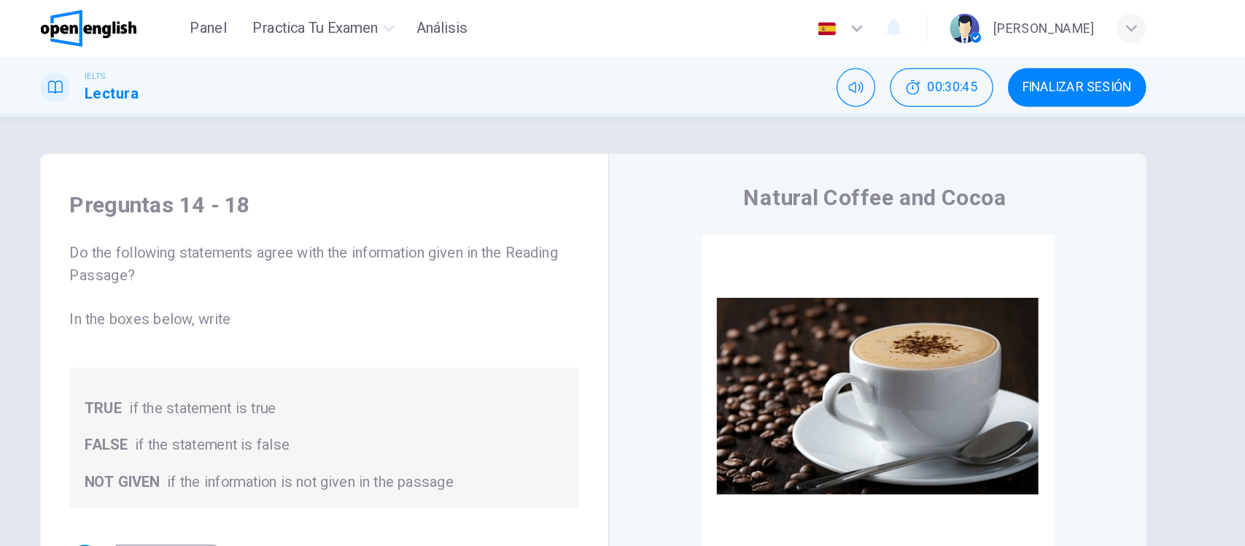
scroll to position [1, 0]
click at [1070, 214] on div "Preguntas 14 - 18 Do the following statements agree with the information given …" at bounding box center [623, 375] width 922 height 507
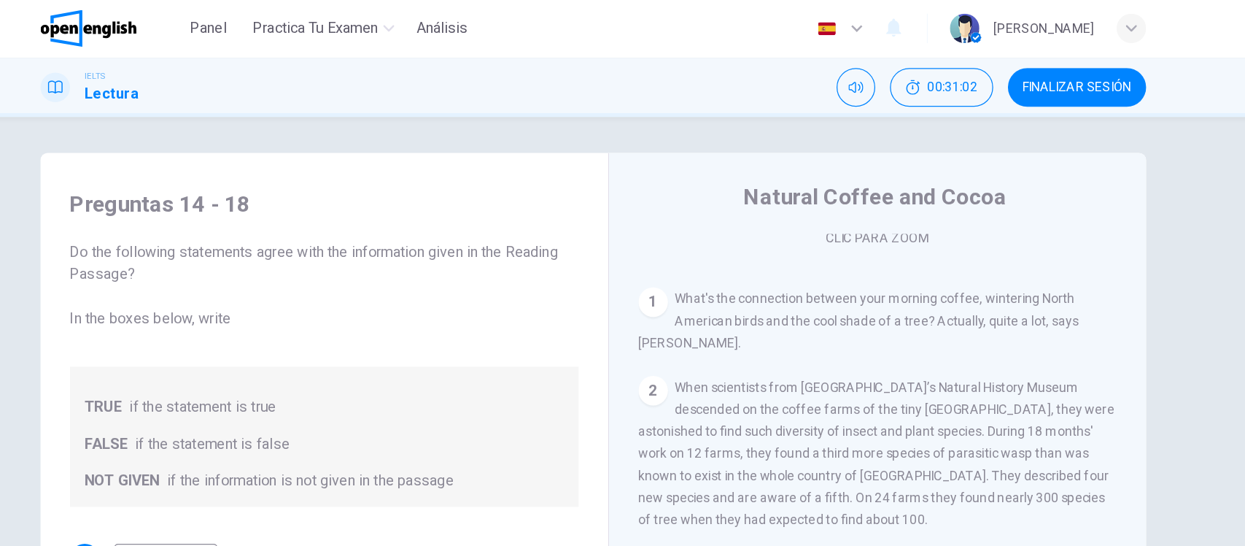
scroll to position [278, 0]
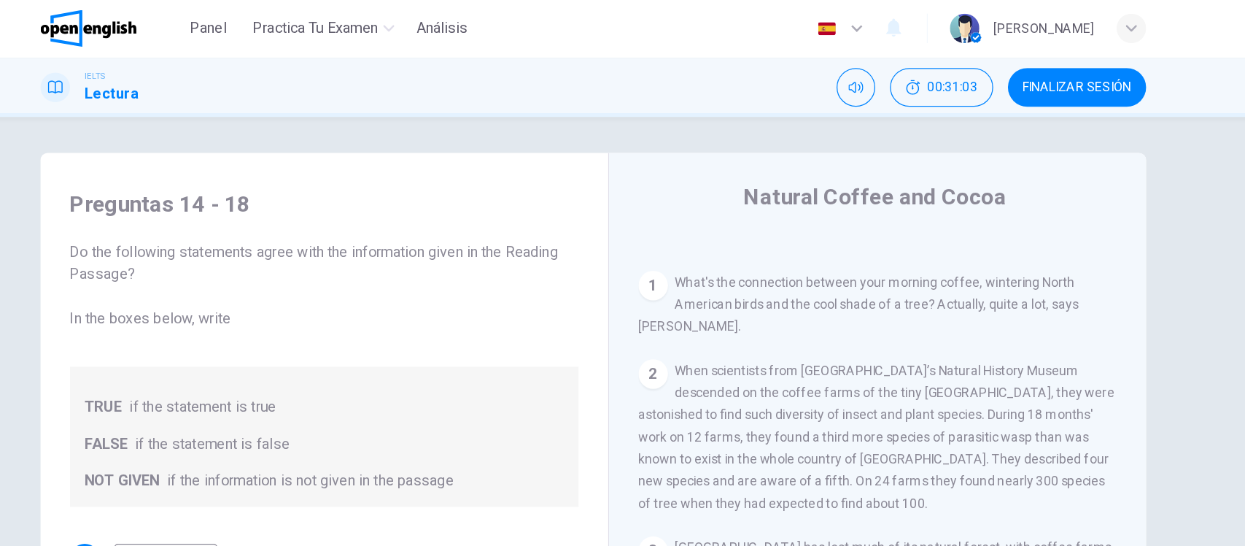
click at [173, 249] on div "Preguntas 14 - 18 Do the following statements agree with the information given …" at bounding box center [623, 375] width 922 height 507
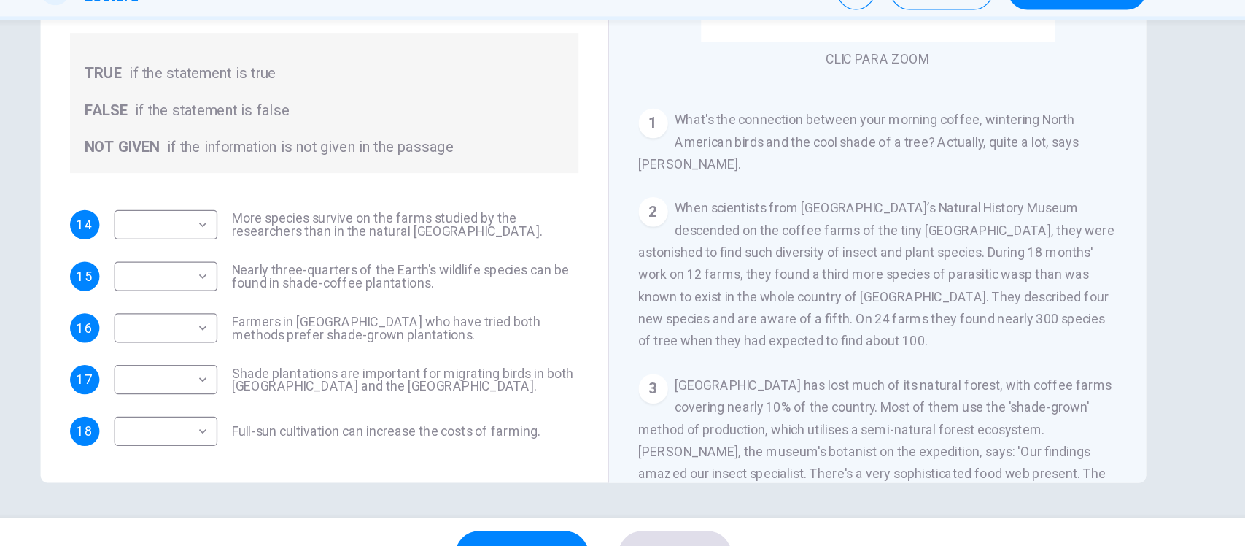
scroll to position [175, 0]
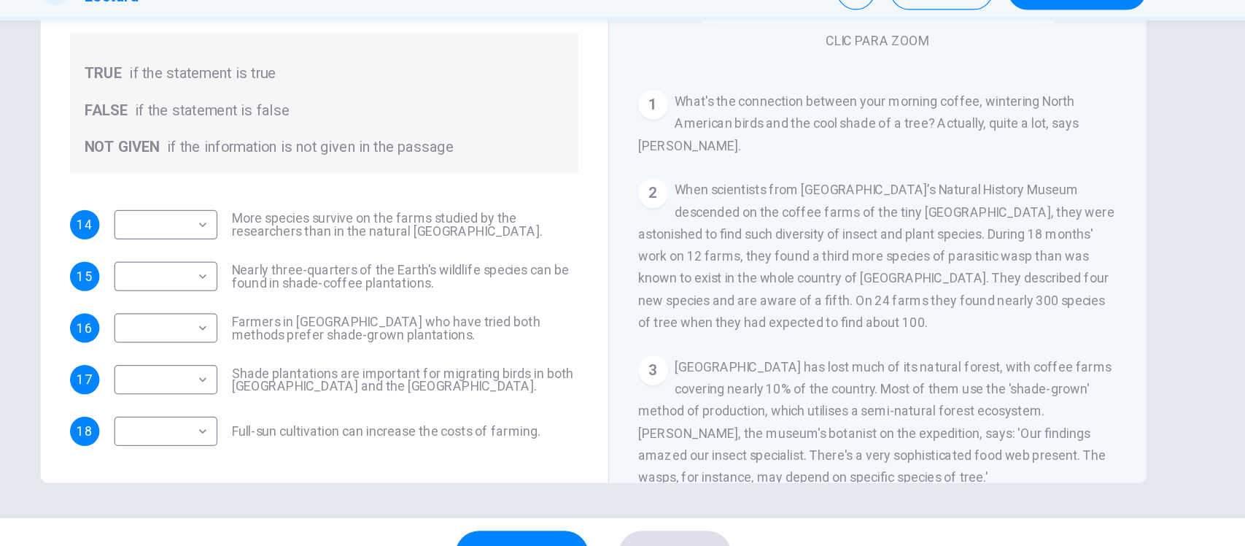
click at [858, 303] on span "When scientists from [GEOGRAPHIC_DATA]’s Natural History Museum descended on th…" at bounding box center [847, 280] width 377 height 117
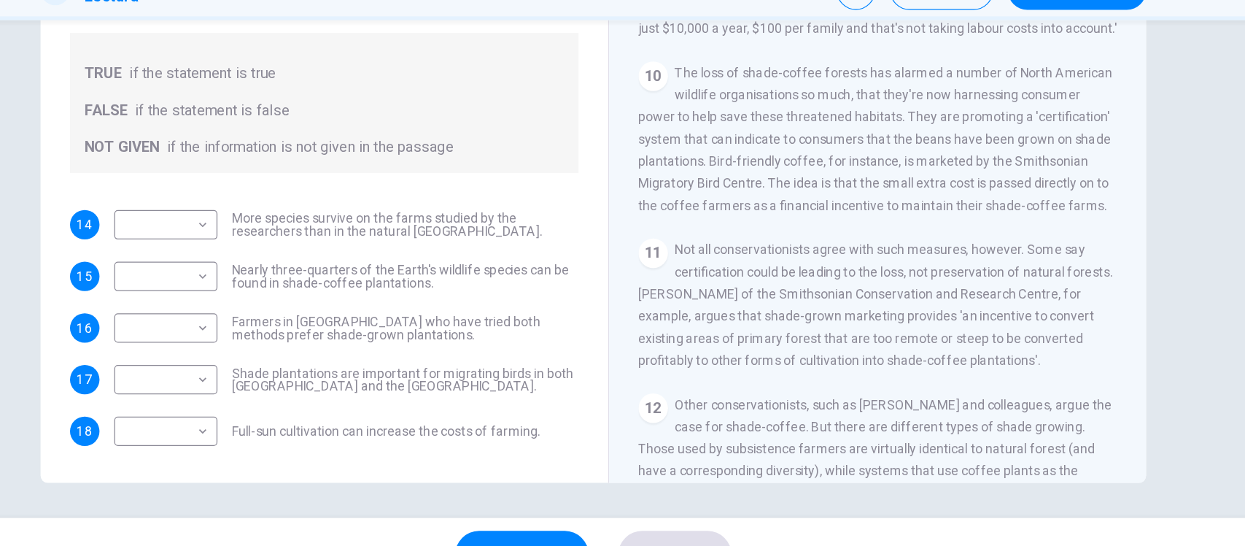
scroll to position [1321, 0]
click at [142, 182] on body "Este sitio utiliza cookies, como se explica en nuestra Política de Privacidad .…" at bounding box center [622, 273] width 1245 height 546
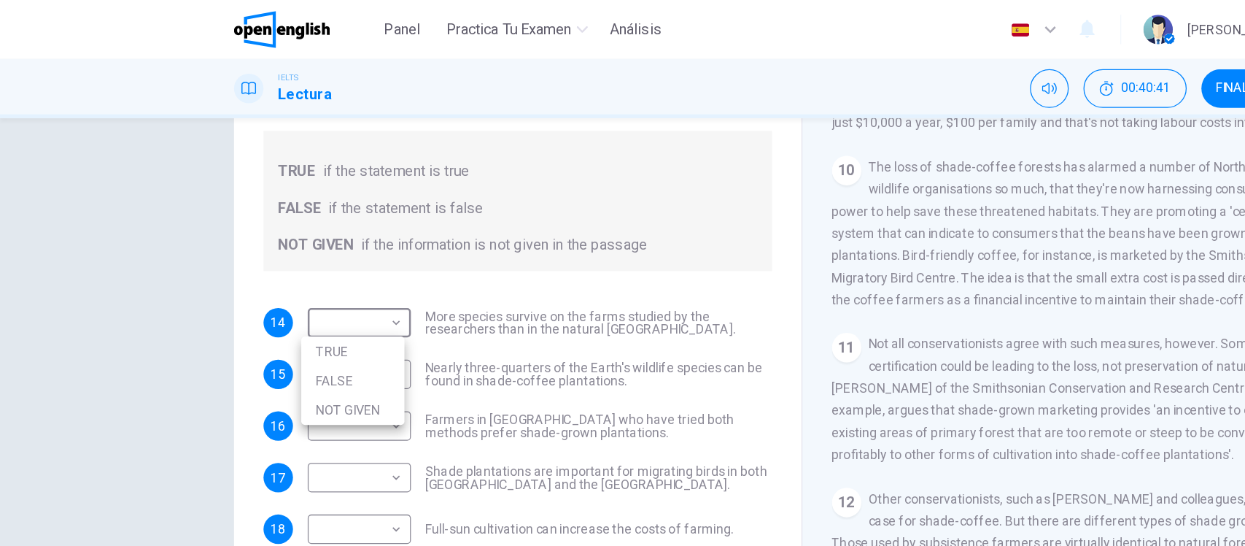
click at [103, 251] on div at bounding box center [622, 273] width 1245 height 546
click at [147, 184] on body "Este sitio utiliza cookies, como se explica en nuestra Política de Privacidad .…" at bounding box center [622, 273] width 1245 height 546
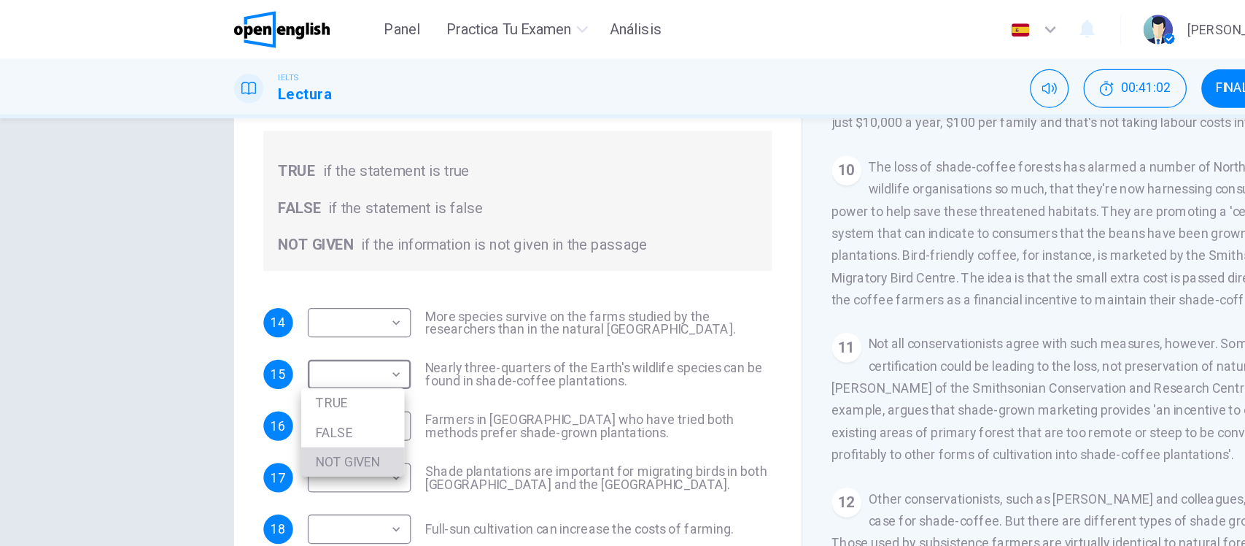
click at [262, 359] on li "NOT GIVEN" at bounding box center [280, 365] width 82 height 23
type input "*********"
click at [129, 288] on div "Preguntas 14 - 18 Do the following statements agree with the information given …" at bounding box center [622, 290] width 1245 height 394
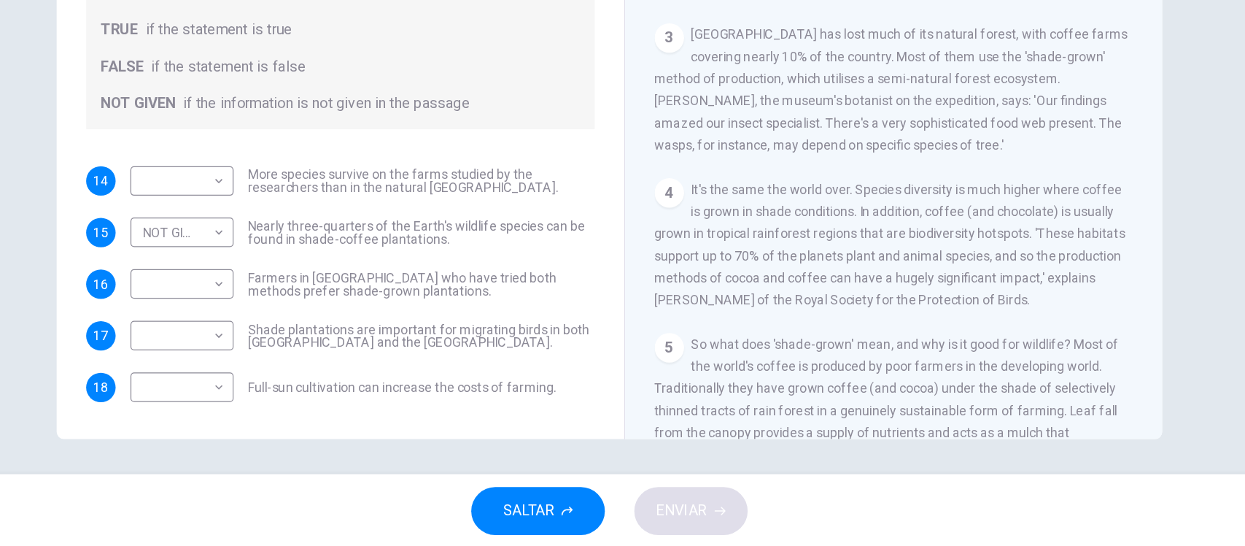
scroll to position [400, 0]
click at [123, 226] on body "Este sitio utiliza cookies, como se explica en nuestra Política de Privacidad .…" at bounding box center [622, 273] width 1245 height 546
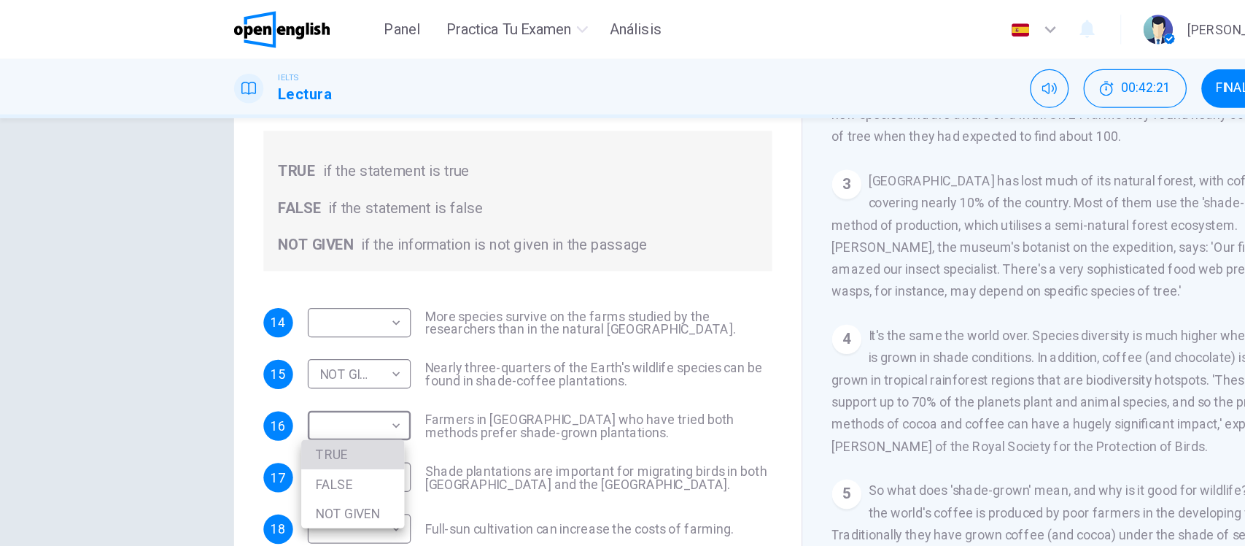
click at [272, 353] on li "TRUE" at bounding box center [280, 359] width 82 height 23
type input "****"
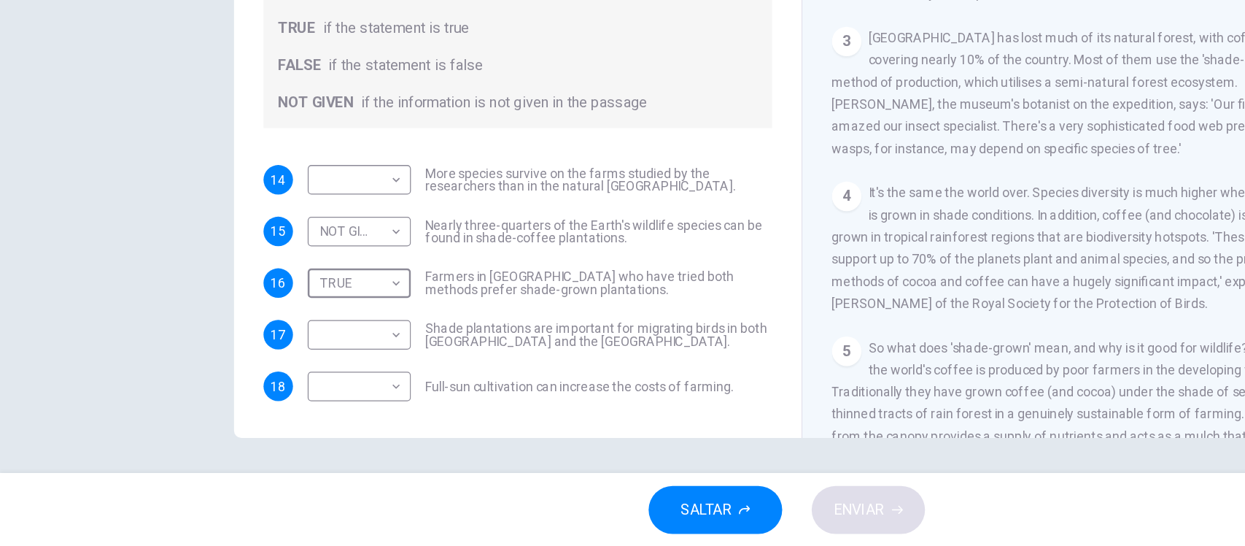
click at [166, 355] on div "Preguntas 14 - 18 Do the following statements agree with the information given …" at bounding box center [623, 206] width 922 height 507
click at [273, 263] on body "Este sitio utiliza cookies, como se explica en nuestra Política de Privacidad .…" at bounding box center [622, 273] width 1245 height 546
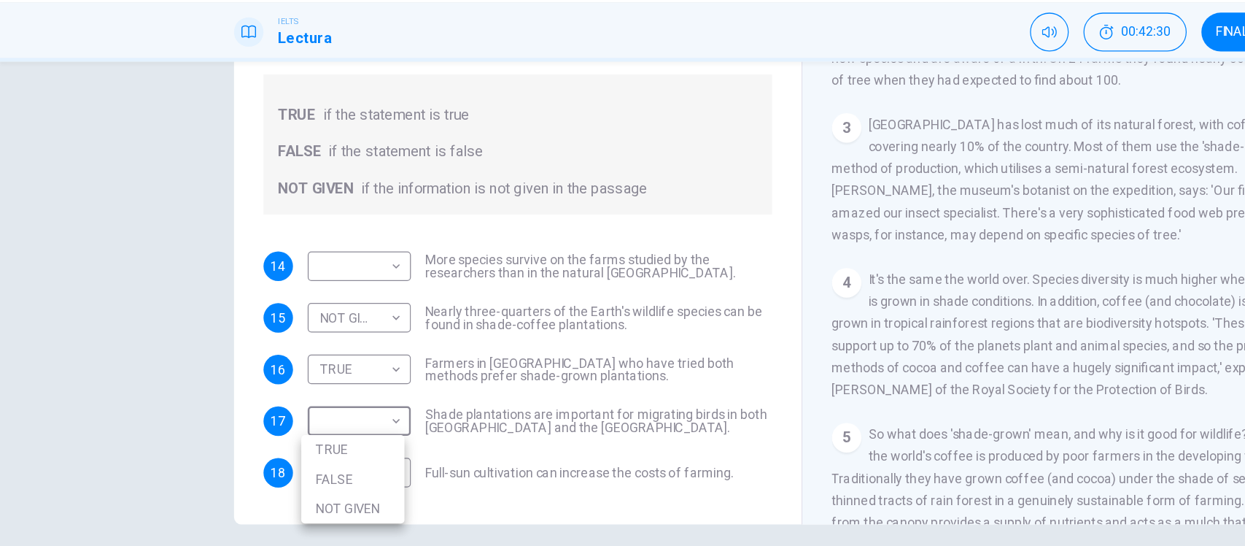
click at [273, 449] on li "NOT GIVEN" at bounding box center [280, 446] width 82 height 23
type input "*********"
click at [115, 356] on div "Preguntas 14 - 18 Do the following statements agree with the information given …" at bounding box center [622, 290] width 1245 height 394
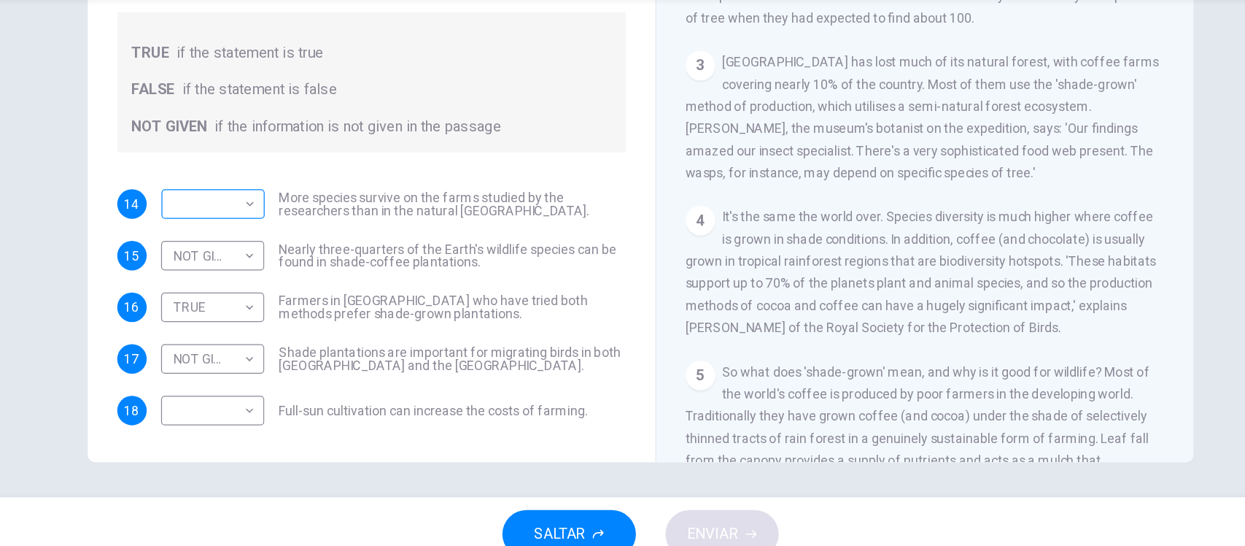
click at [166, 166] on body "Este sitio utiliza cookies, como se explica en nuestra Política de Privacidad .…" at bounding box center [622, 273] width 1245 height 546
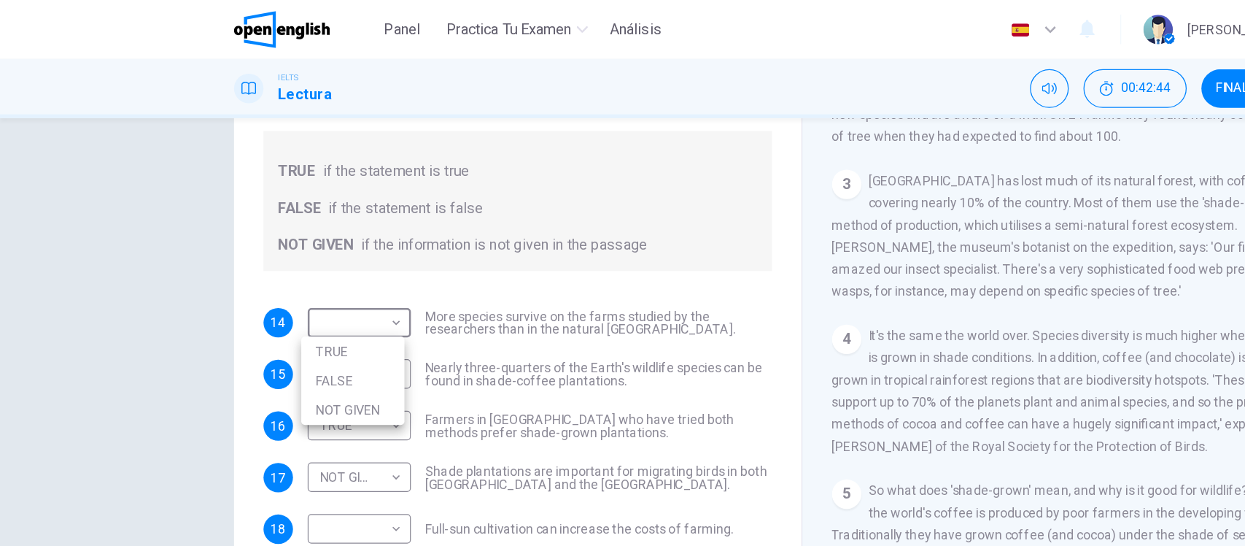
click at [259, 277] on li "TRUE" at bounding box center [280, 277] width 82 height 23
type input "****"
click at [128, 269] on div "Preguntas 14 - 18 Do the following statements agree with the information given …" at bounding box center [622, 290] width 1245 height 394
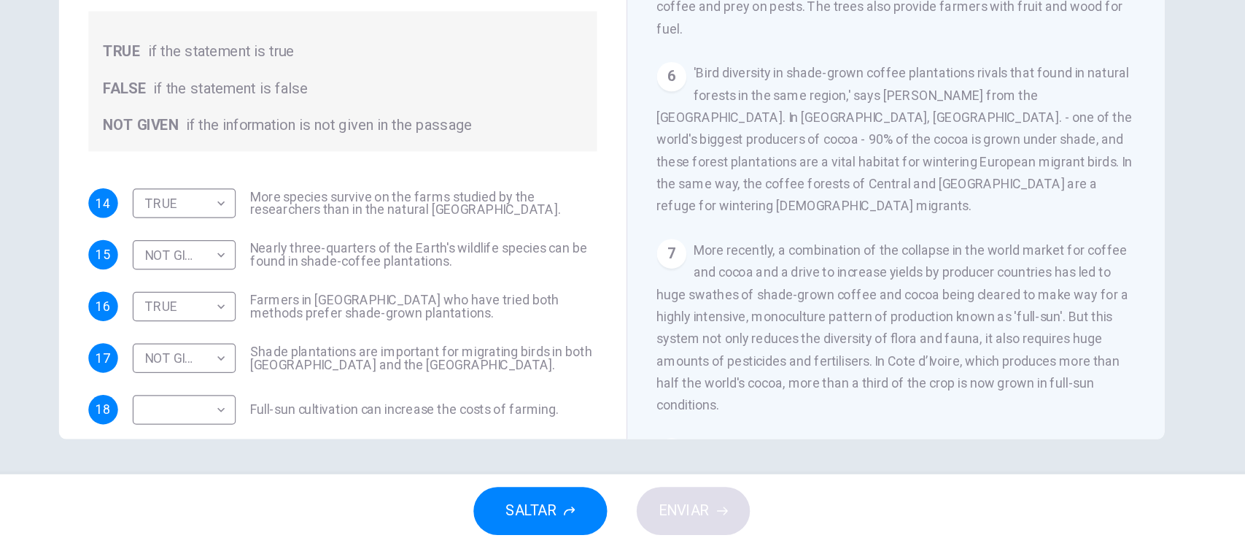
scroll to position [789, 0]
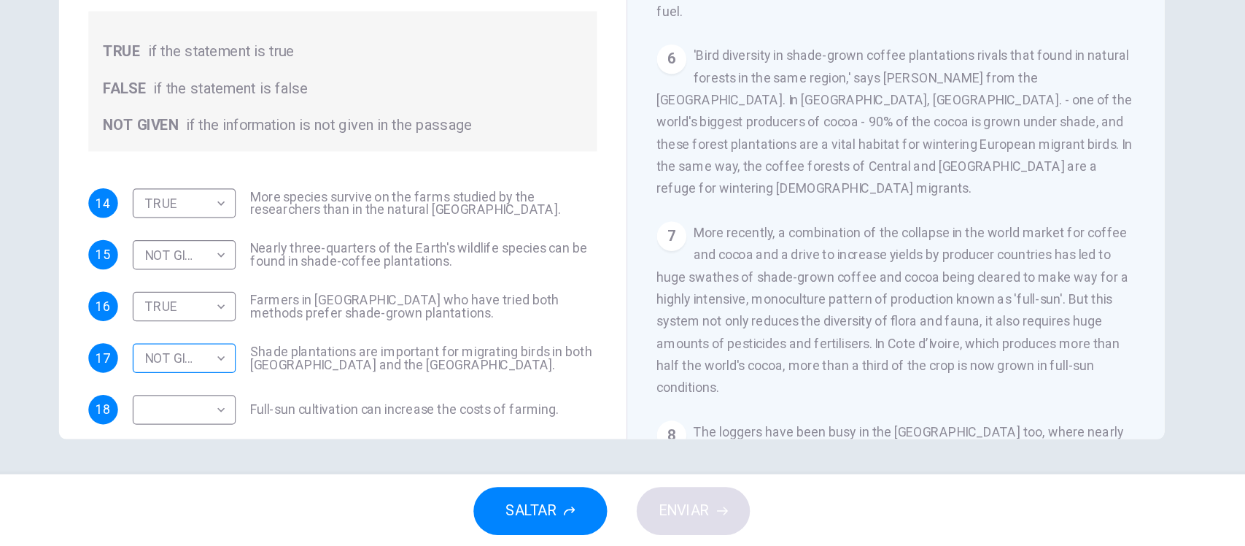
click at [125, 285] on body "Este sitio utiliza cookies, como se explica en nuestra Política de Privacidad .…" at bounding box center [622, 273] width 1245 height 546
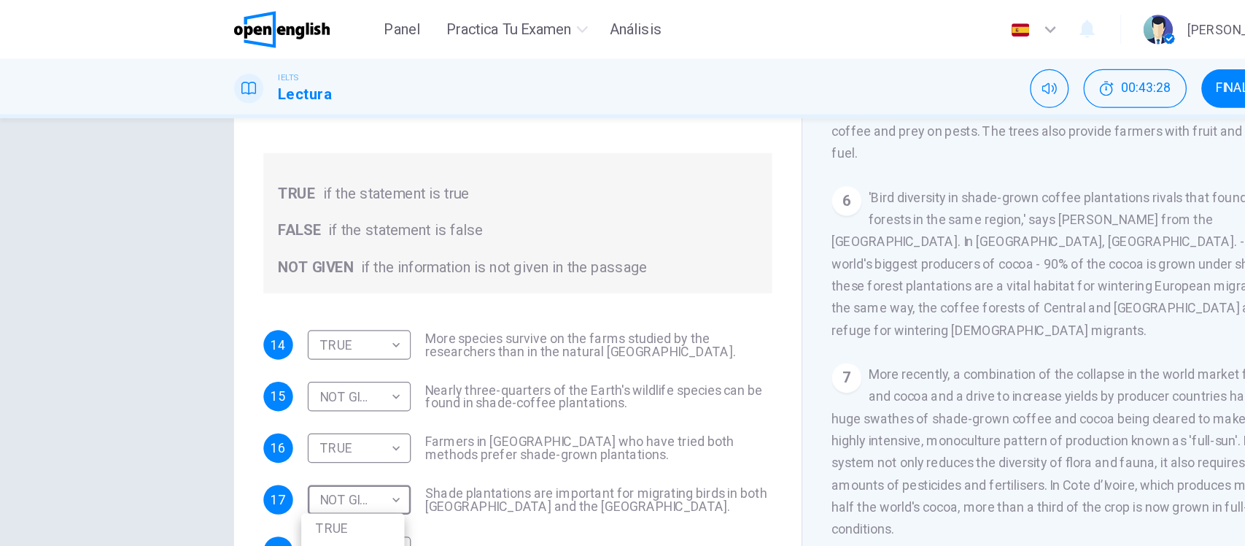
click at [261, 408] on li "TRUE" at bounding box center [280, 417] width 82 height 23
type input "****"
click at [151, 328] on div "Preguntas 14 - 18 Do the following statements agree with the information given …" at bounding box center [622, 290] width 1245 height 394
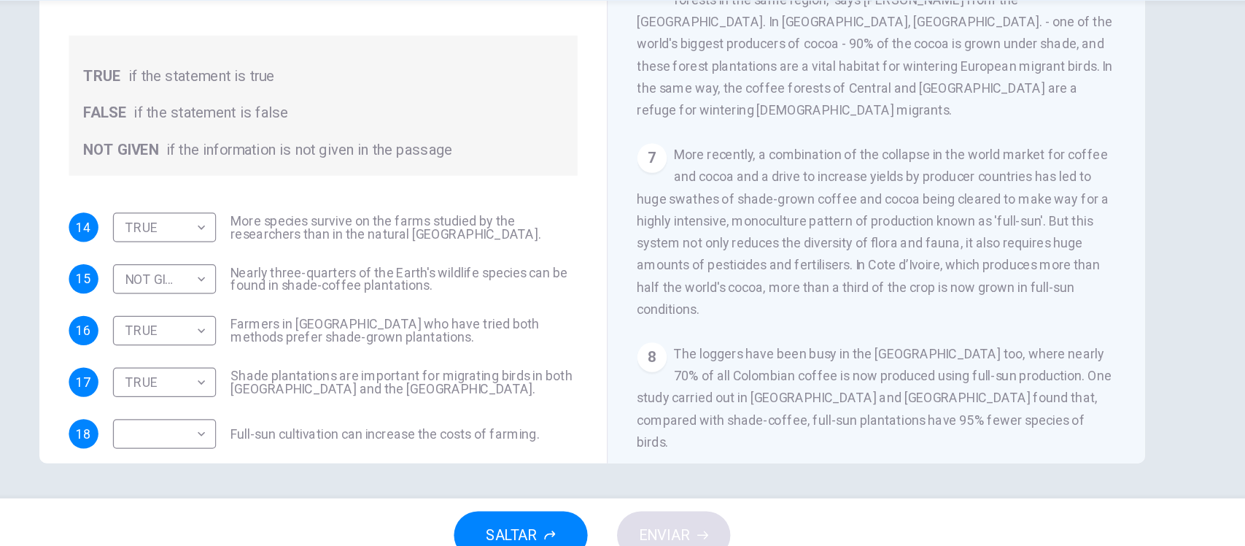
scroll to position [874, 0]
click at [1076, 282] on div "Preguntas 14 - 18 Do the following statements agree with the information given …" at bounding box center [623, 206] width 922 height 507
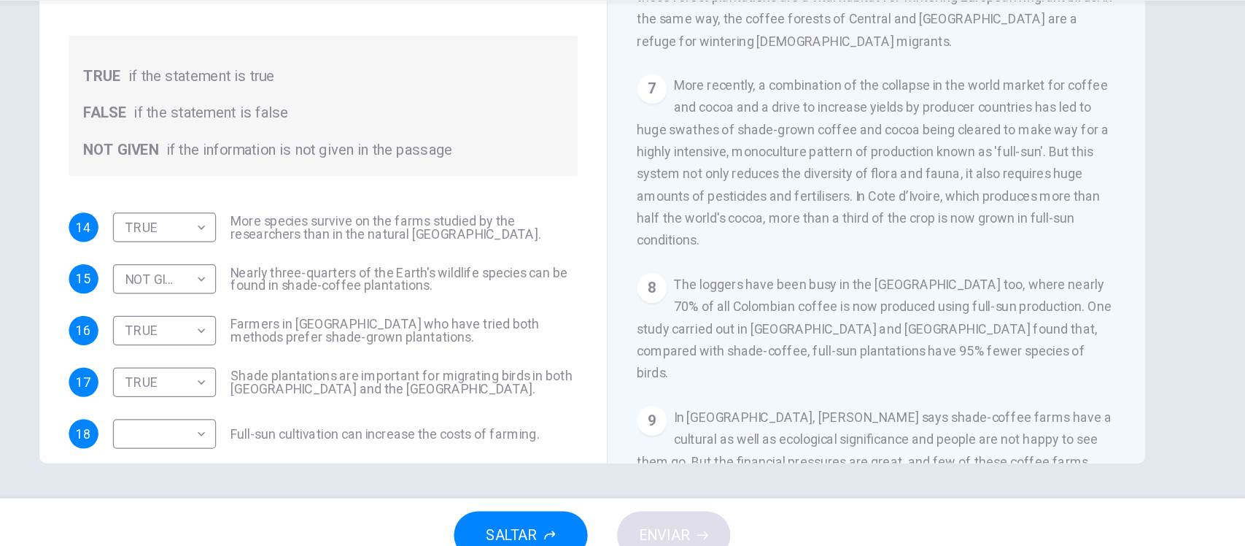
scroll to position [929, 0]
click at [185, 339] on div "Preguntas 14 - 18 Do the following statements agree with the information given …" at bounding box center [622, 206] width 875 height 507
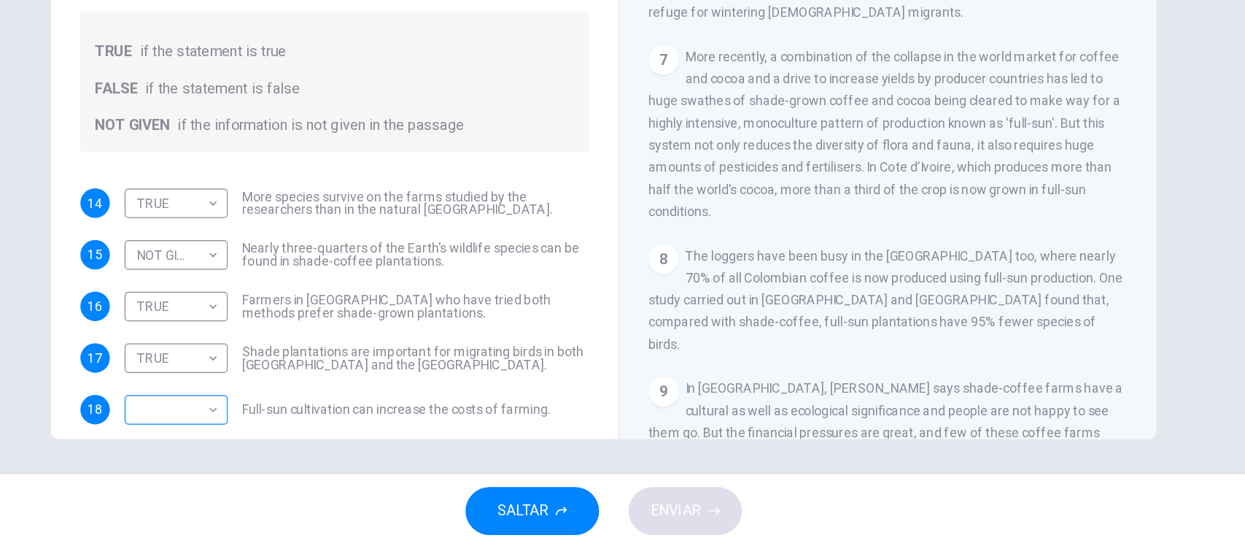
click at [135, 326] on body "Este sitio utiliza cookies, como se explica en nuestra Política de Privacidad .…" at bounding box center [622, 273] width 1245 height 546
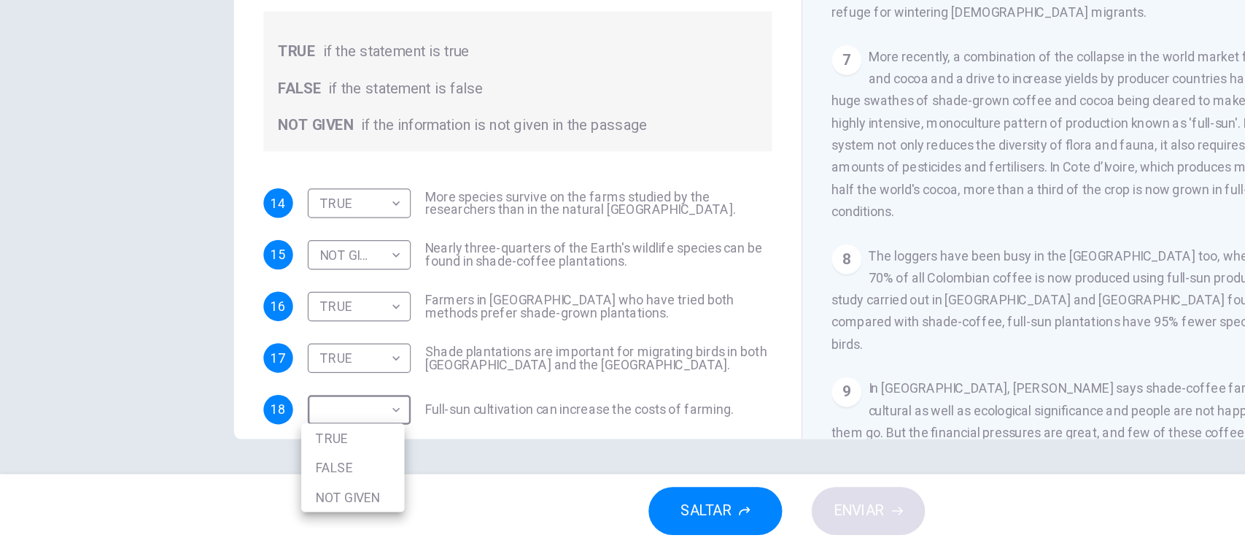
click at [268, 508] on li "NOT GIVEN" at bounding box center [280, 505] width 82 height 23
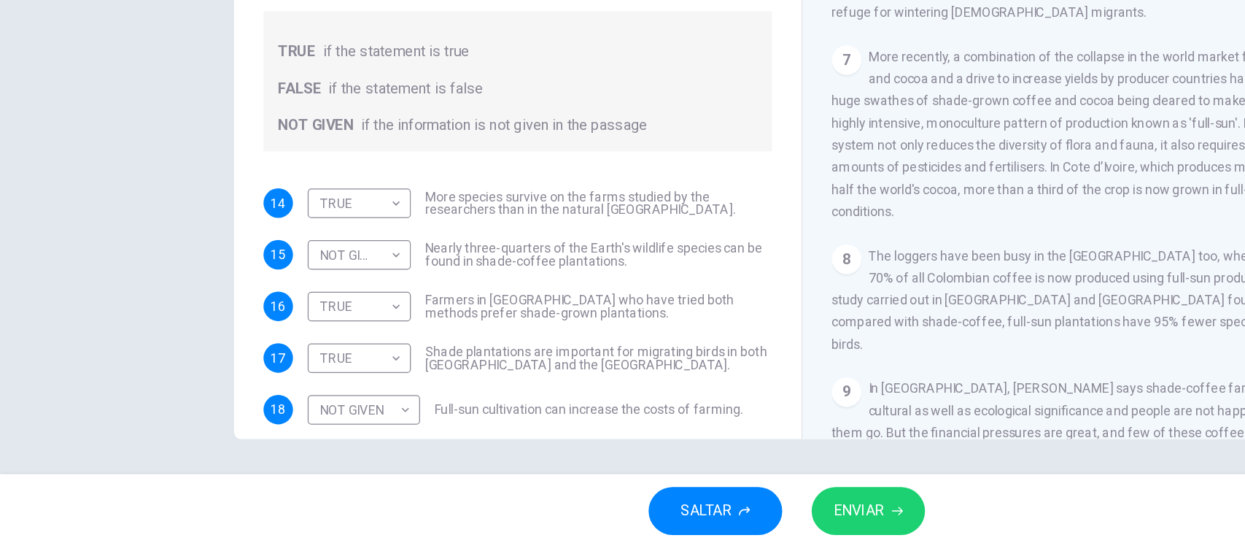
click at [132, 308] on div "Preguntas 14 - 18 Do the following statements agree with the information given …" at bounding box center [622, 290] width 1245 height 394
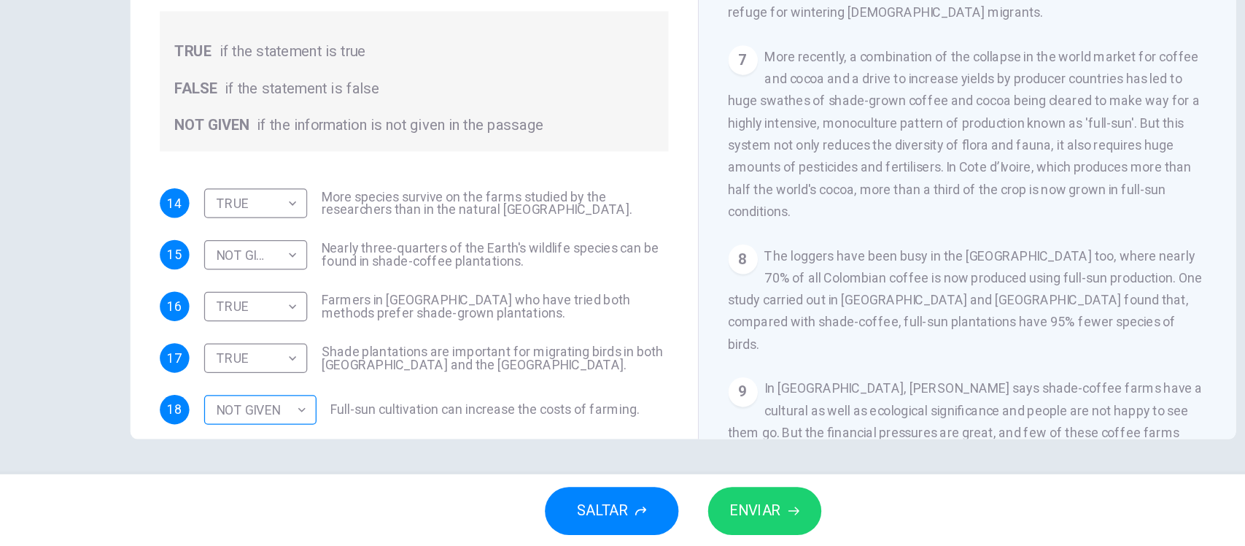
click at [197, 324] on body "Este sitio utiliza cookies, como se explica en nuestra Política de Privacidad .…" at bounding box center [622, 273] width 1245 height 546
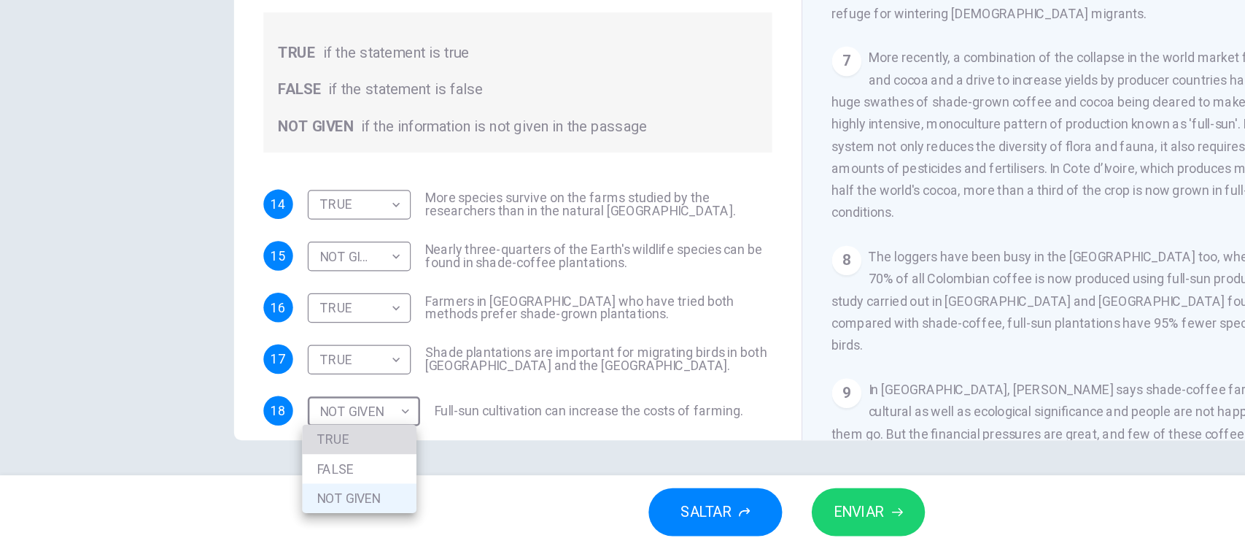
click at [270, 454] on li "TRUE" at bounding box center [284, 458] width 90 height 23
type input "****"
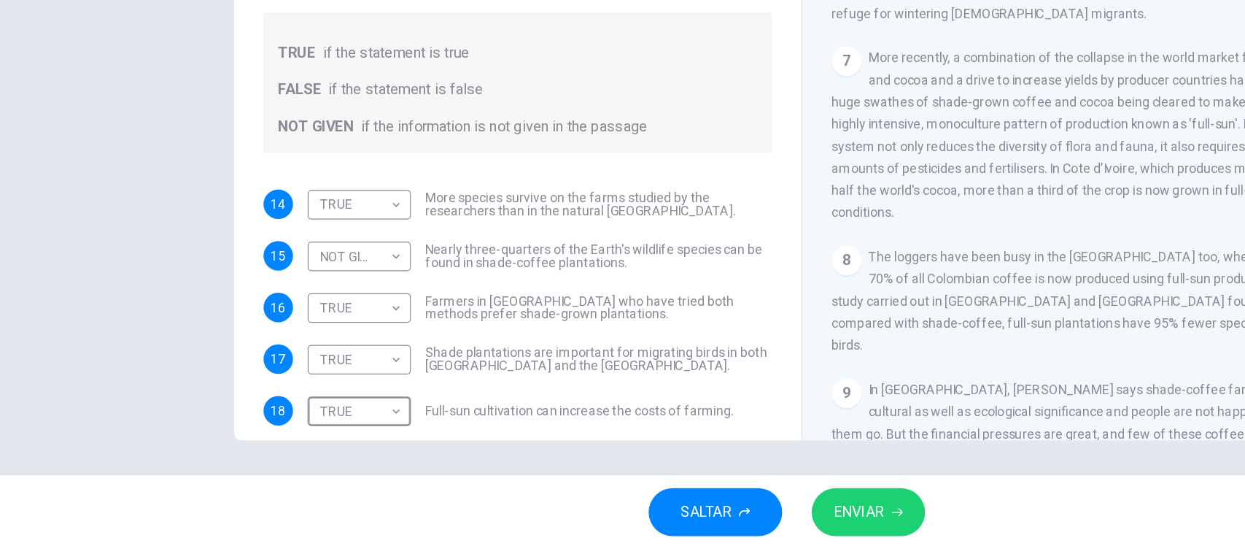
click at [707, 513] on icon "button" at bounding box center [710, 516] width 9 height 9
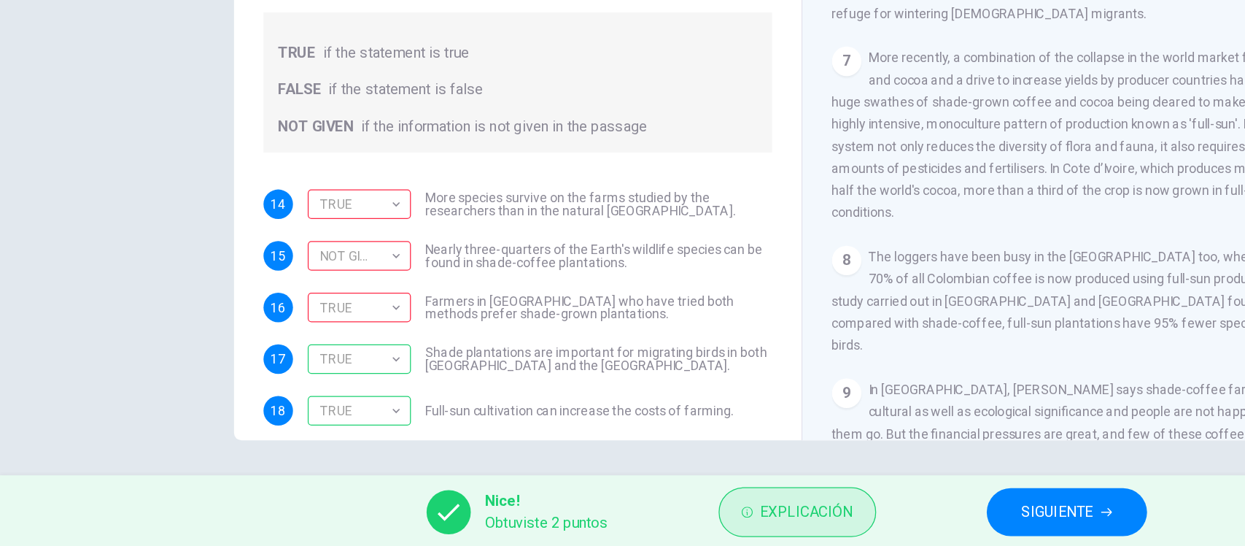
click at [638, 517] on span "Explicación" at bounding box center [639, 516] width 74 height 20
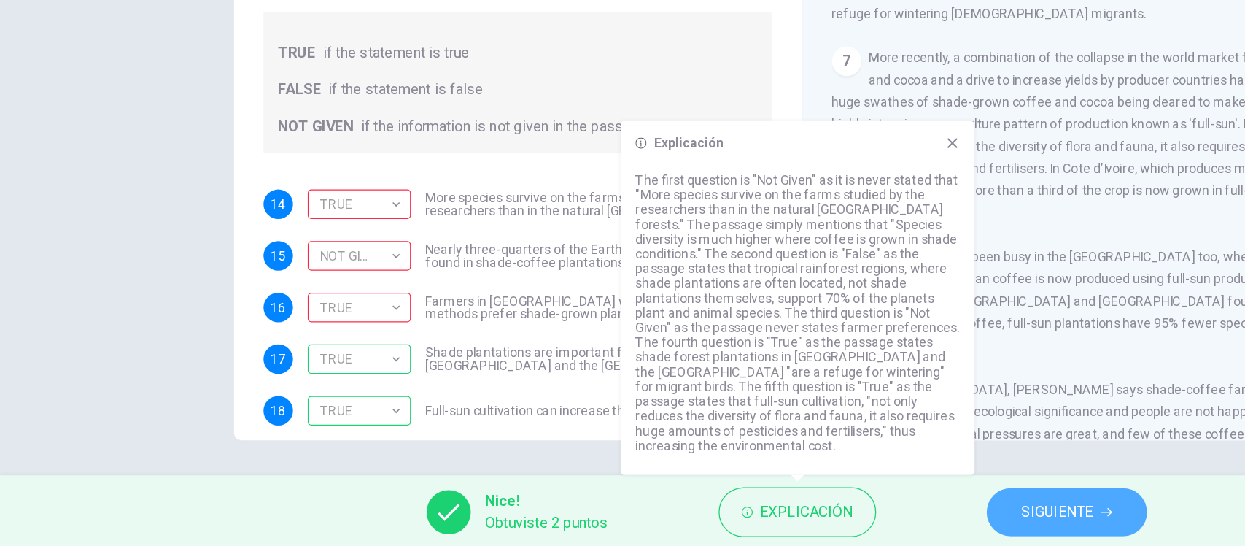
click at [838, 509] on span "SIGUIENTE" at bounding box center [837, 516] width 57 height 20
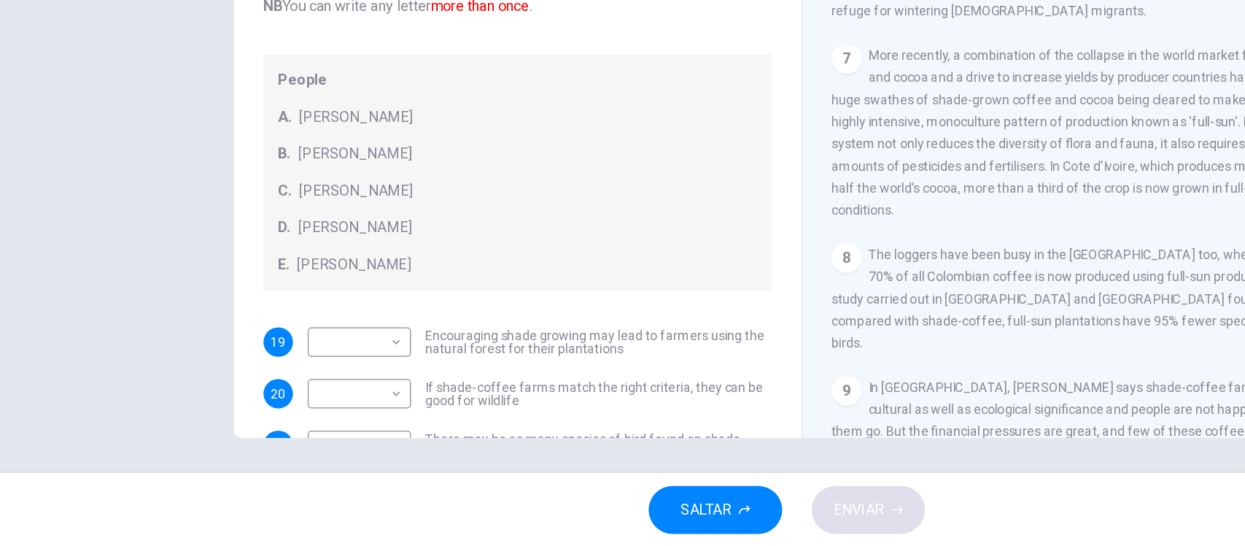
click at [169, 296] on div "Preguntas 19 - 22 Look at the following opinions and the list of people below. …" at bounding box center [623, 206] width 922 height 507
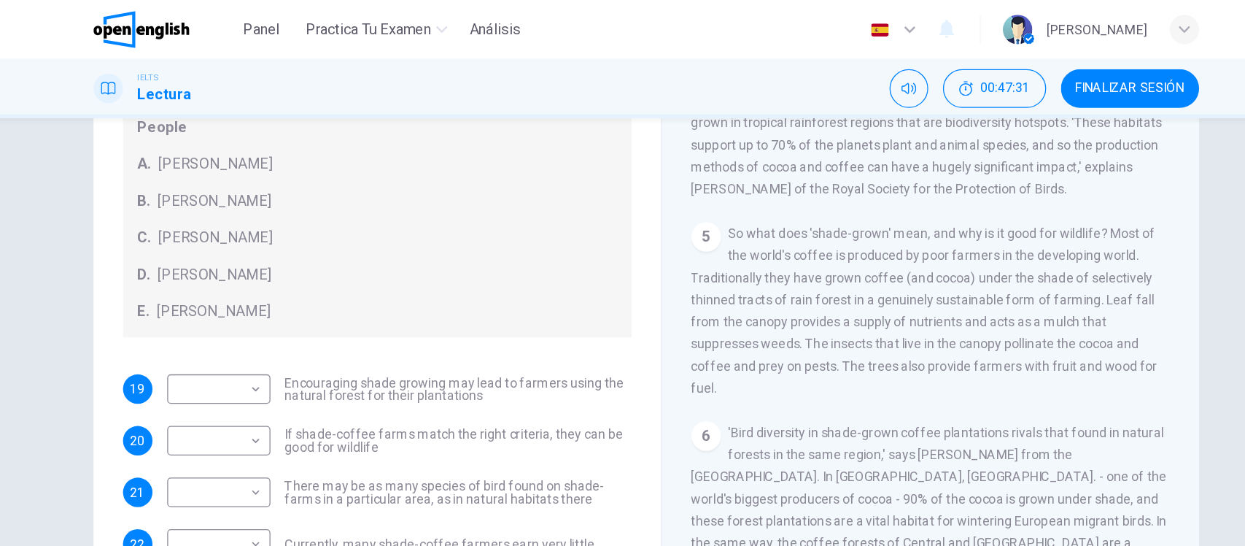
scroll to position [170, 0]
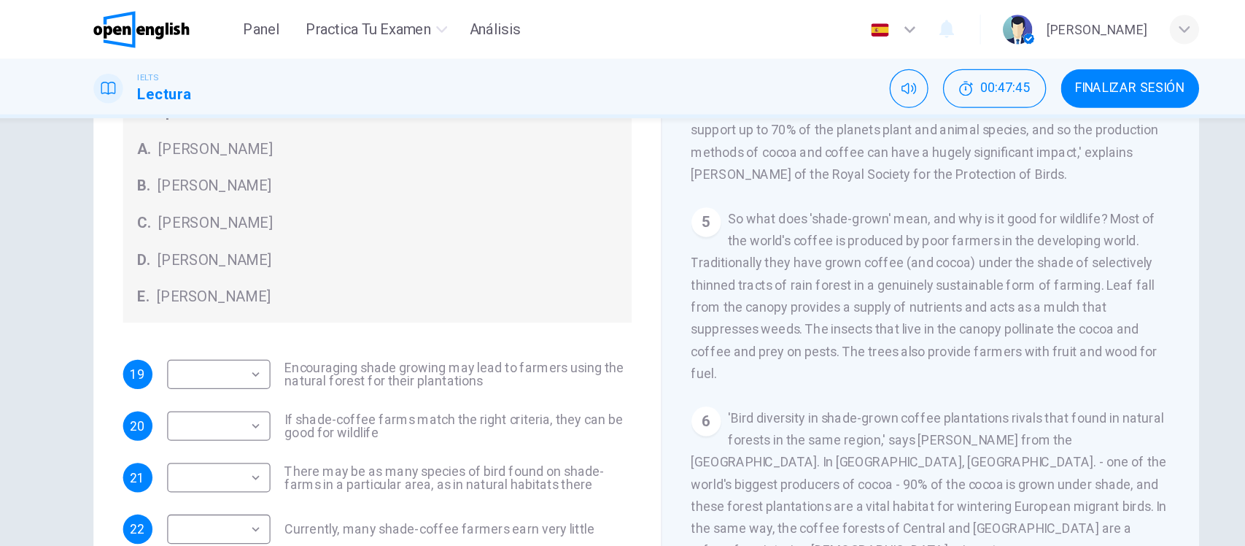
click at [155, 206] on div "Preguntas 19 - 22 Look at the following opinions and the list of people below. …" at bounding box center [622, 290] width 1245 height 394
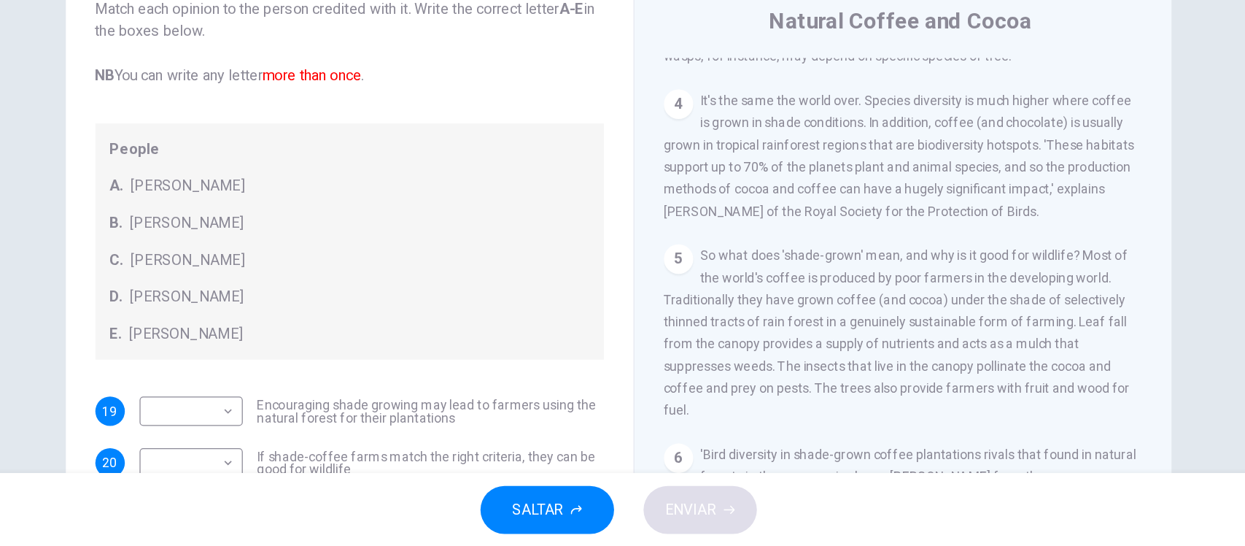
scroll to position [0, 0]
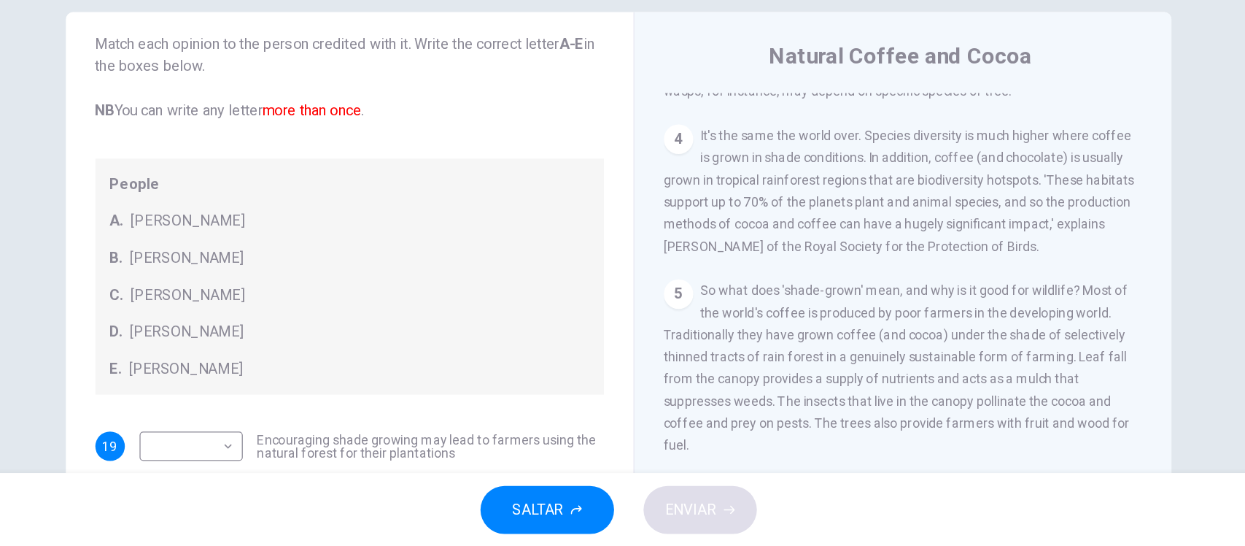
click at [177, 319] on div "Preguntas 19 - 22 Look at the following opinions and the list of people below. …" at bounding box center [623, 376] width 922 height 507
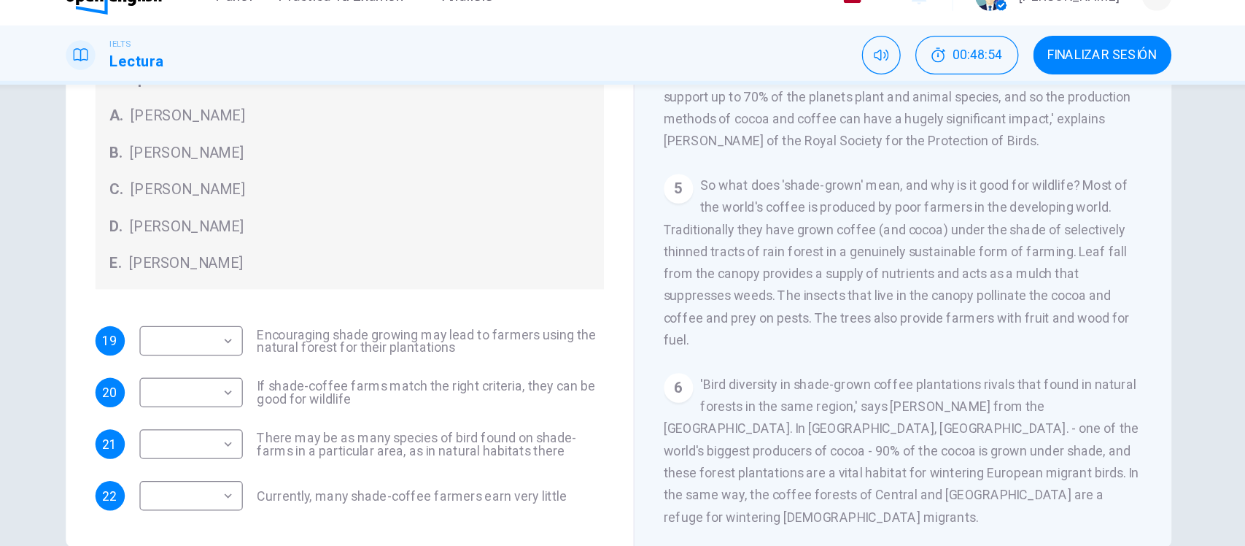
scroll to position [168, 0]
click at [177, 233] on div "Preguntas 19 - 22 Look at the following opinions and the list of people below. …" at bounding box center [623, 207] width 922 height 507
click at [1004, 65] on span "FINALIZAR SESIÓN" at bounding box center [1006, 70] width 86 height 12
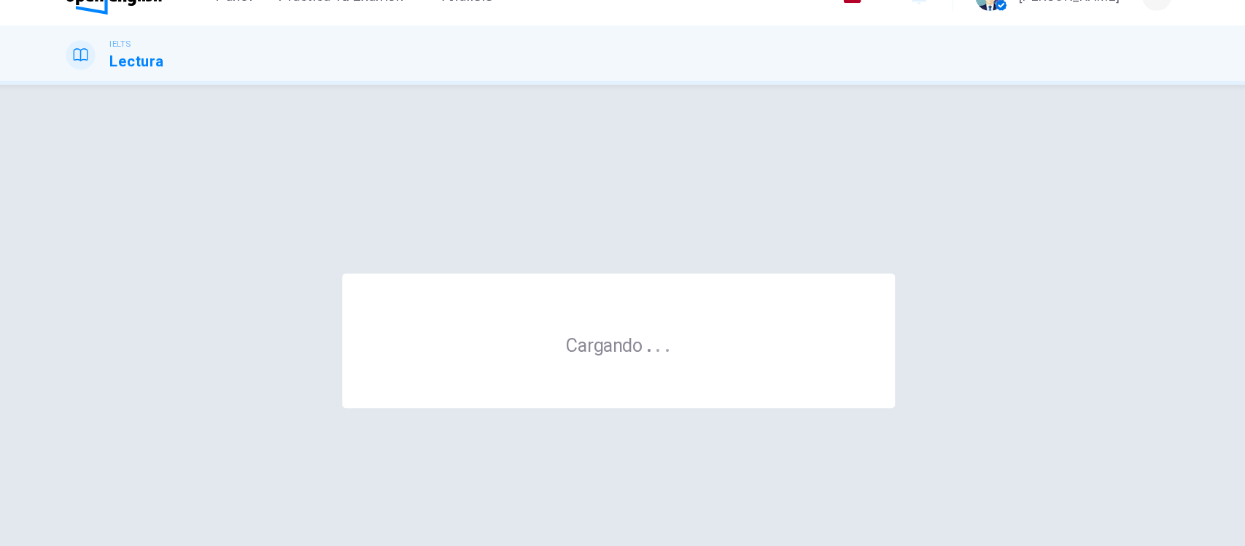
scroll to position [0, 0]
